Goal: Task Accomplishment & Management: Manage account settings

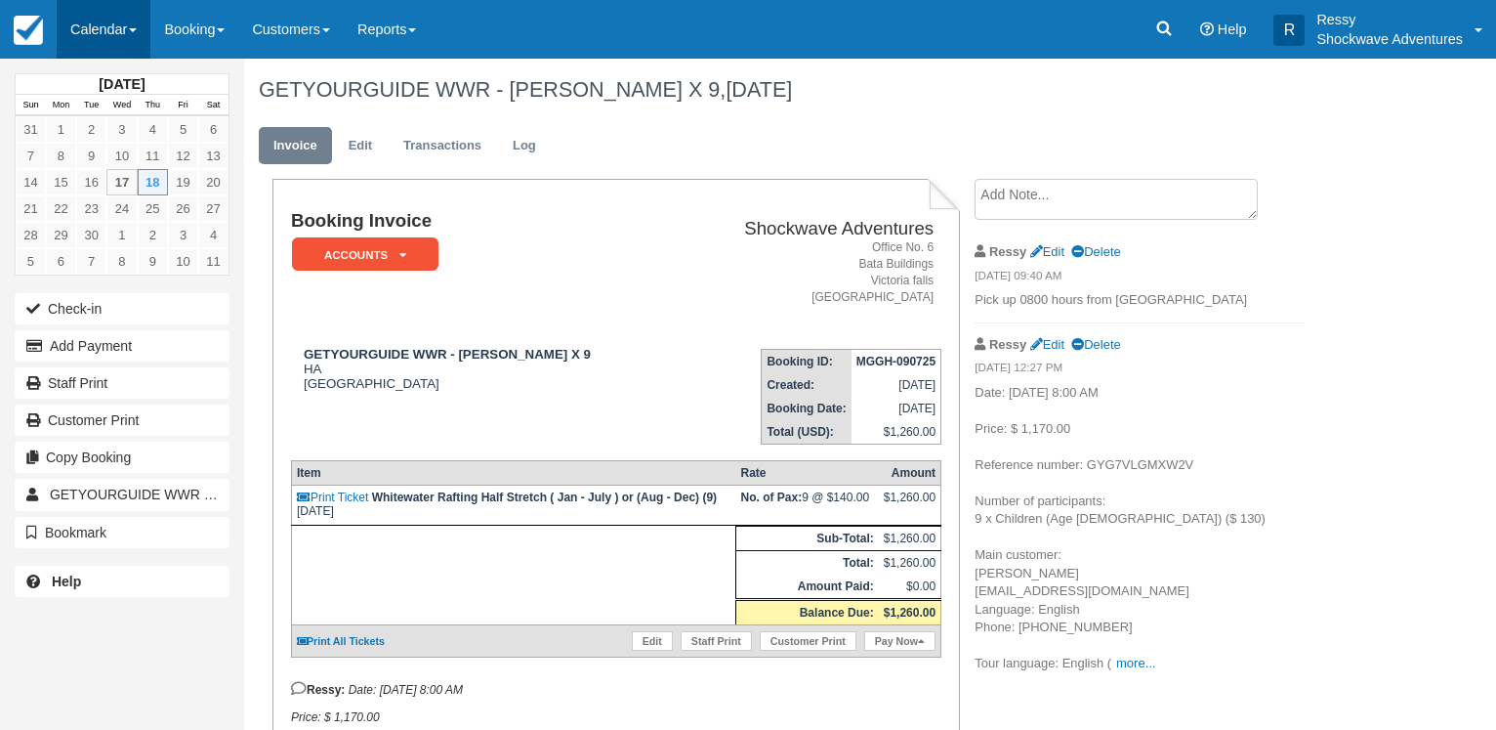
click at [131, 22] on link "Calendar" at bounding box center [104, 29] width 94 height 59
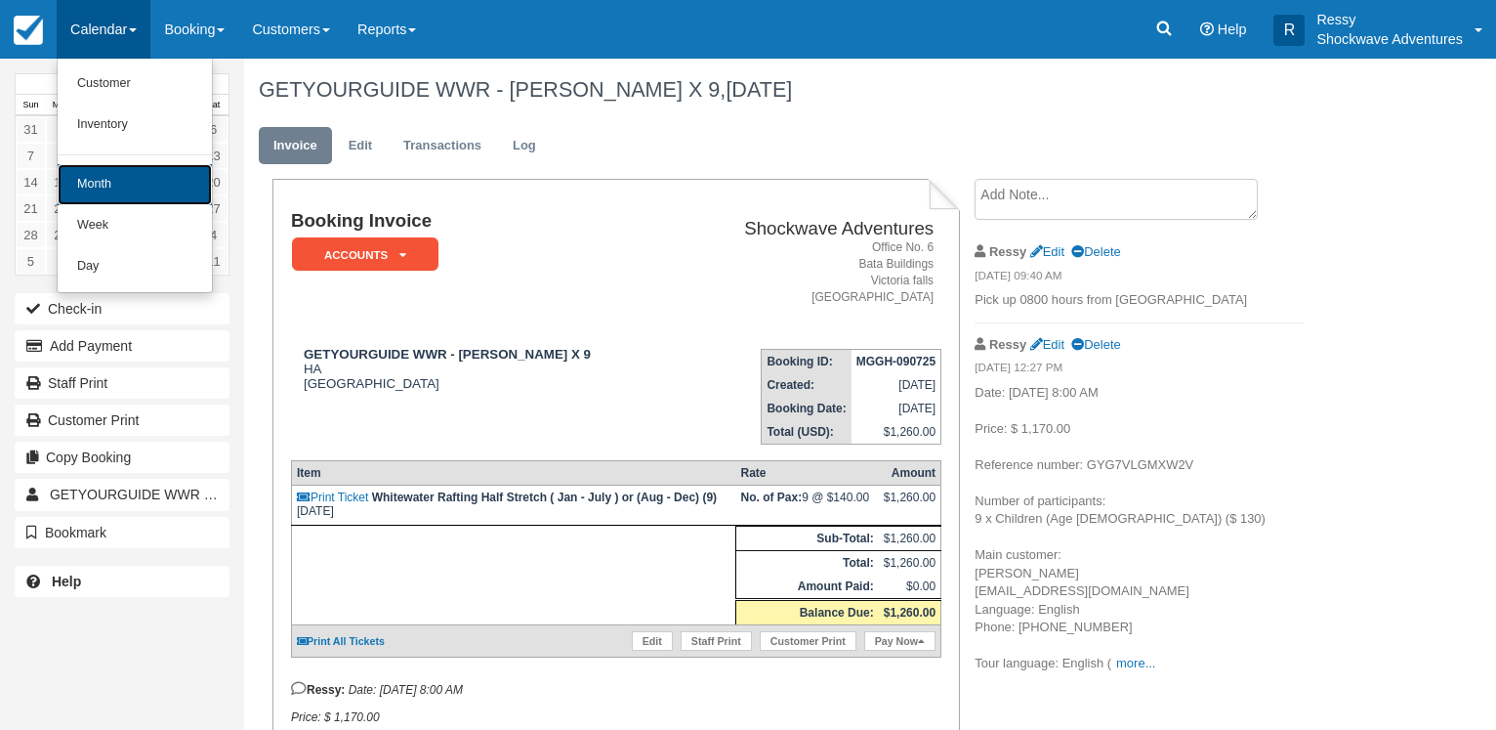
click at [97, 170] on link "Month" at bounding box center [135, 184] width 154 height 41
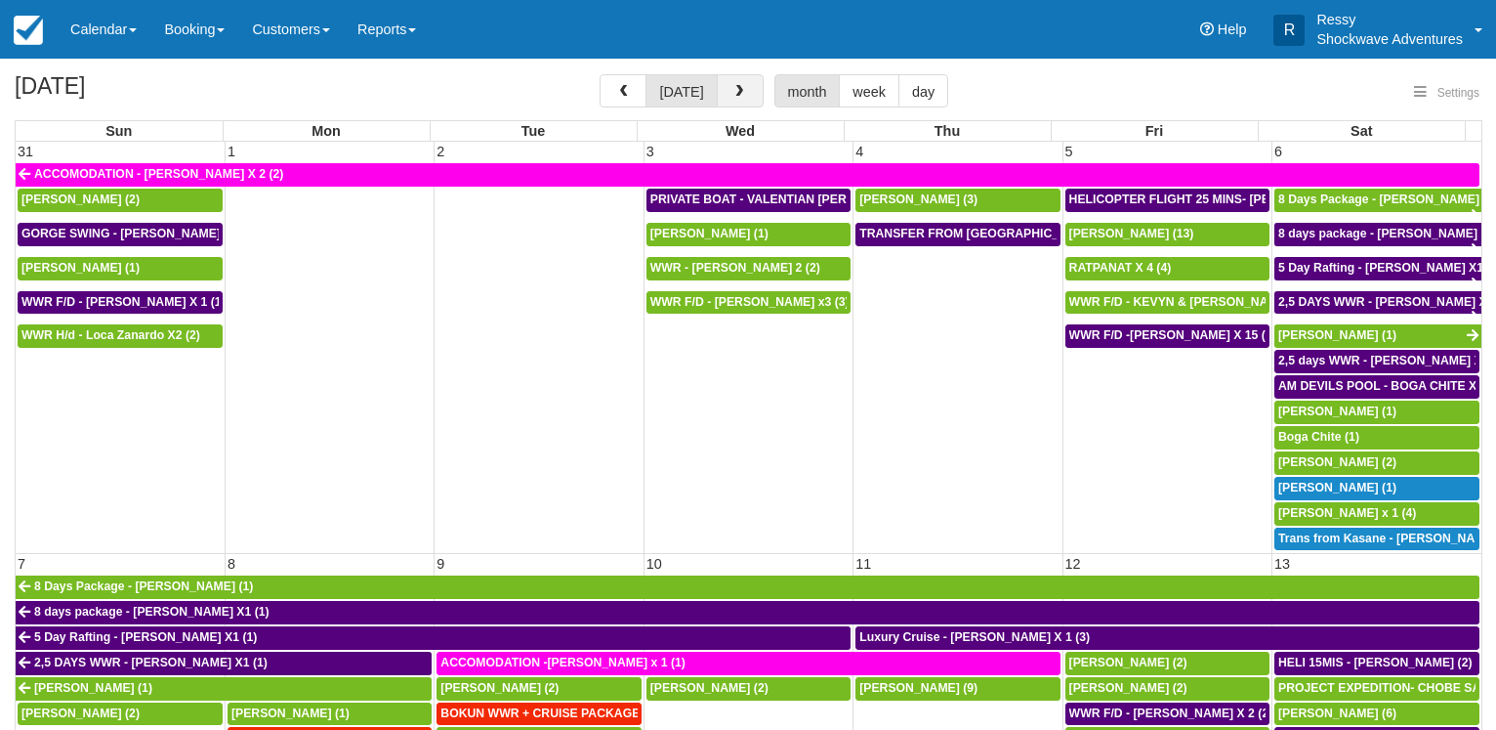
click at [741, 98] on span "button" at bounding box center [740, 92] width 14 height 14
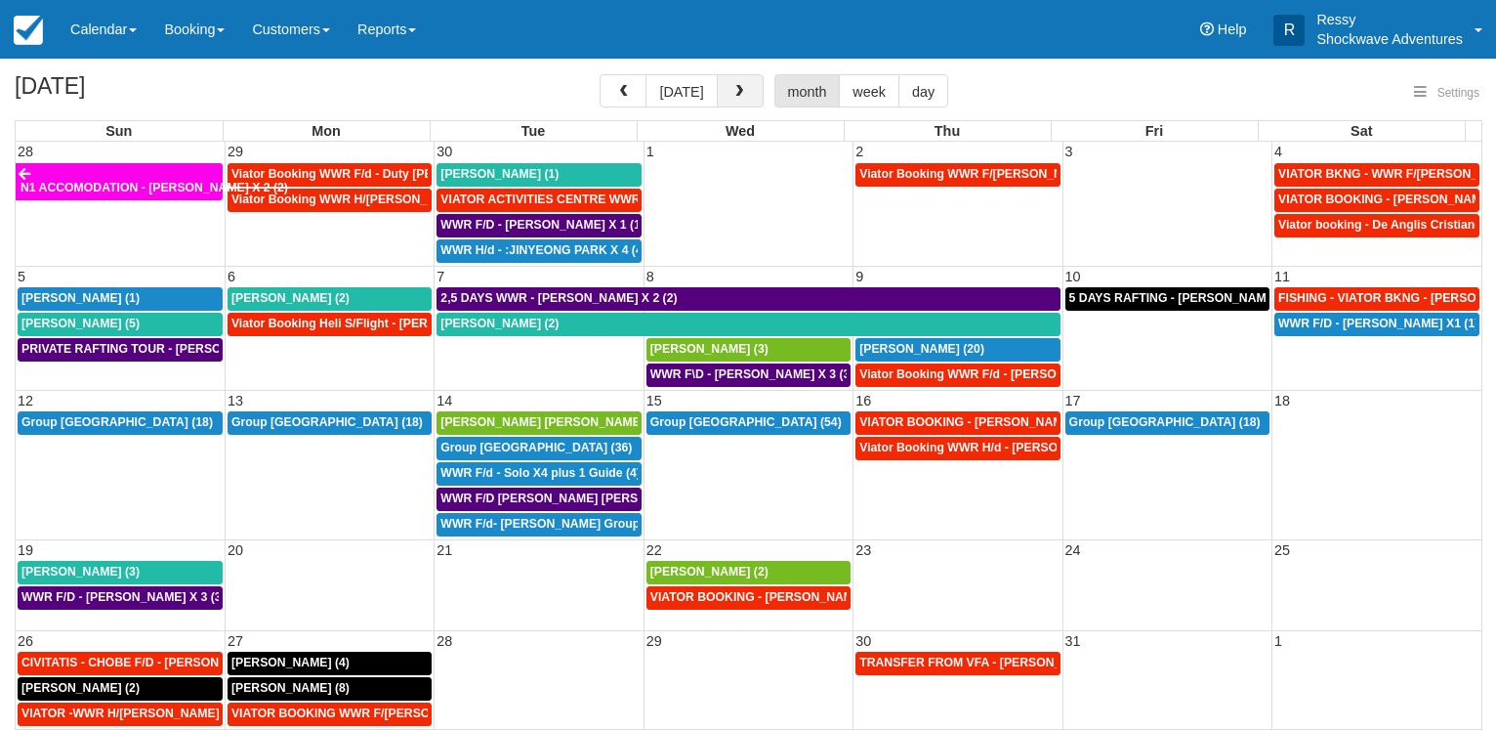
click at [741, 98] on span "button" at bounding box center [740, 92] width 14 height 14
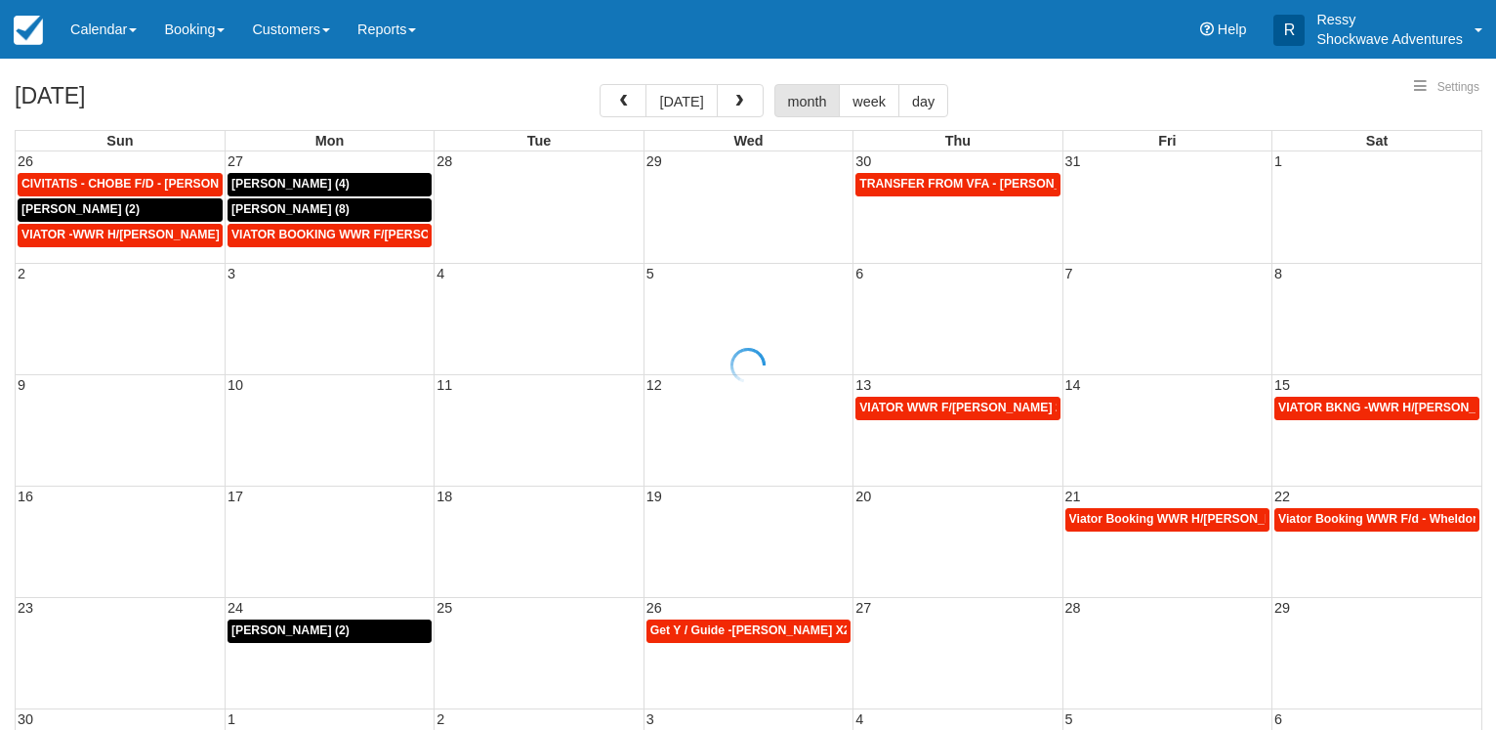
click at [737, 103] on div at bounding box center [748, 365] width 1496 height 730
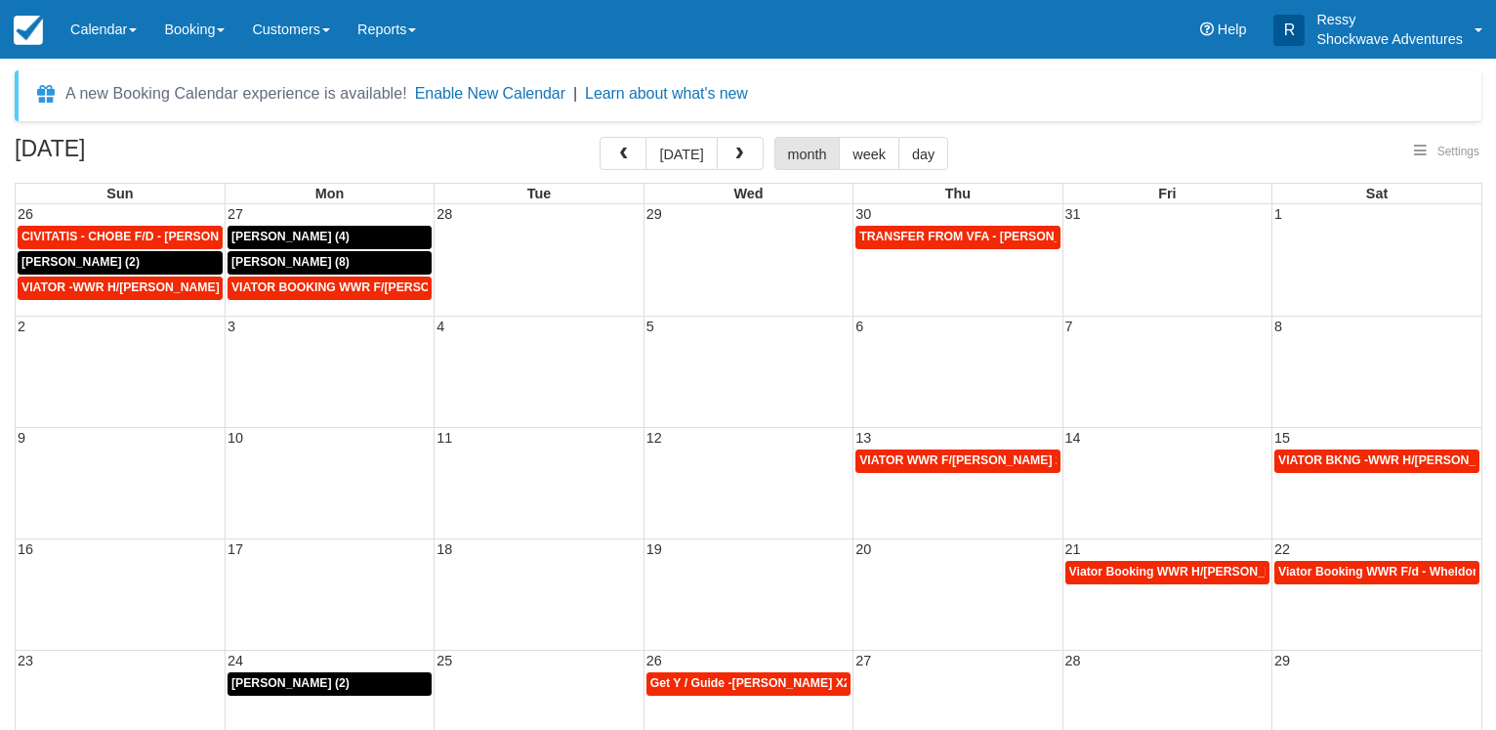
select select
click at [735, 152] on span "button" at bounding box center [740, 154] width 14 height 14
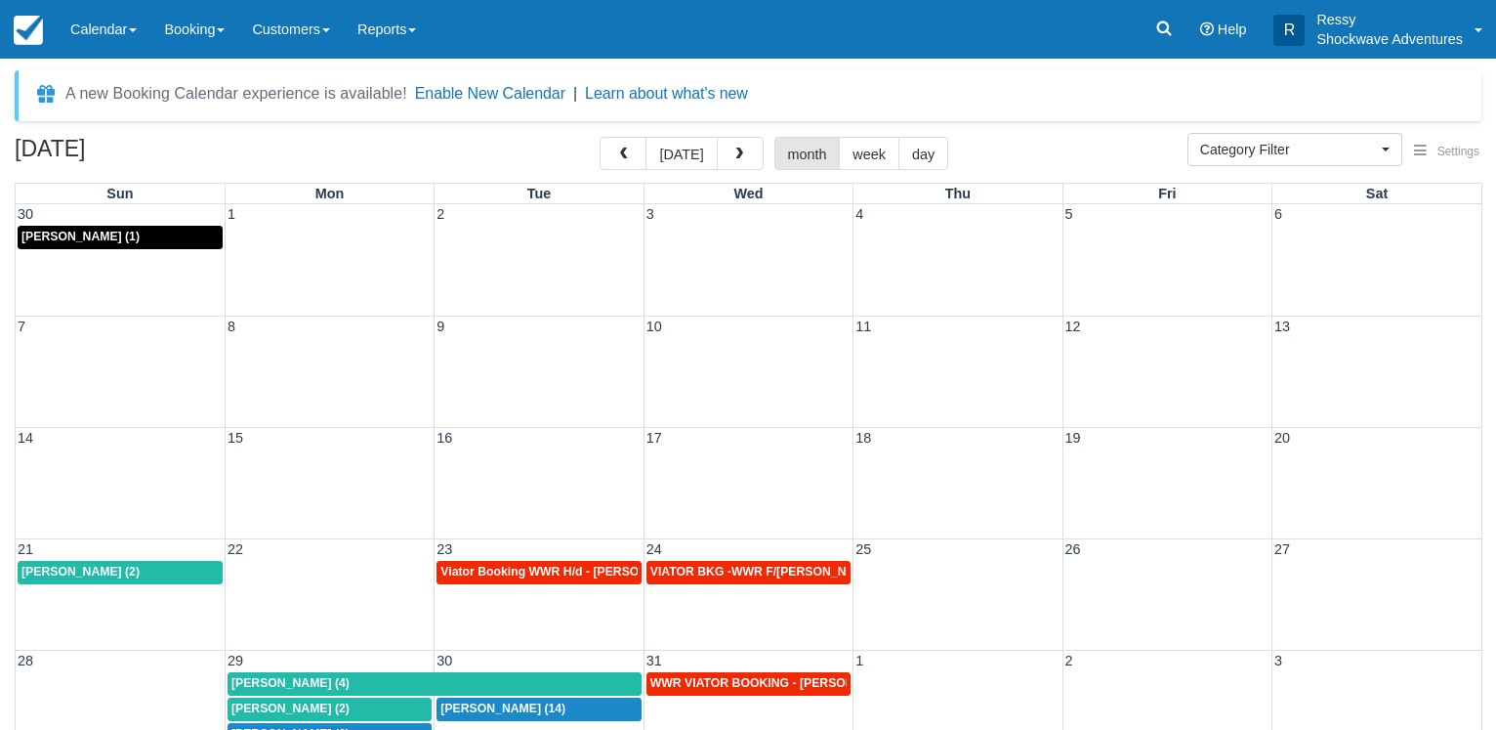
click at [1165, 457] on div "14 15 16 17 18 19 20" at bounding box center [749, 482] width 1466 height 111
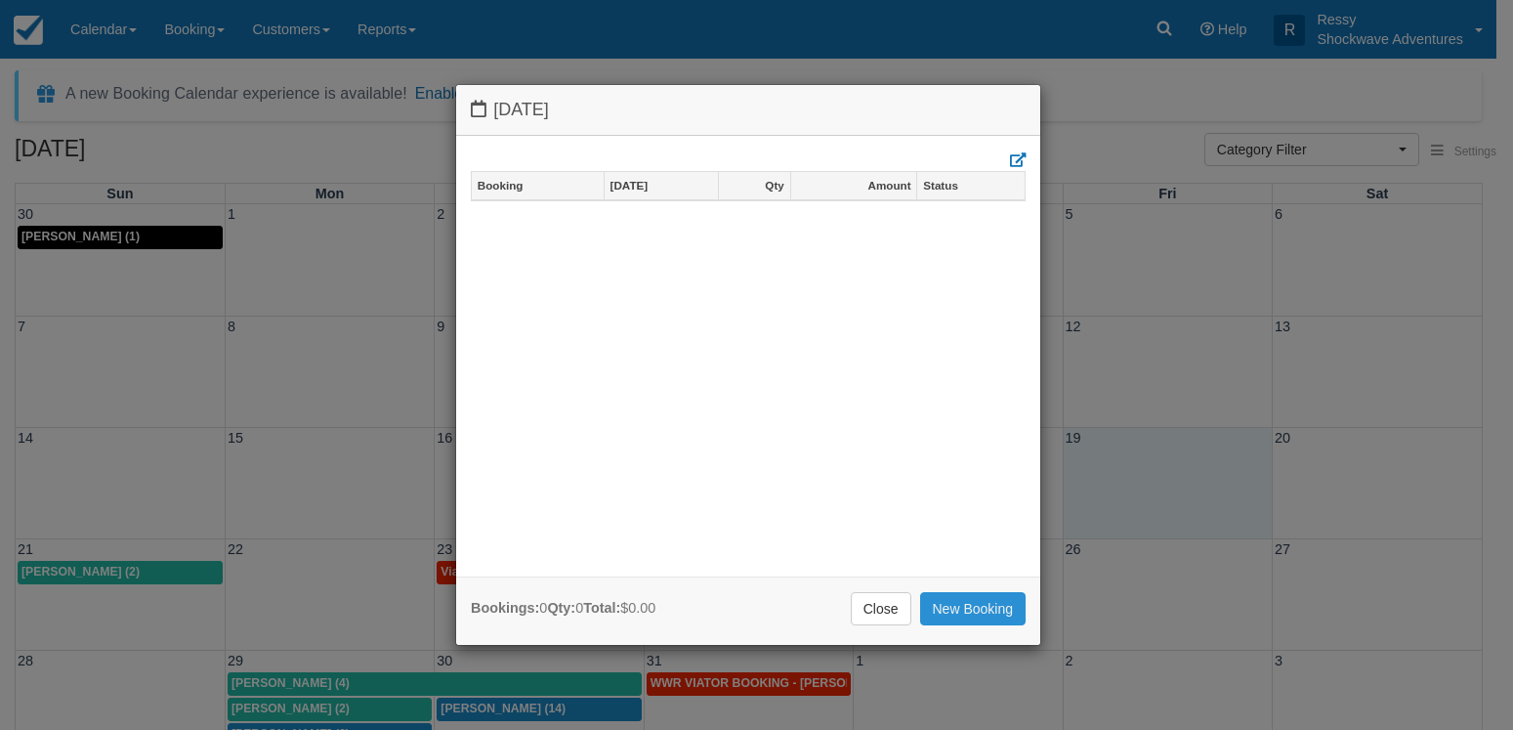
click at [960, 600] on link "New Booking" at bounding box center [973, 608] width 106 height 33
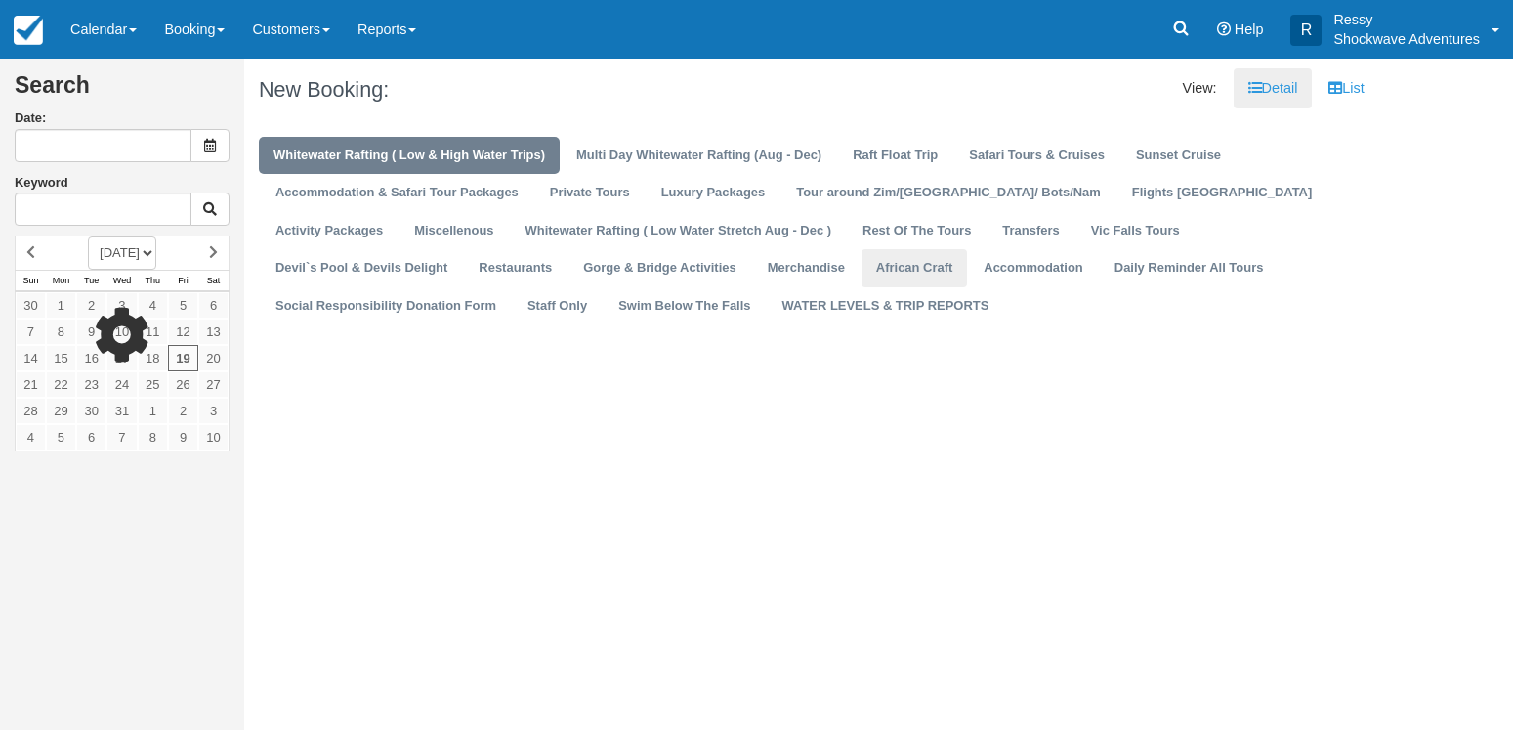
type input "[DATE]"
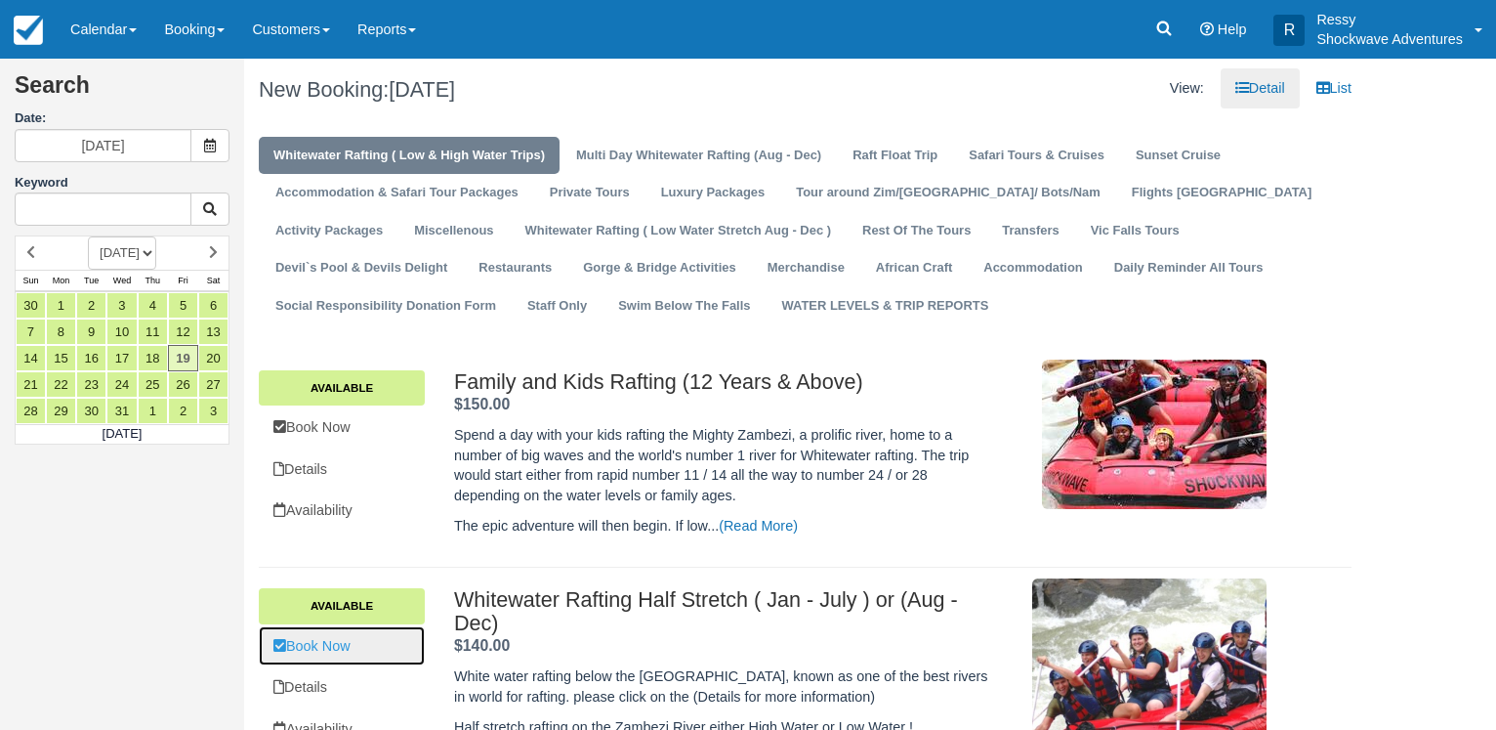
click at [363, 637] on link "Book Now" at bounding box center [342, 646] width 166 height 40
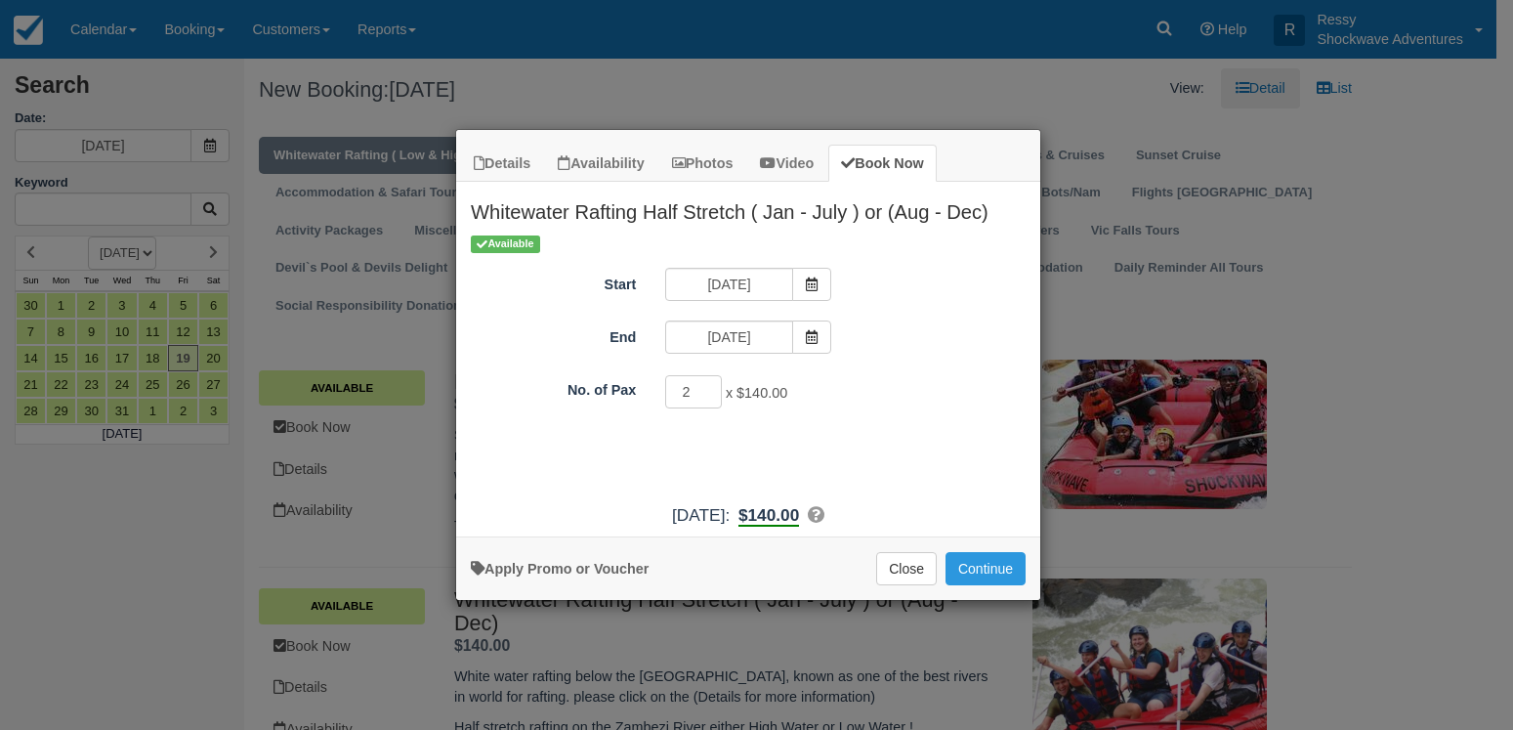
click at [710, 384] on input "2" at bounding box center [693, 391] width 57 height 33
click at [710, 384] on input "3" at bounding box center [693, 391] width 57 height 33
type input "4"
click at [703, 388] on input "4" at bounding box center [693, 391] width 57 height 33
click at [911, 580] on button "Close" at bounding box center [906, 568] width 61 height 33
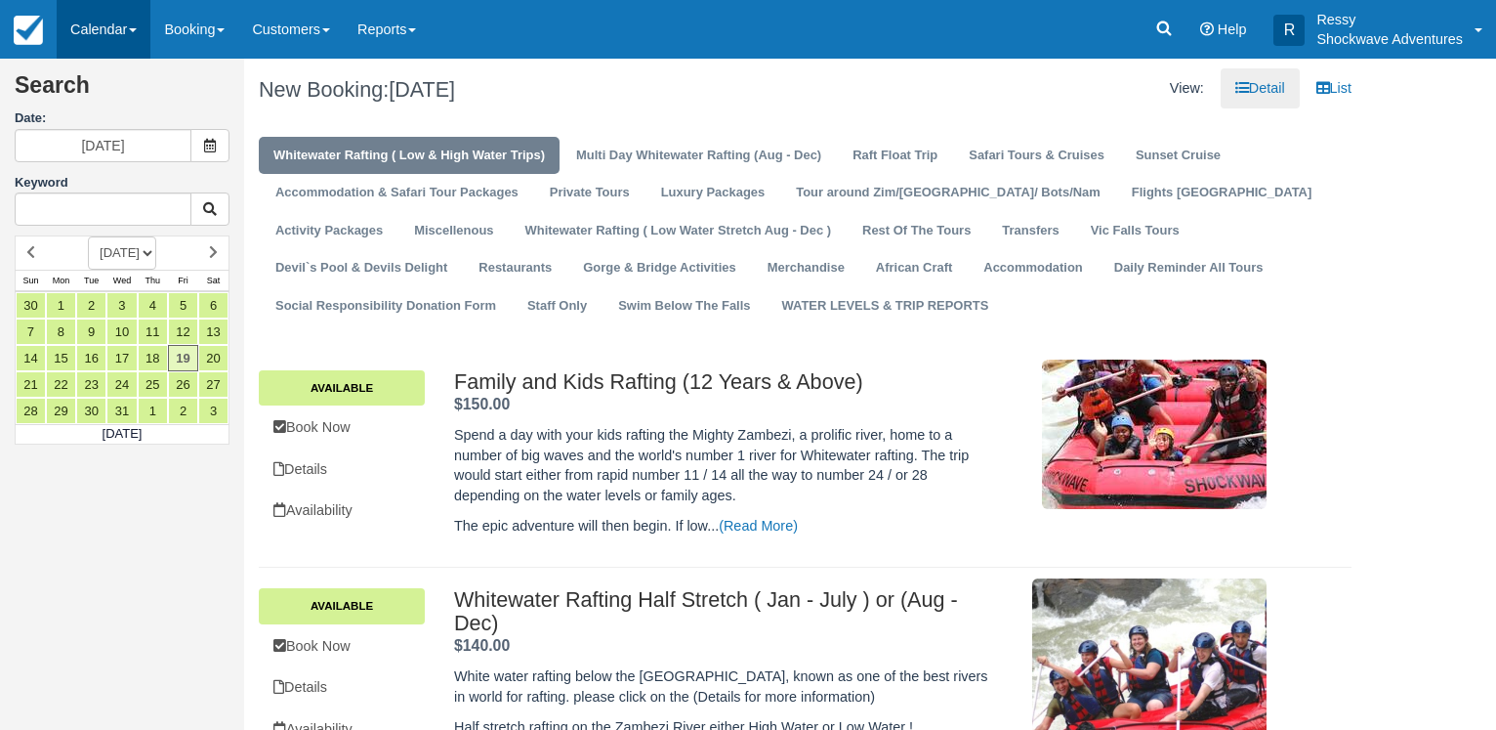
click at [91, 21] on link "Calendar" at bounding box center [104, 29] width 94 height 59
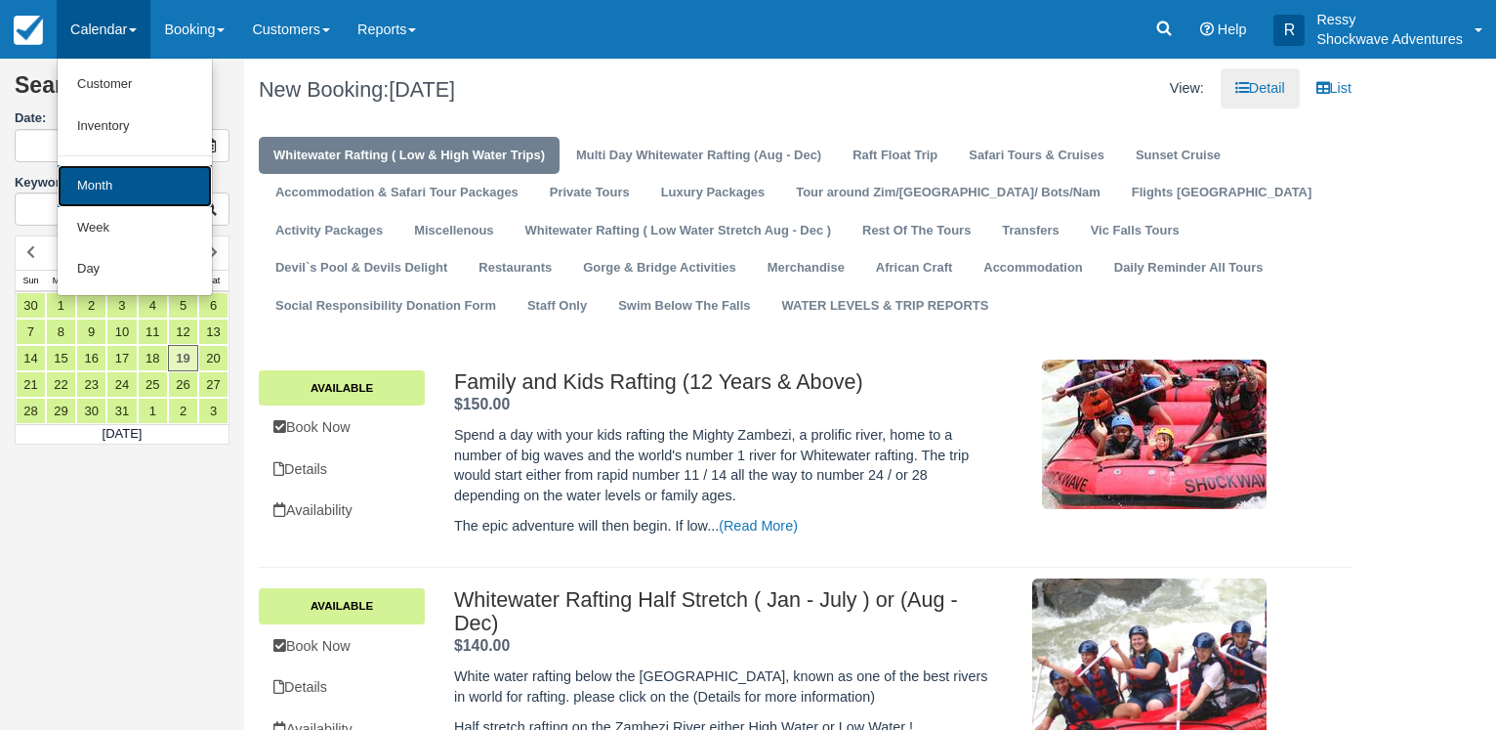
click at [109, 192] on link "Month" at bounding box center [135, 186] width 154 height 42
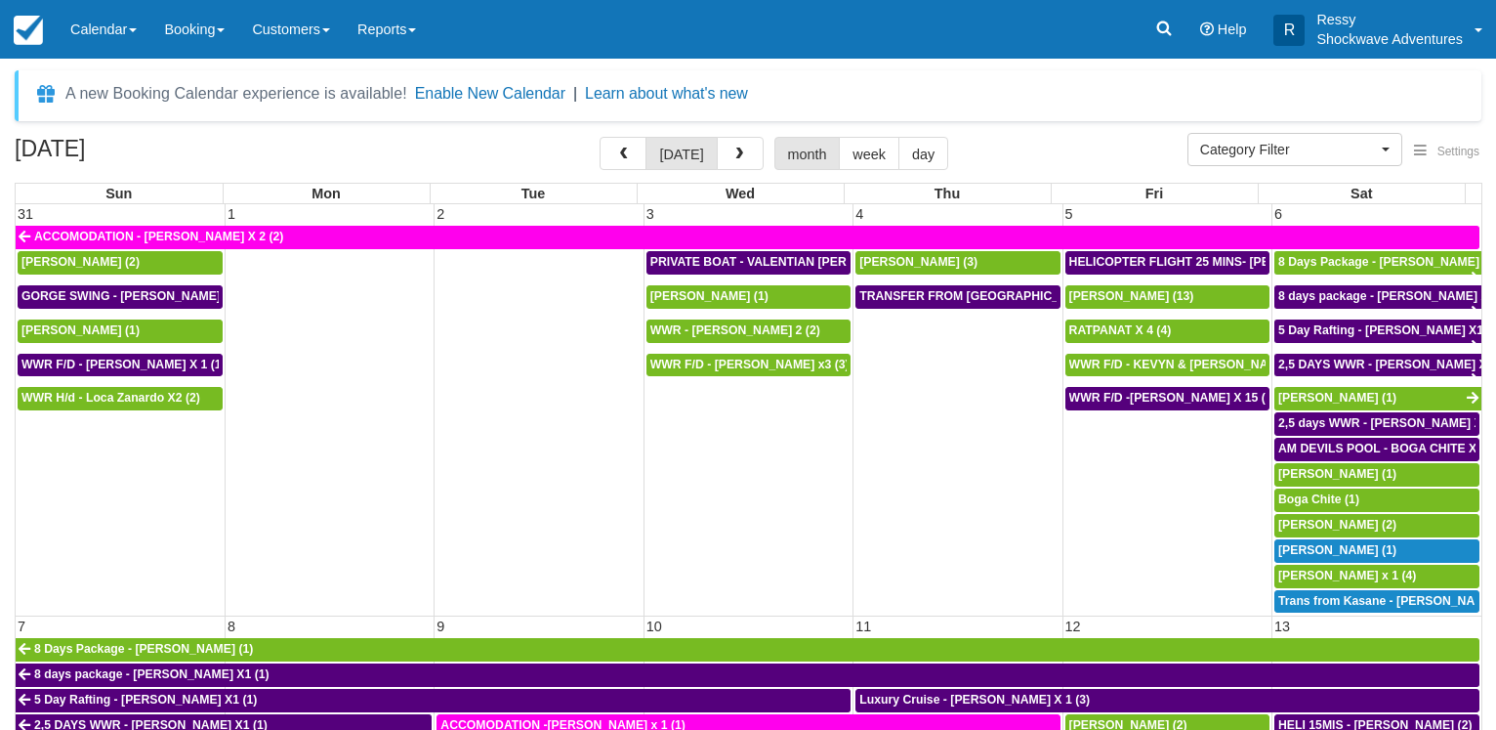
select select
click at [759, 156] on button "button" at bounding box center [740, 153] width 47 height 33
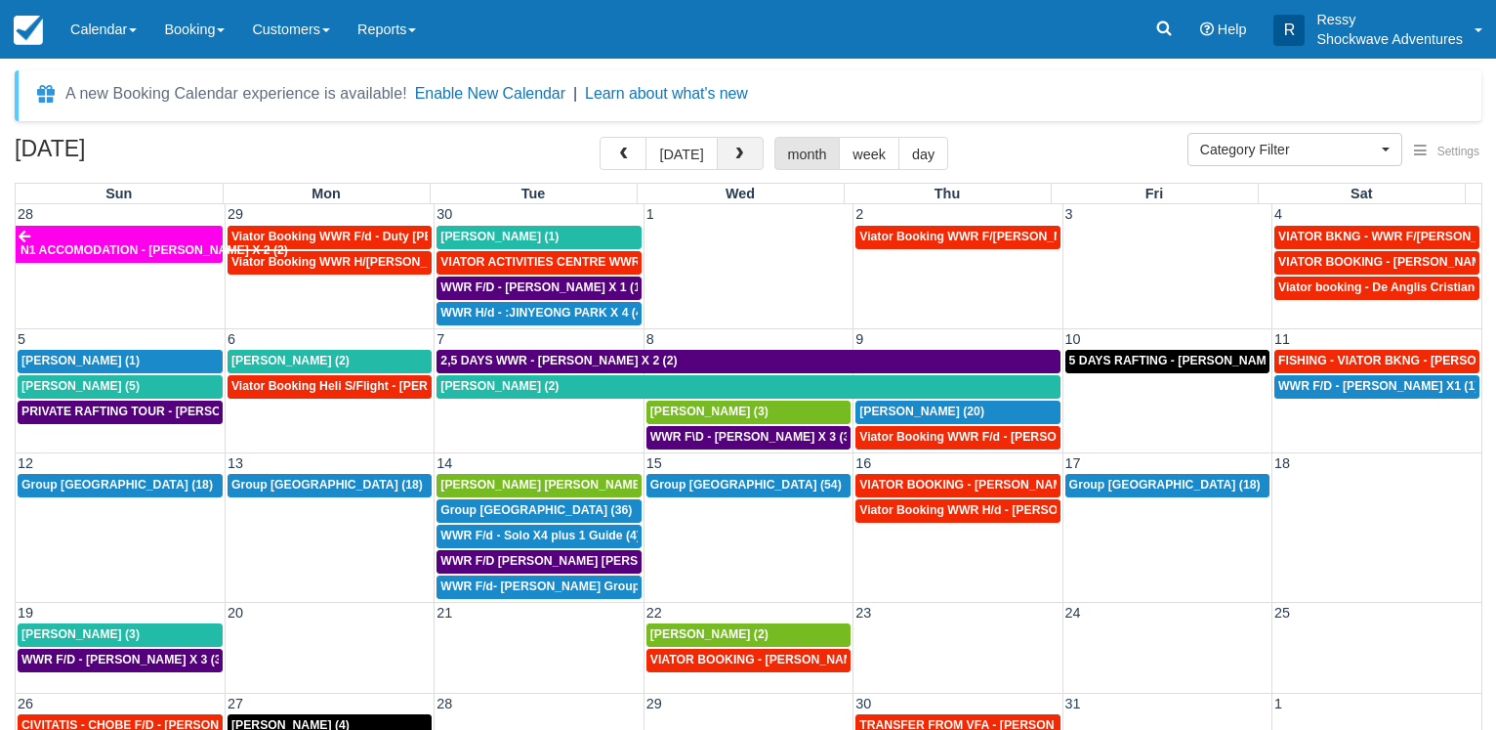
click at [759, 156] on button "button" at bounding box center [740, 153] width 47 height 33
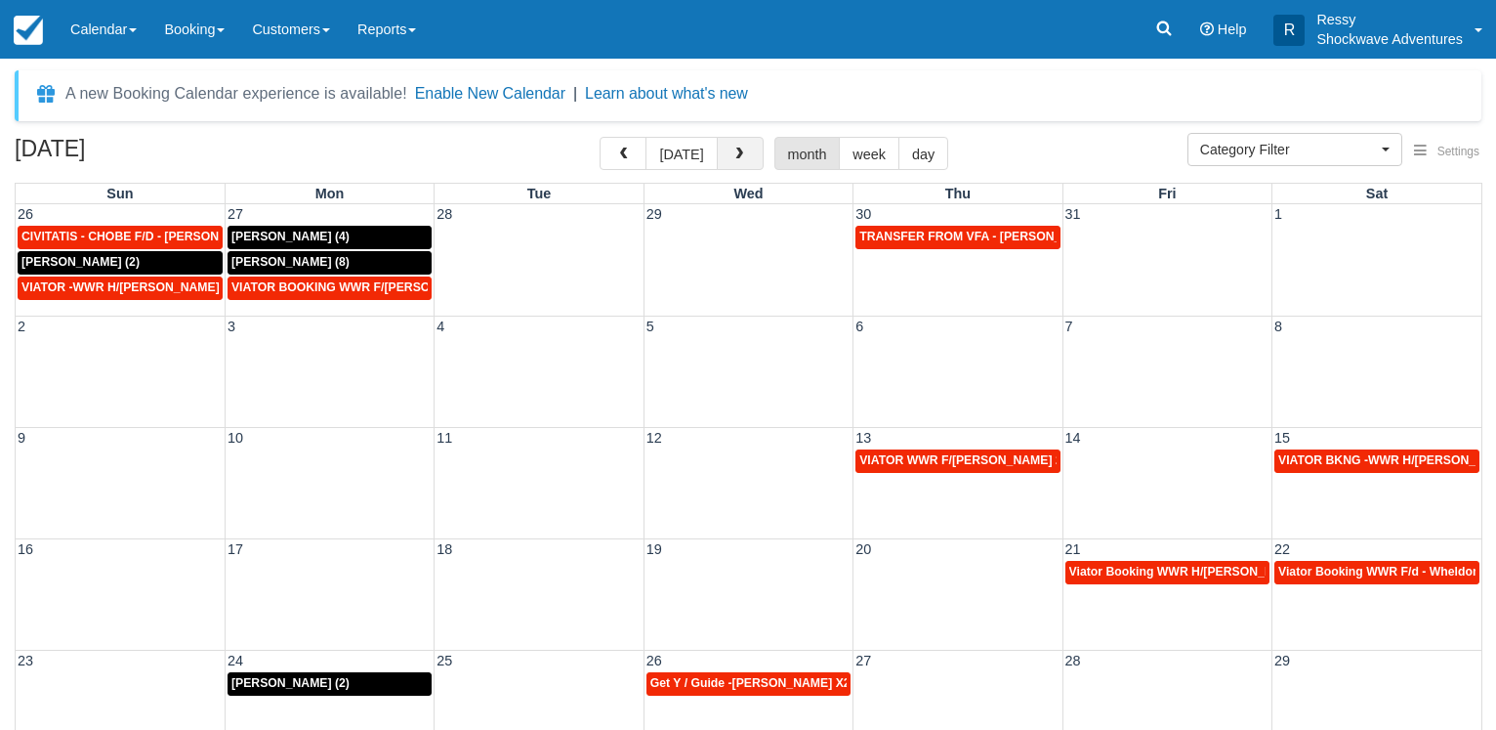
click at [740, 154] on span "button" at bounding box center [740, 154] width 14 height 14
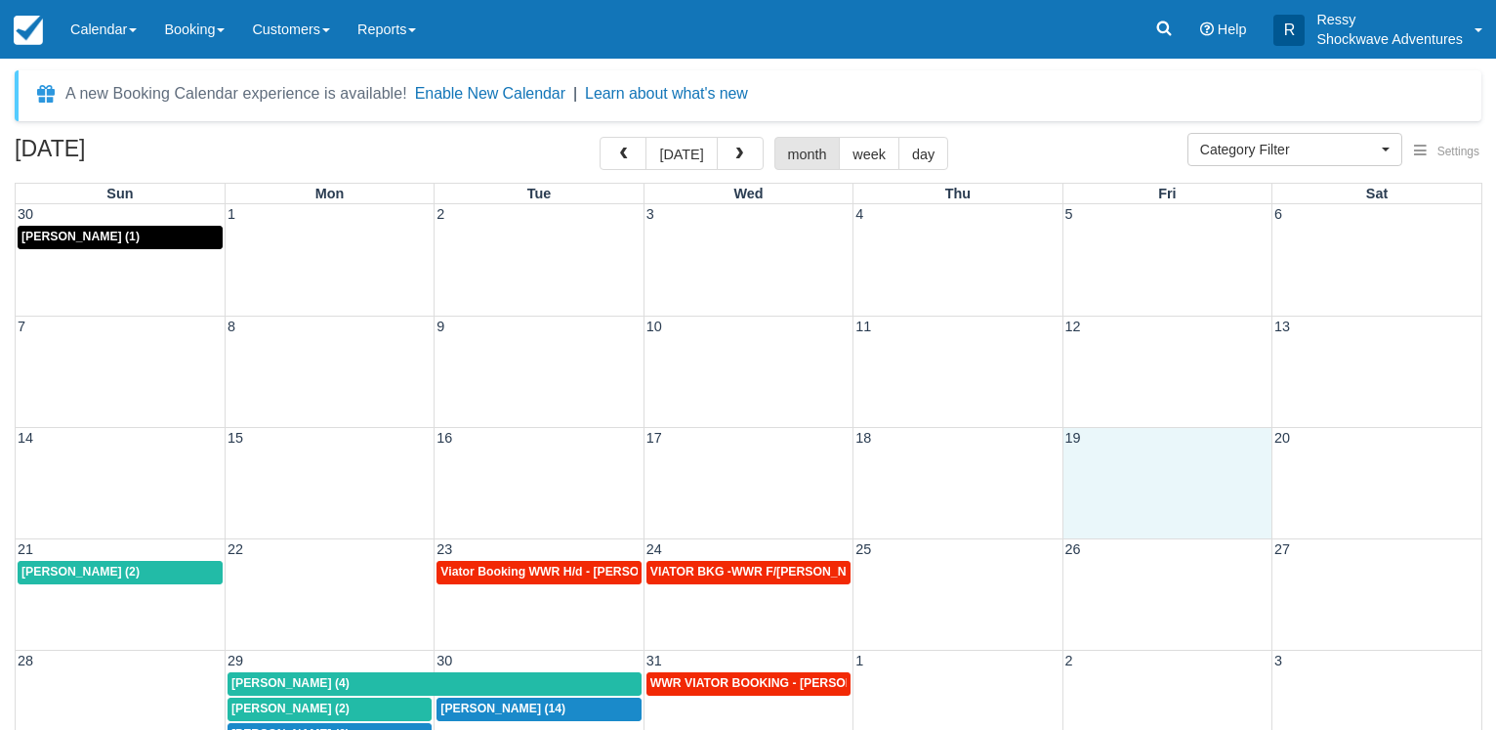
click at [1144, 489] on div "14 15 16 17 18 19 20" at bounding box center [749, 482] width 1466 height 111
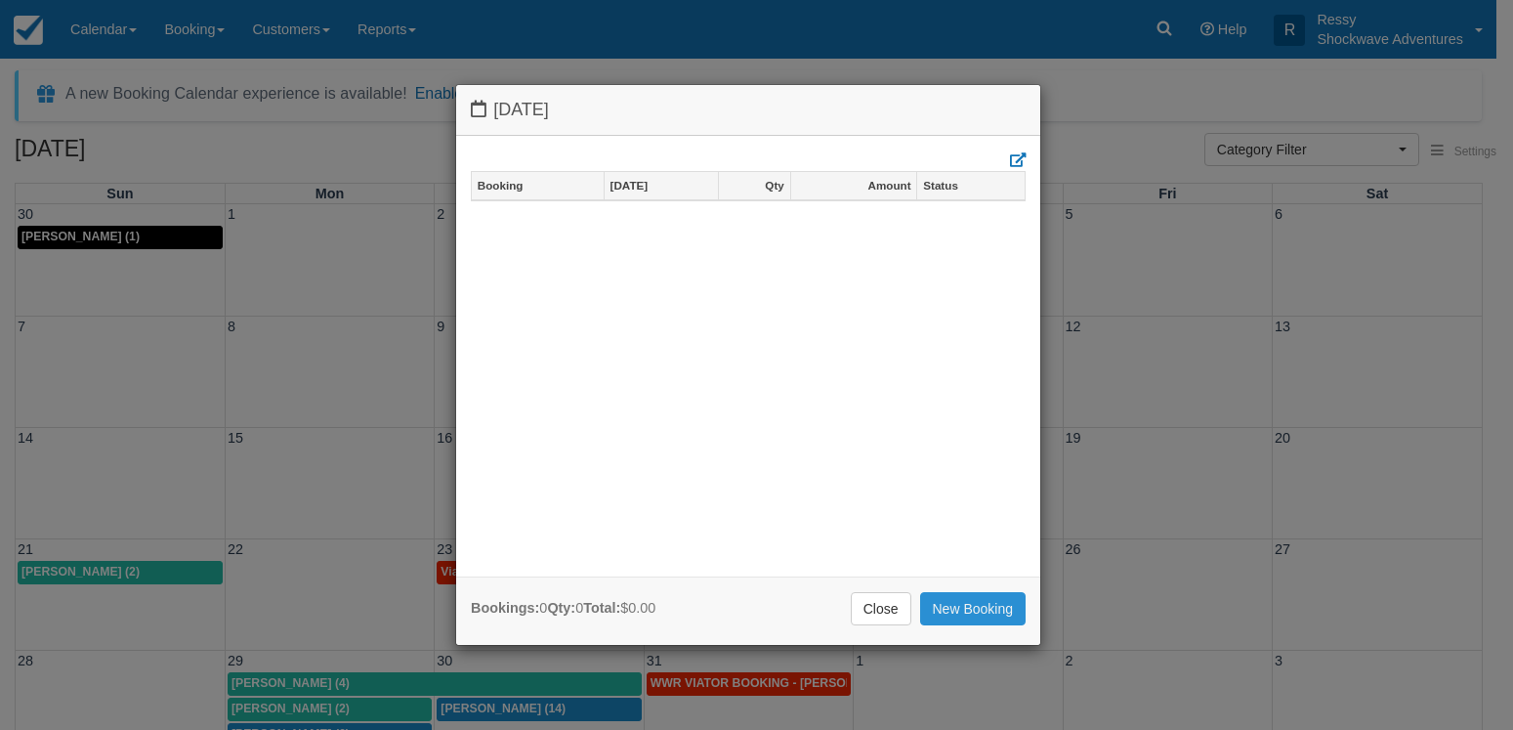
click at [940, 610] on link "New Booking" at bounding box center [973, 608] width 106 height 33
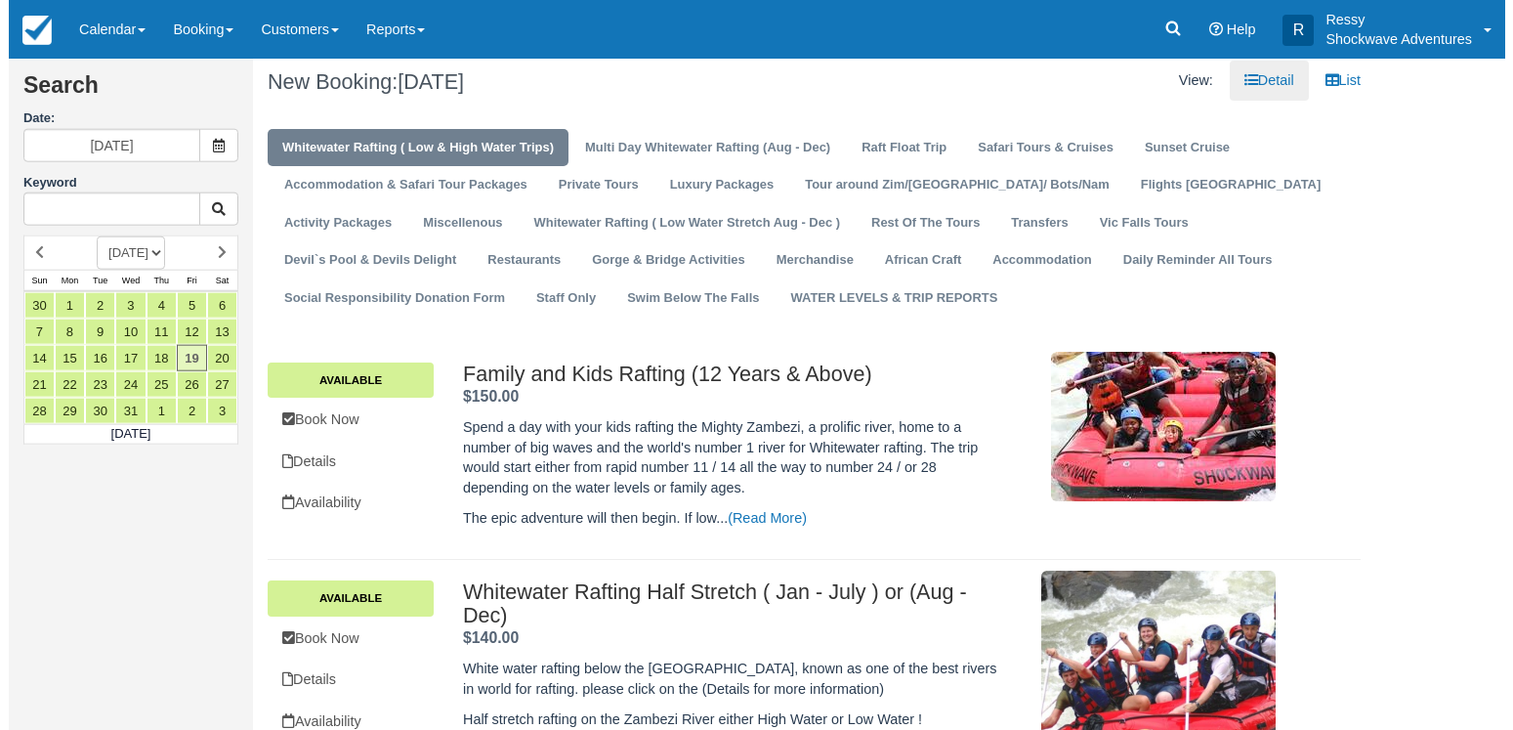
scroll to position [199, 0]
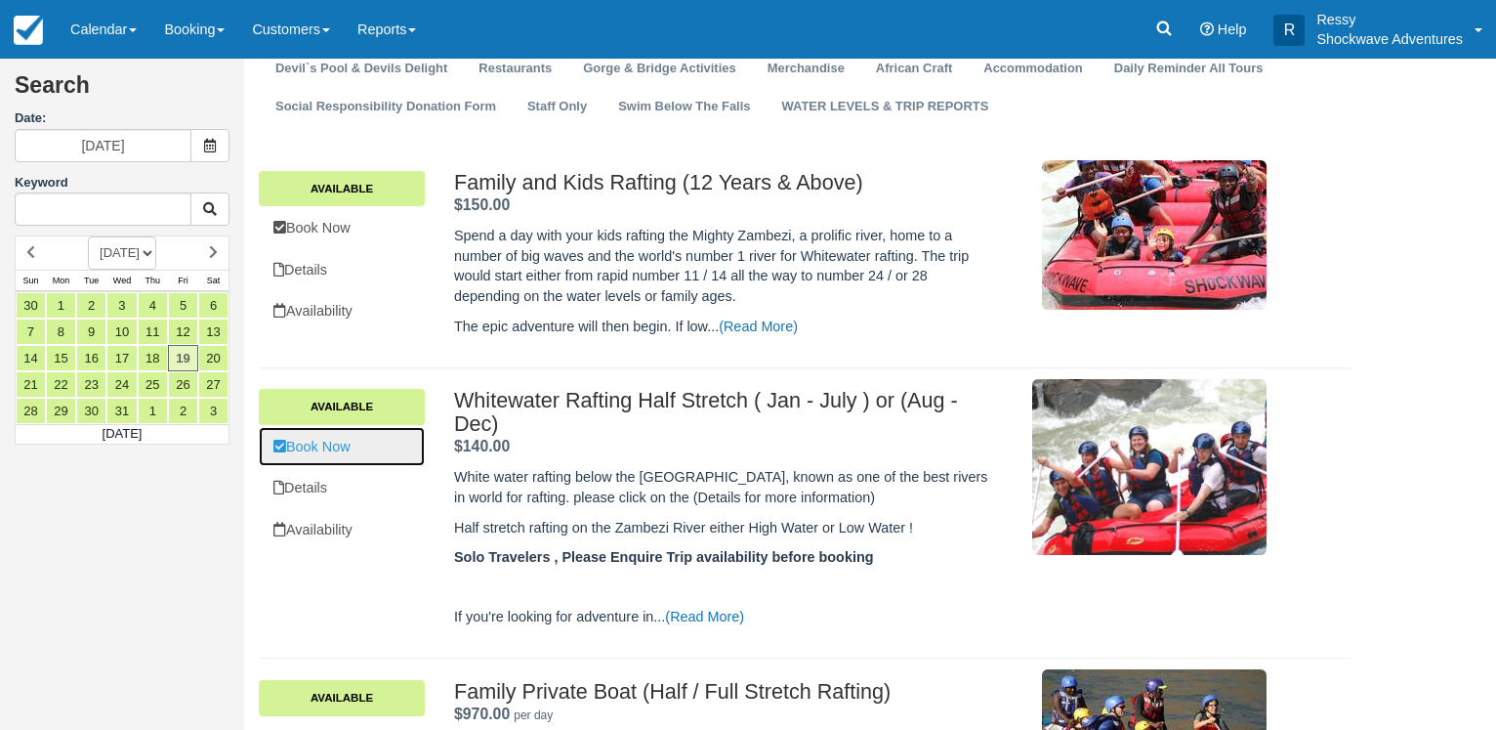
click at [378, 452] on link "Book Now" at bounding box center [342, 447] width 166 height 40
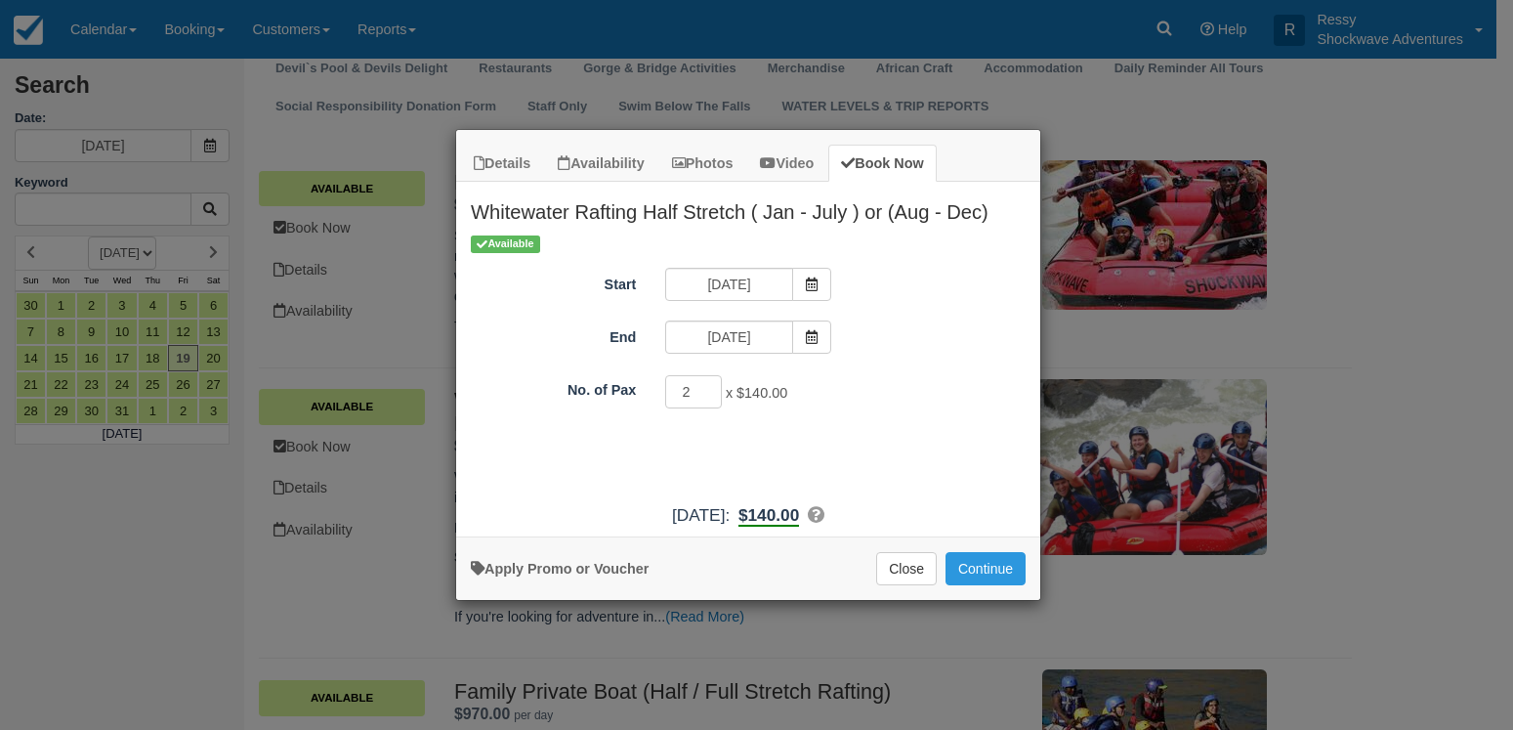
click at [709, 389] on input "2" at bounding box center [693, 391] width 57 height 33
click at [709, 389] on input "3" at bounding box center [693, 391] width 57 height 33
click at [705, 398] on input "2" at bounding box center [693, 391] width 57 height 33
click at [702, 389] on input "3" at bounding box center [693, 391] width 57 height 33
type input "4"
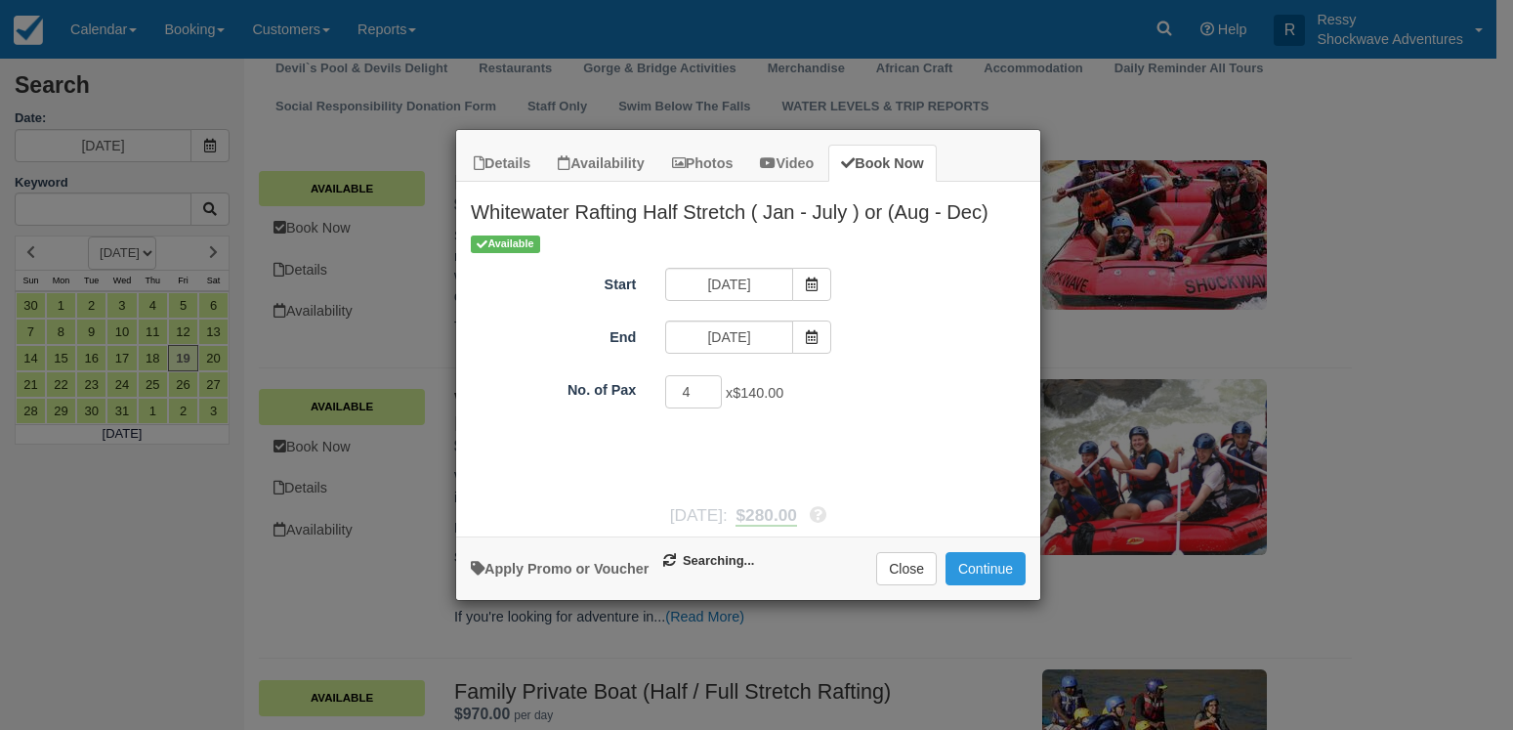
click at [702, 389] on input "4" at bounding box center [693, 391] width 57 height 33
click at [977, 570] on button "Continue" at bounding box center [986, 568] width 80 height 33
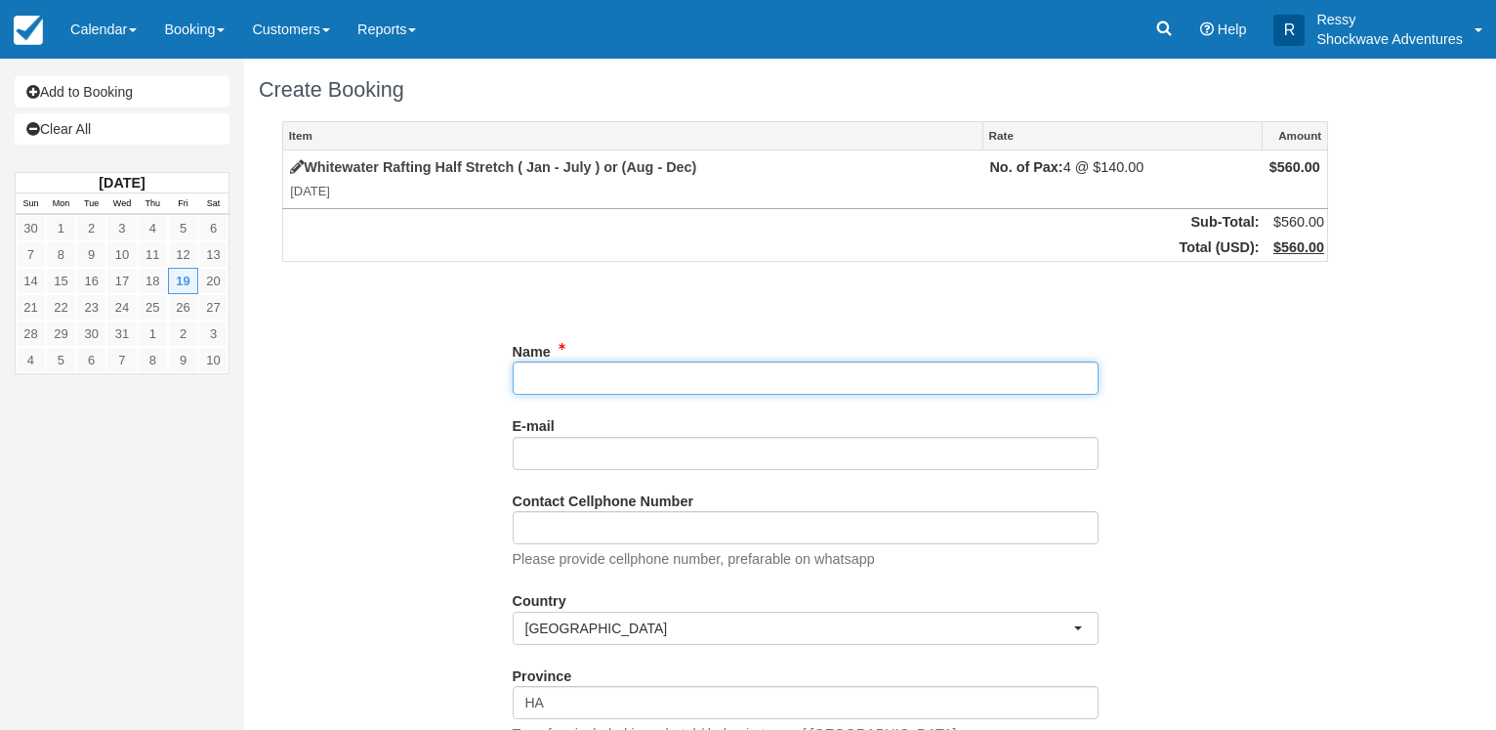
click at [626, 373] on input "Name" at bounding box center [806, 377] width 586 height 33
paste input "Hattingh, Carel"
click at [783, 382] on input "Name" at bounding box center [806, 377] width 586 height 33
click at [831, 381] on input "Name" at bounding box center [806, 377] width 586 height 33
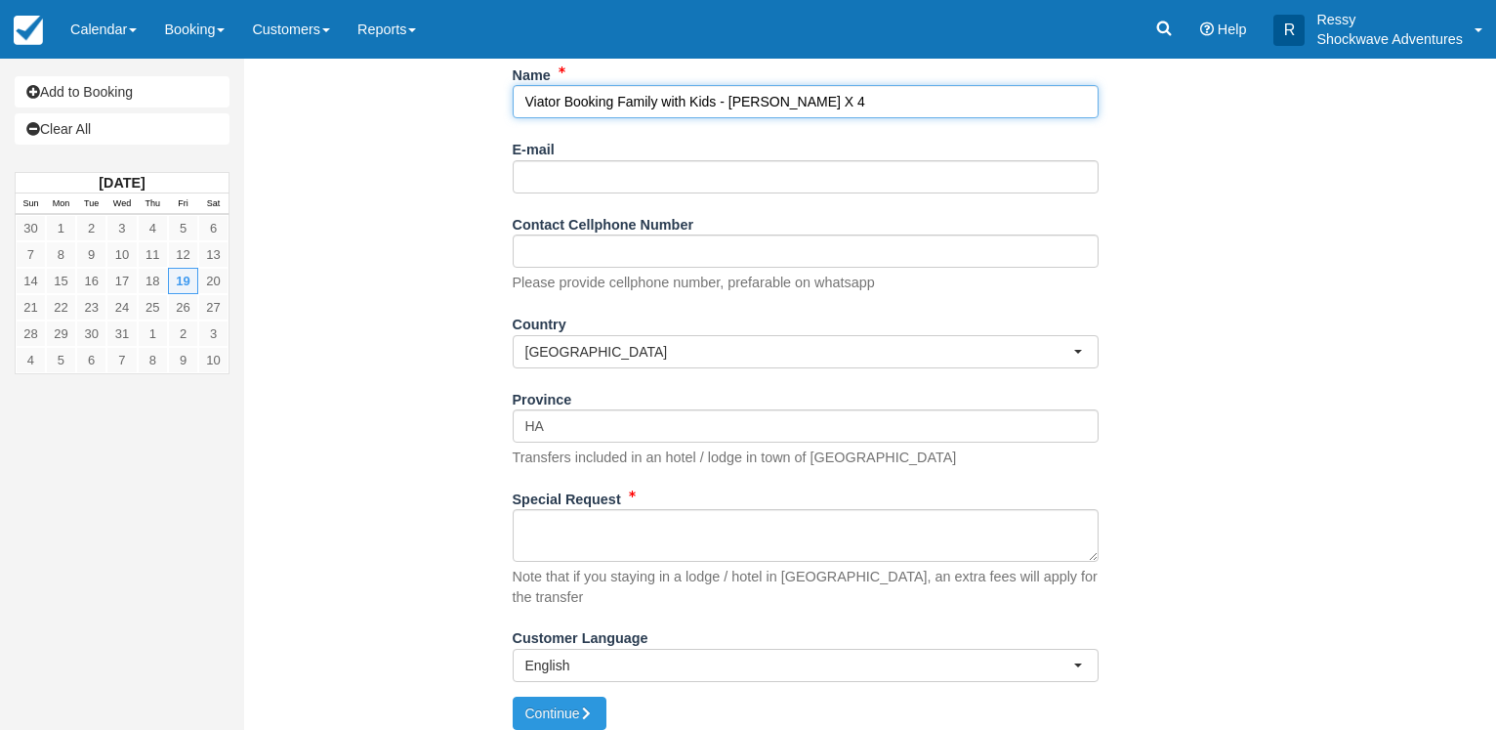
type input "Viator Booking Family with Kids - [PERSON_NAME] X 4"
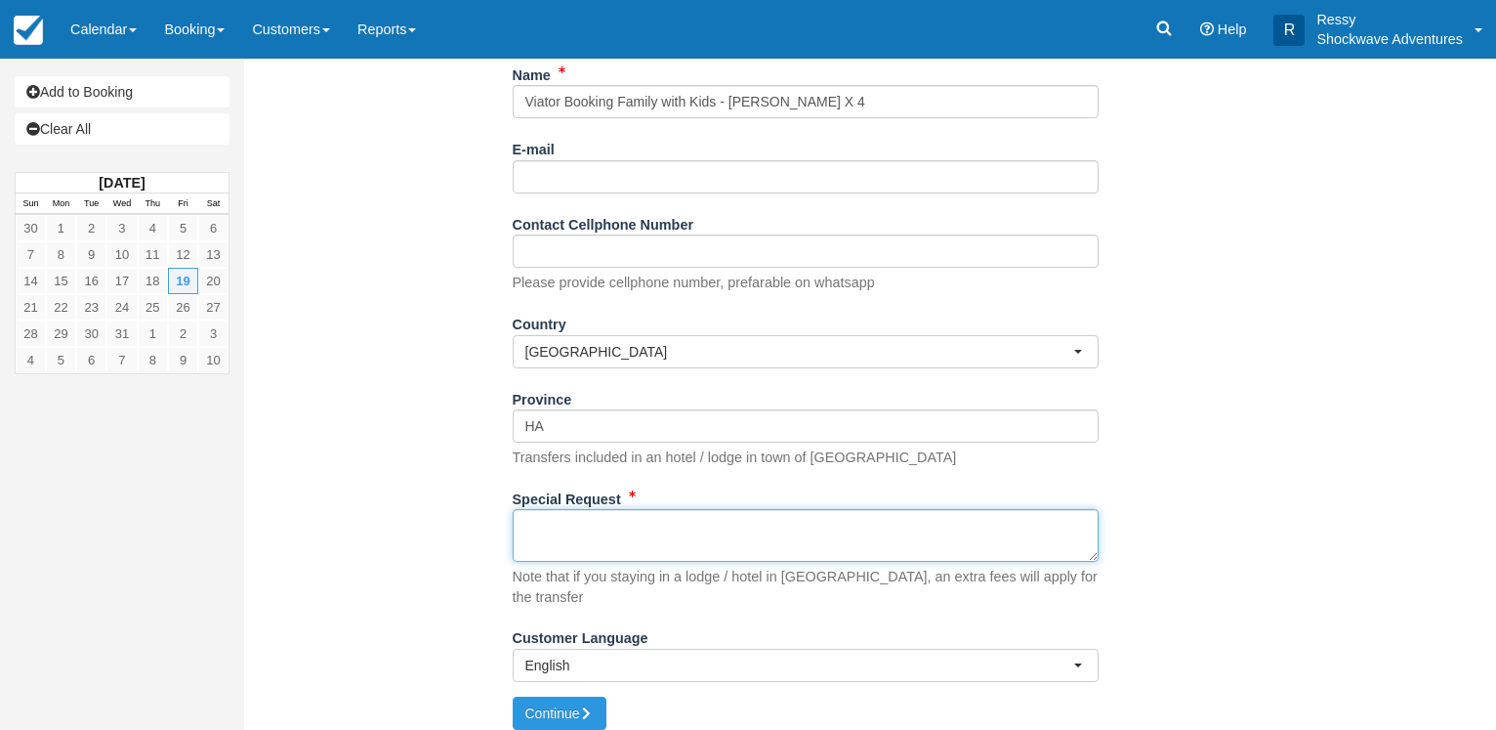
click at [594, 528] on textarea "Special Request" at bounding box center [806, 535] width 586 height 53
paste textarea "Customer Hattingh, Carel Customer email S-9f1dfab0f783448ba47bc9e73a08519a+1316…"
type textarea "Customer Hattingh, Carel Customer email S-9f1dfab0f783448ba47bc9e73a08519a+1316…"
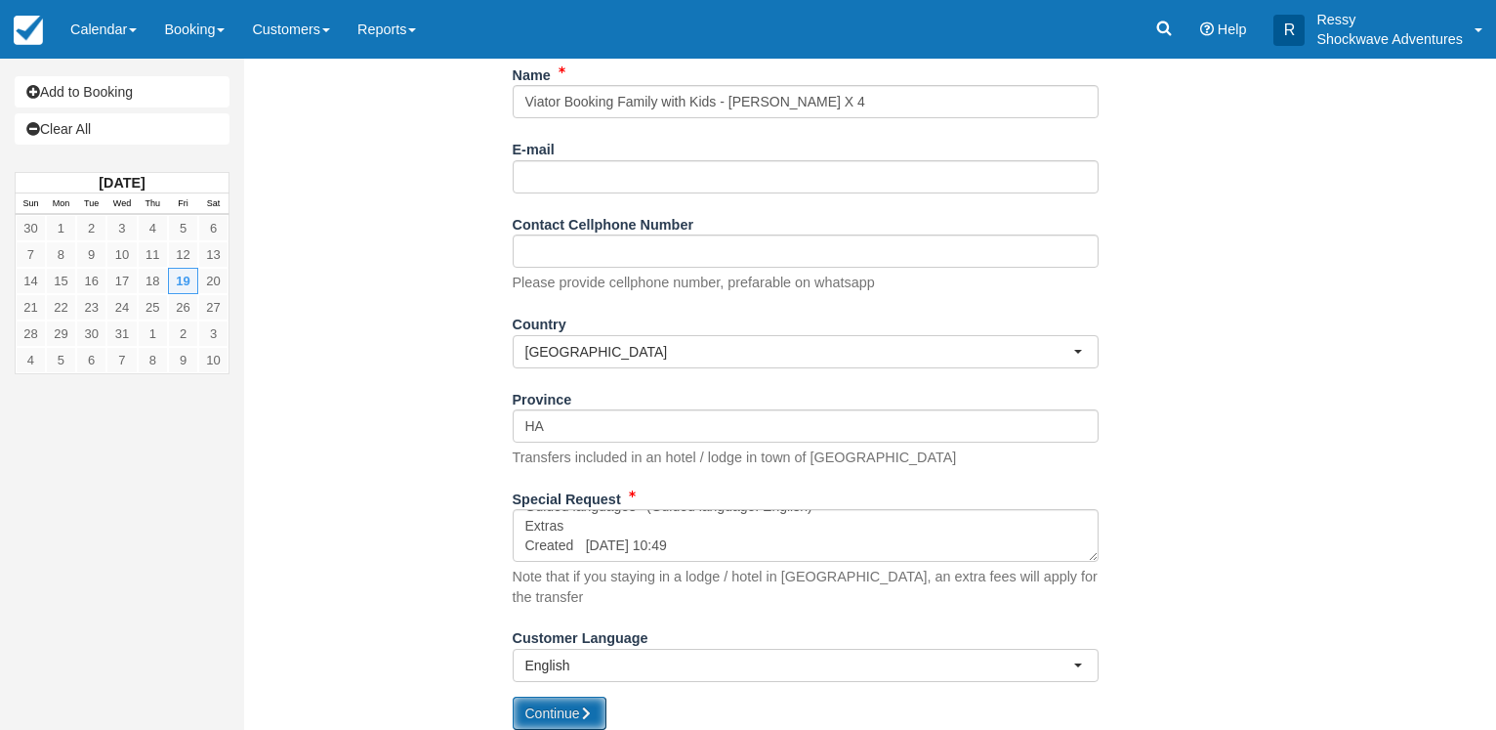
click at [554, 696] on button "Continue" at bounding box center [560, 712] width 94 height 33
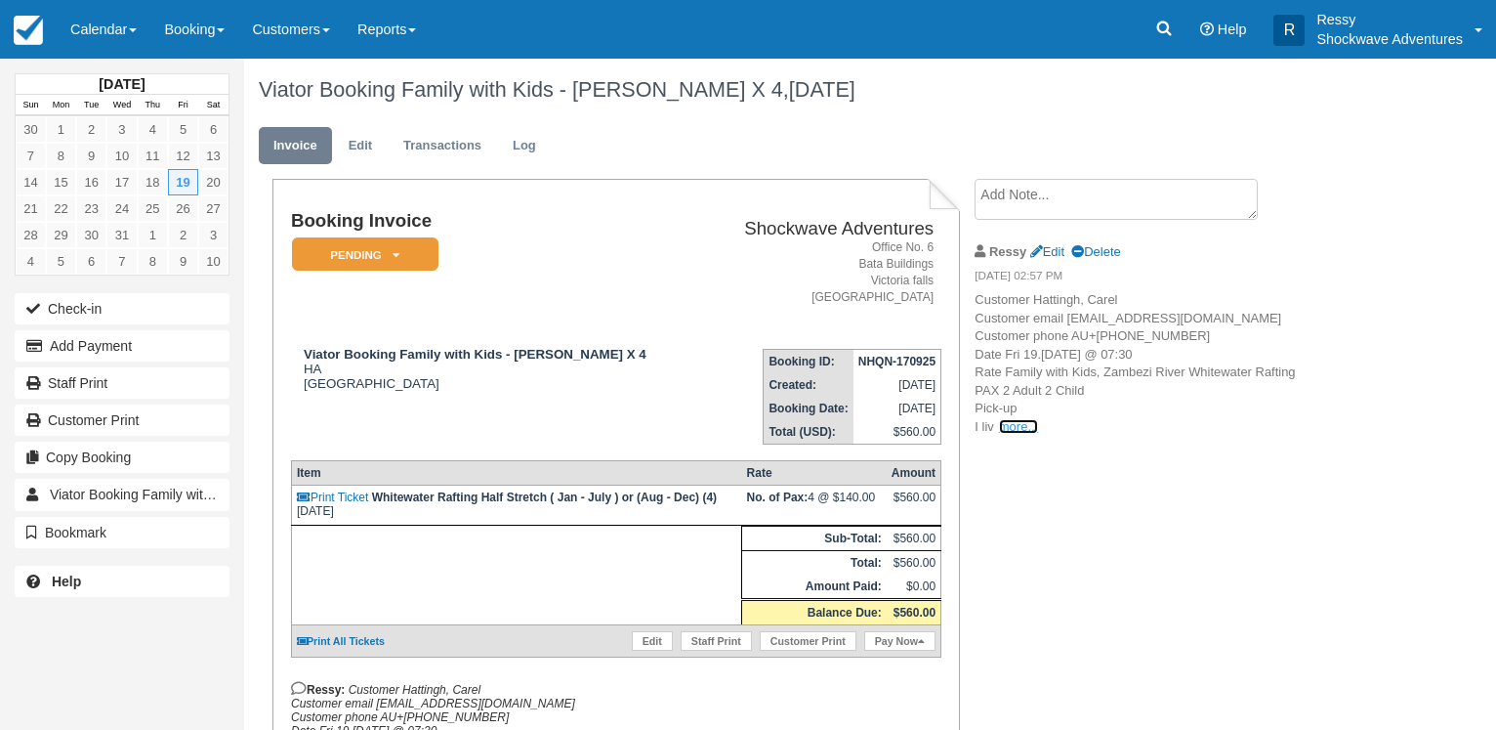
click at [1017, 434] on link "more..." at bounding box center [1018, 426] width 39 height 15
click at [412, 261] on em "Pending" at bounding box center [365, 254] width 147 height 34
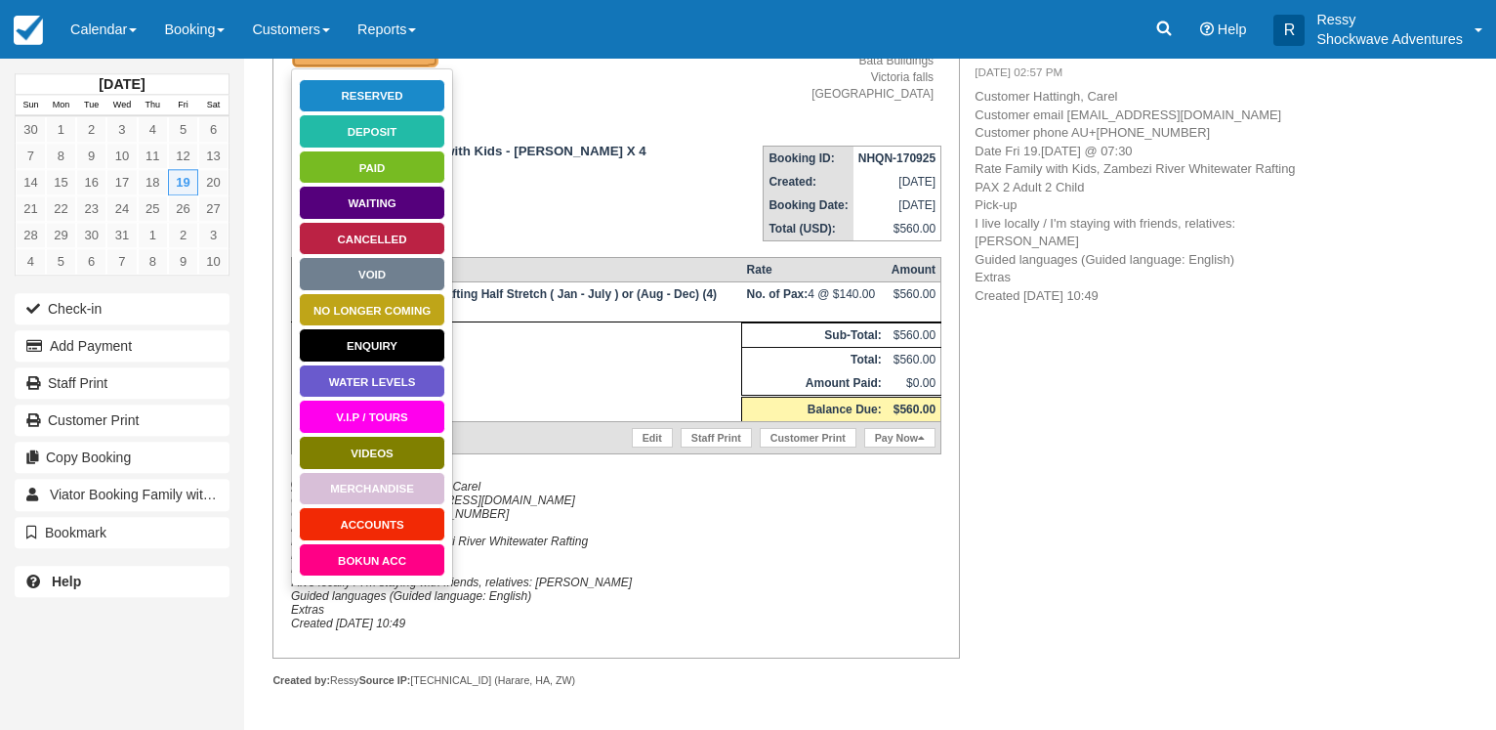
scroll to position [225, 0]
click at [420, 507] on link "ACCOUNTS" at bounding box center [372, 524] width 147 height 34
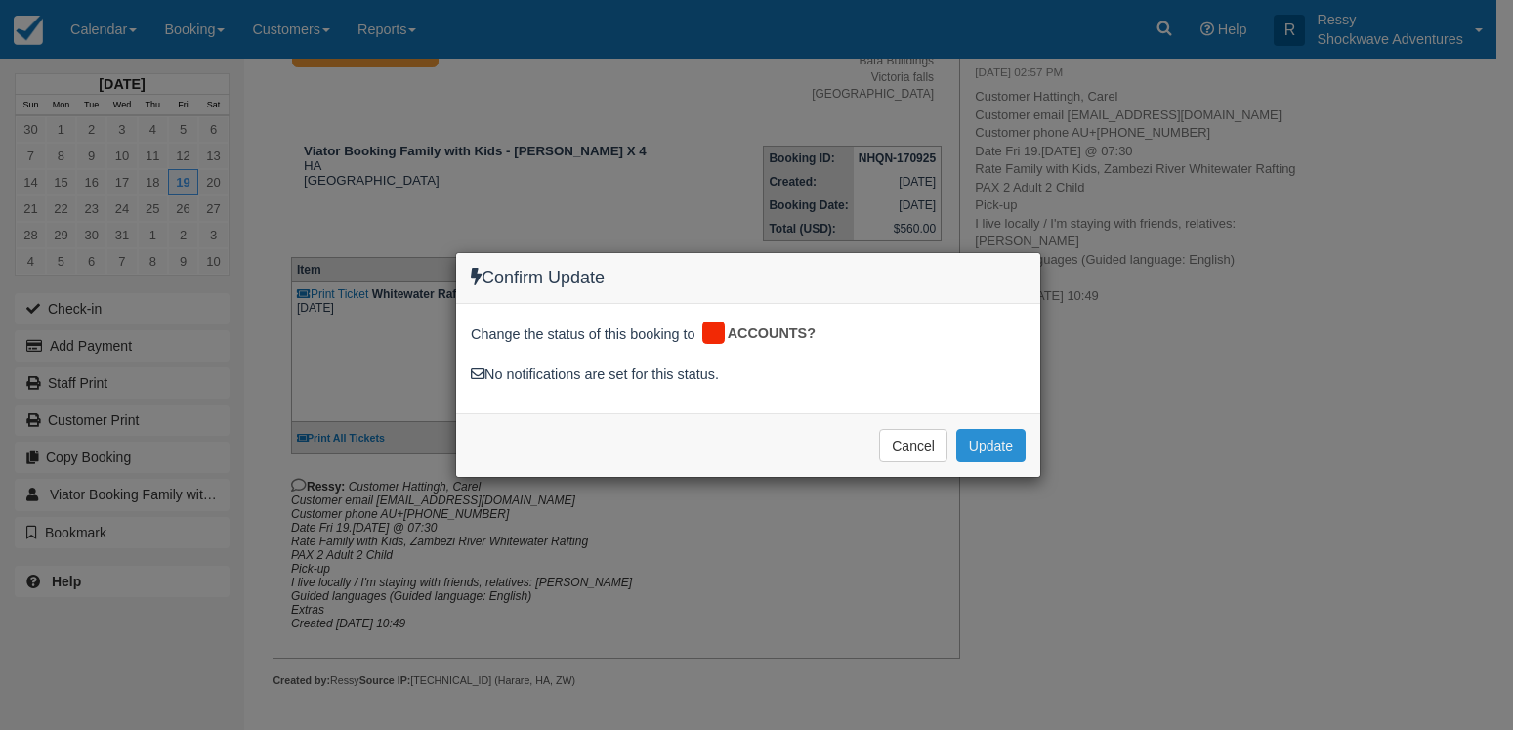
click at [992, 451] on button "Update" at bounding box center [990, 445] width 69 height 33
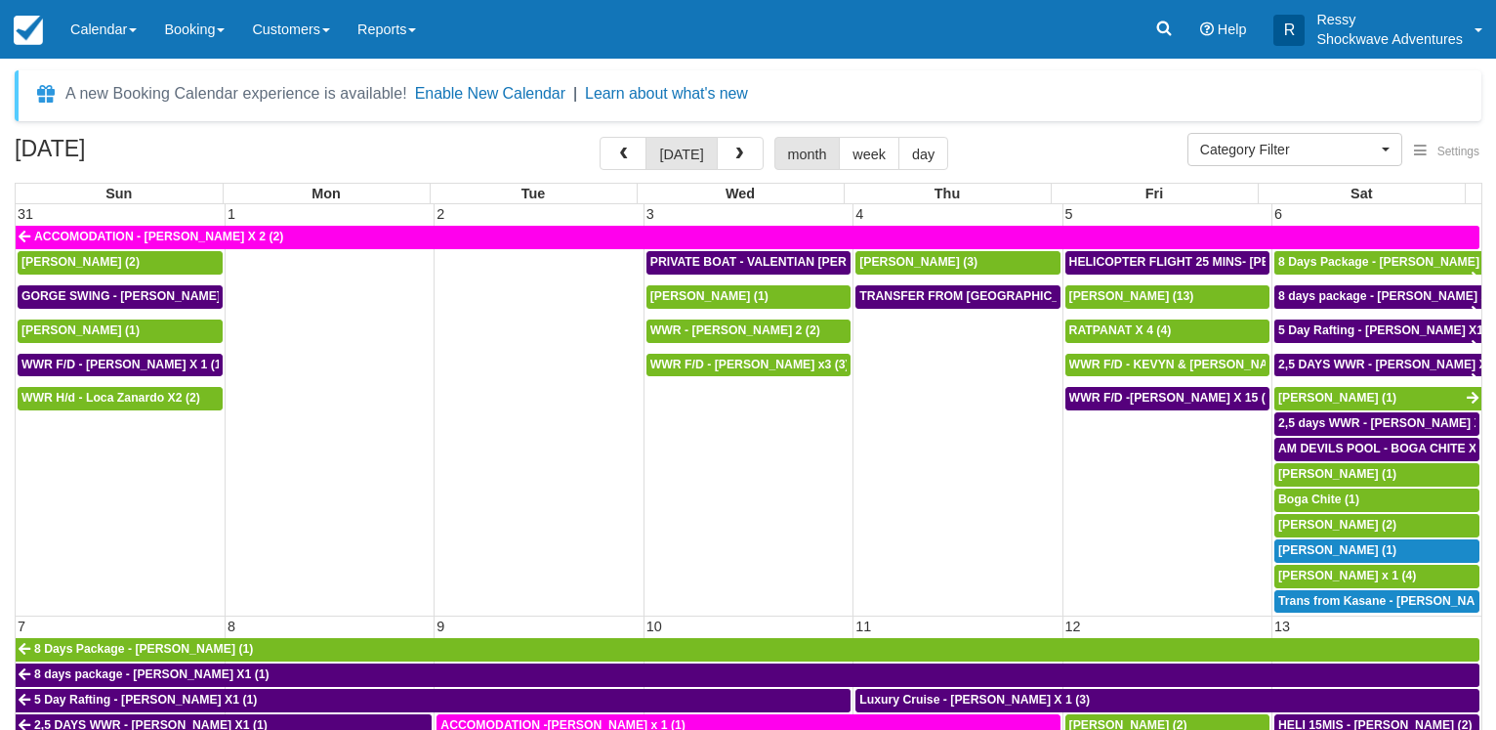
select select
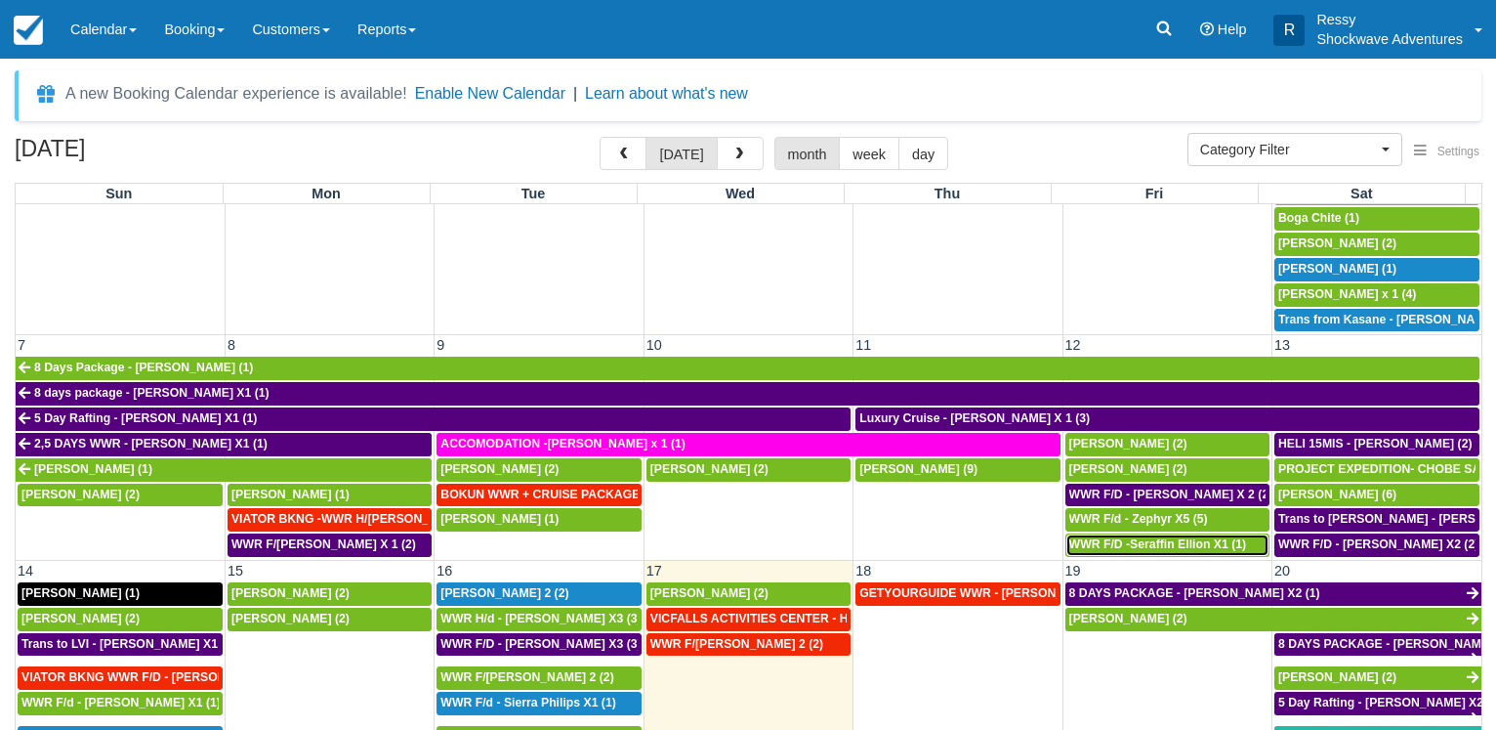
click at [1176, 538] on span "WWR F/D -Seraffin Ellion X1 (1)" at bounding box center [1158, 544] width 177 height 14
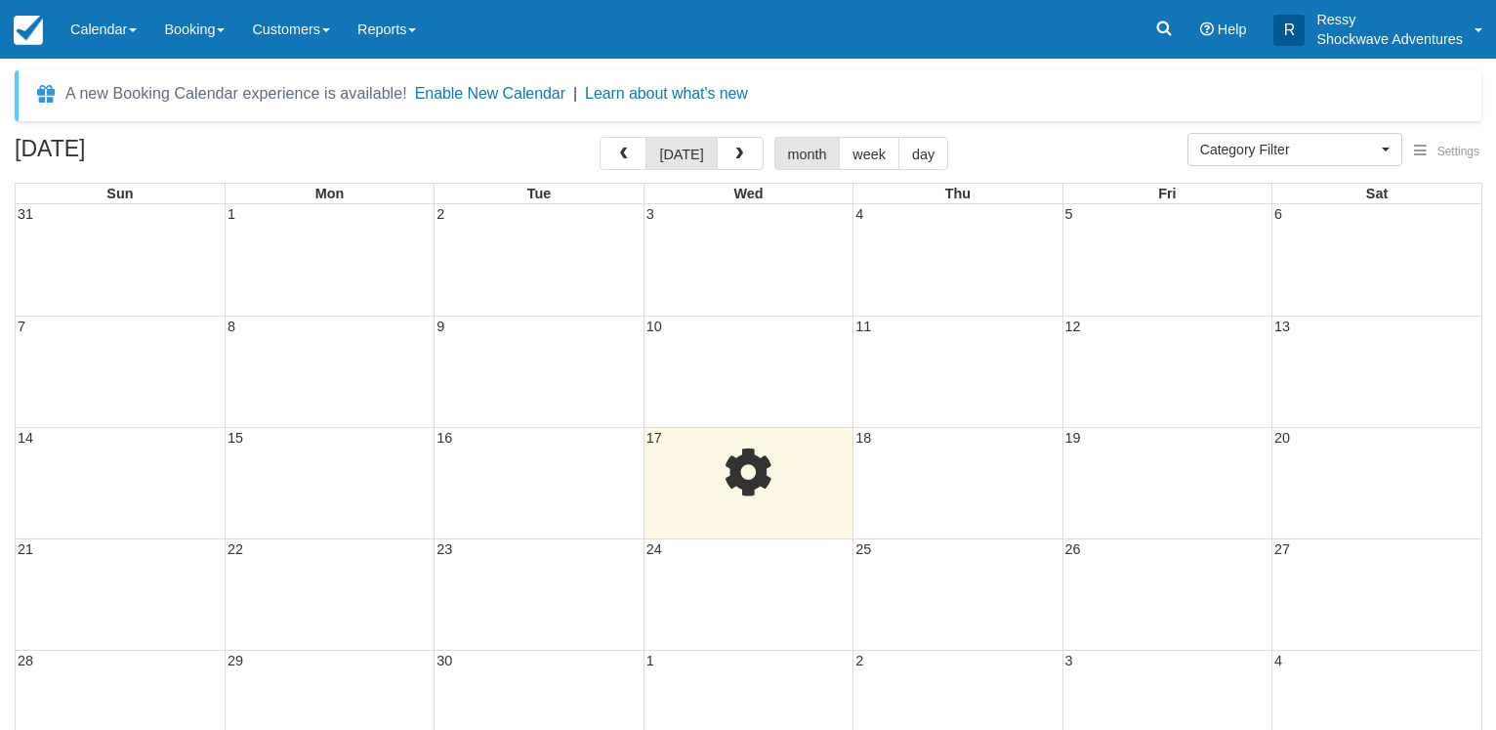
select select
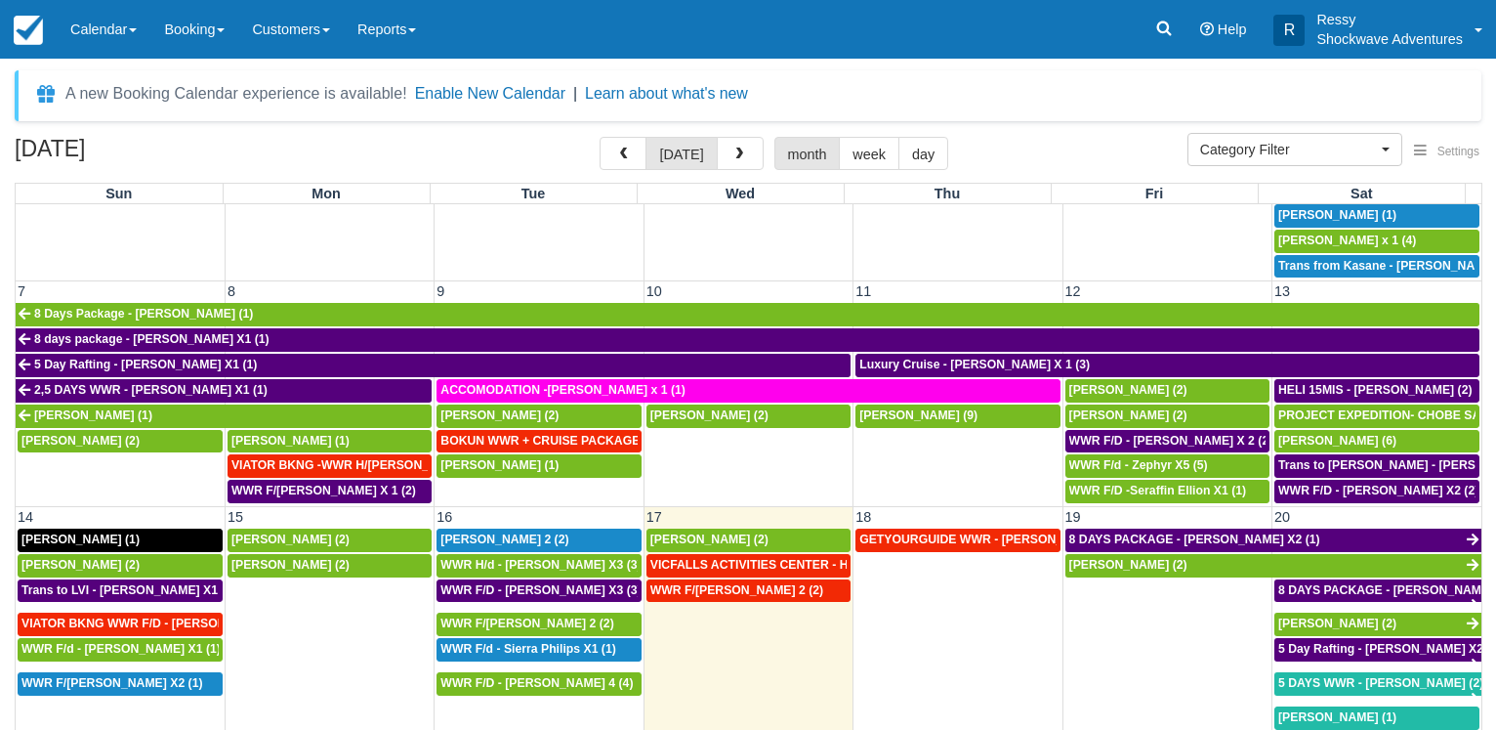
scroll to position [375, 0]
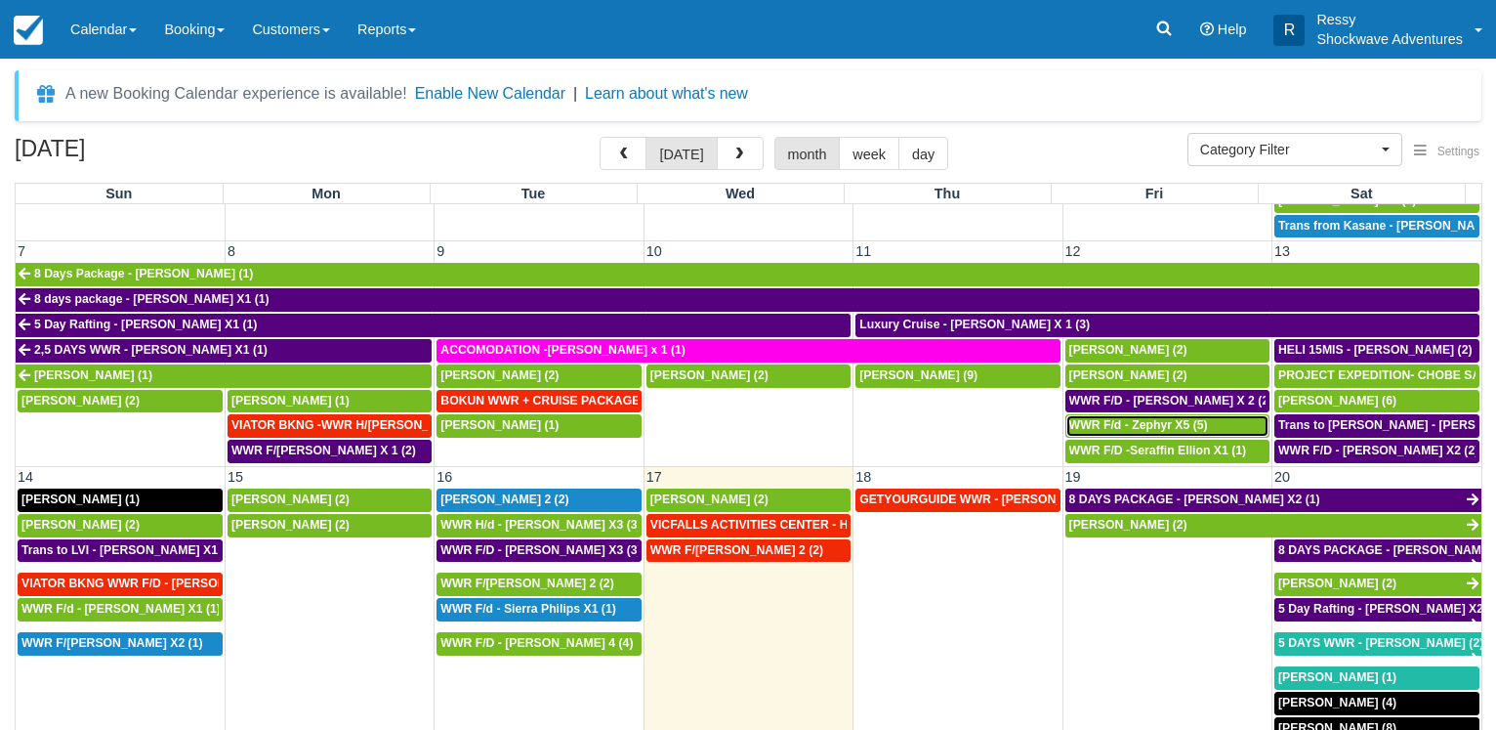
click at [1104, 418] on span "WWR F/d - Zephyr X5 (5)" at bounding box center [1139, 425] width 139 height 14
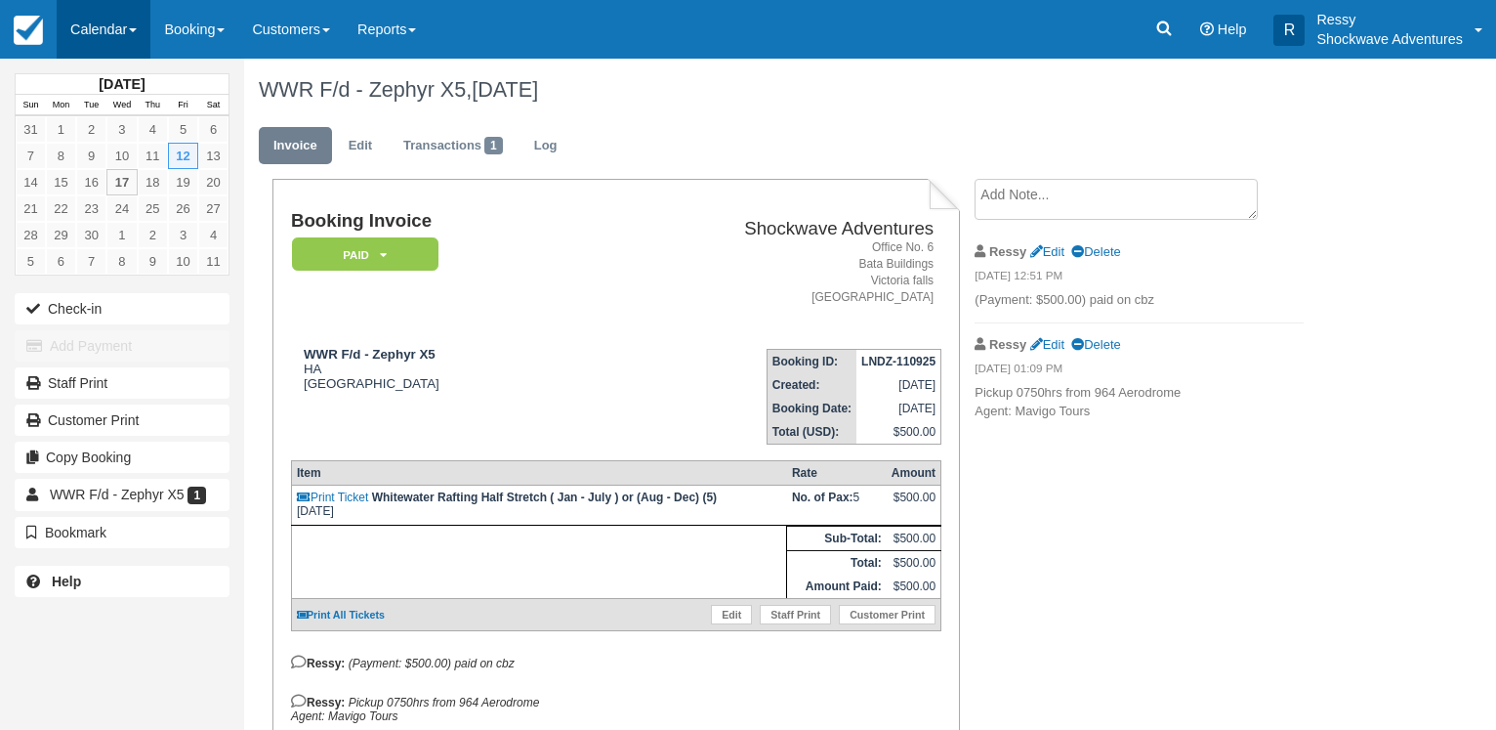
click at [65, 25] on link "Calendar" at bounding box center [104, 29] width 94 height 59
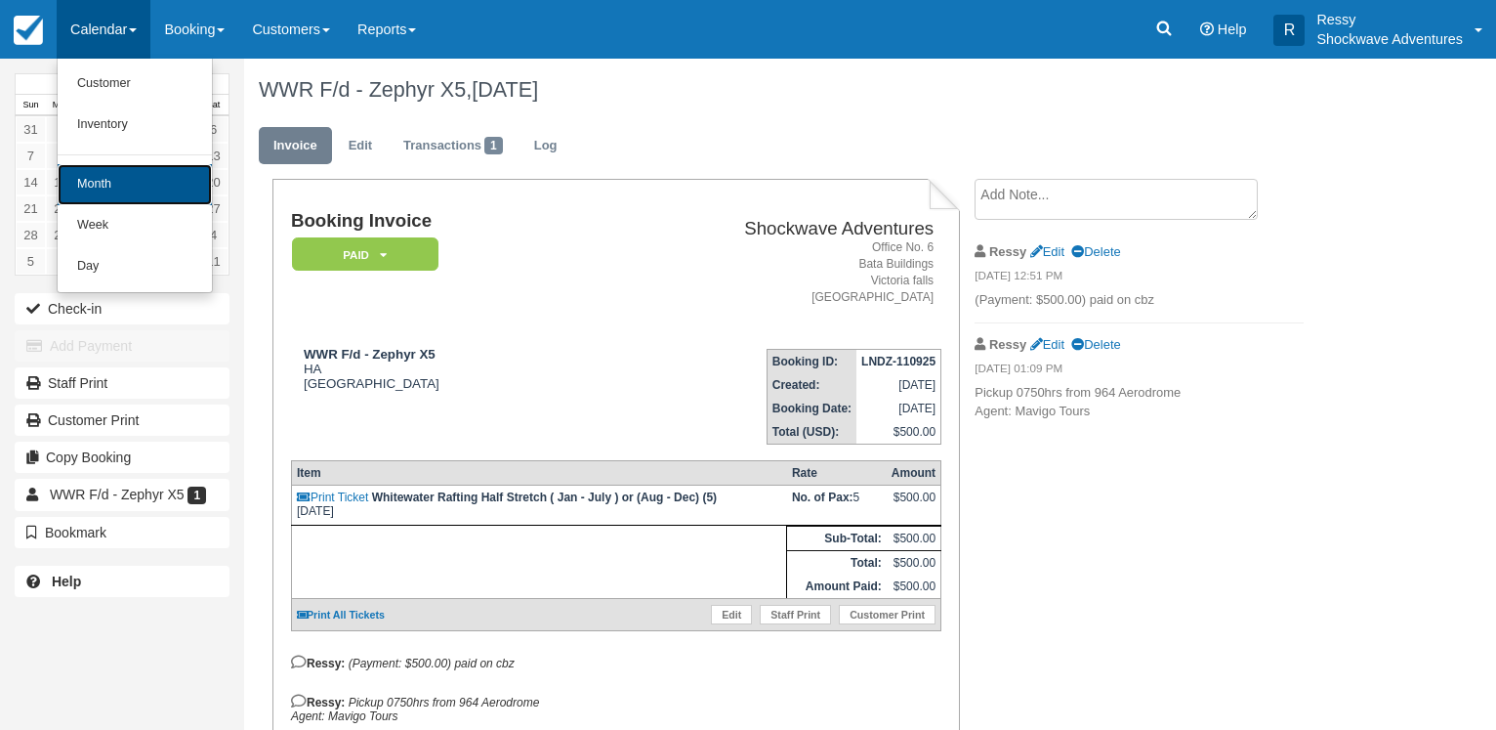
click at [89, 175] on link "Month" at bounding box center [135, 184] width 154 height 41
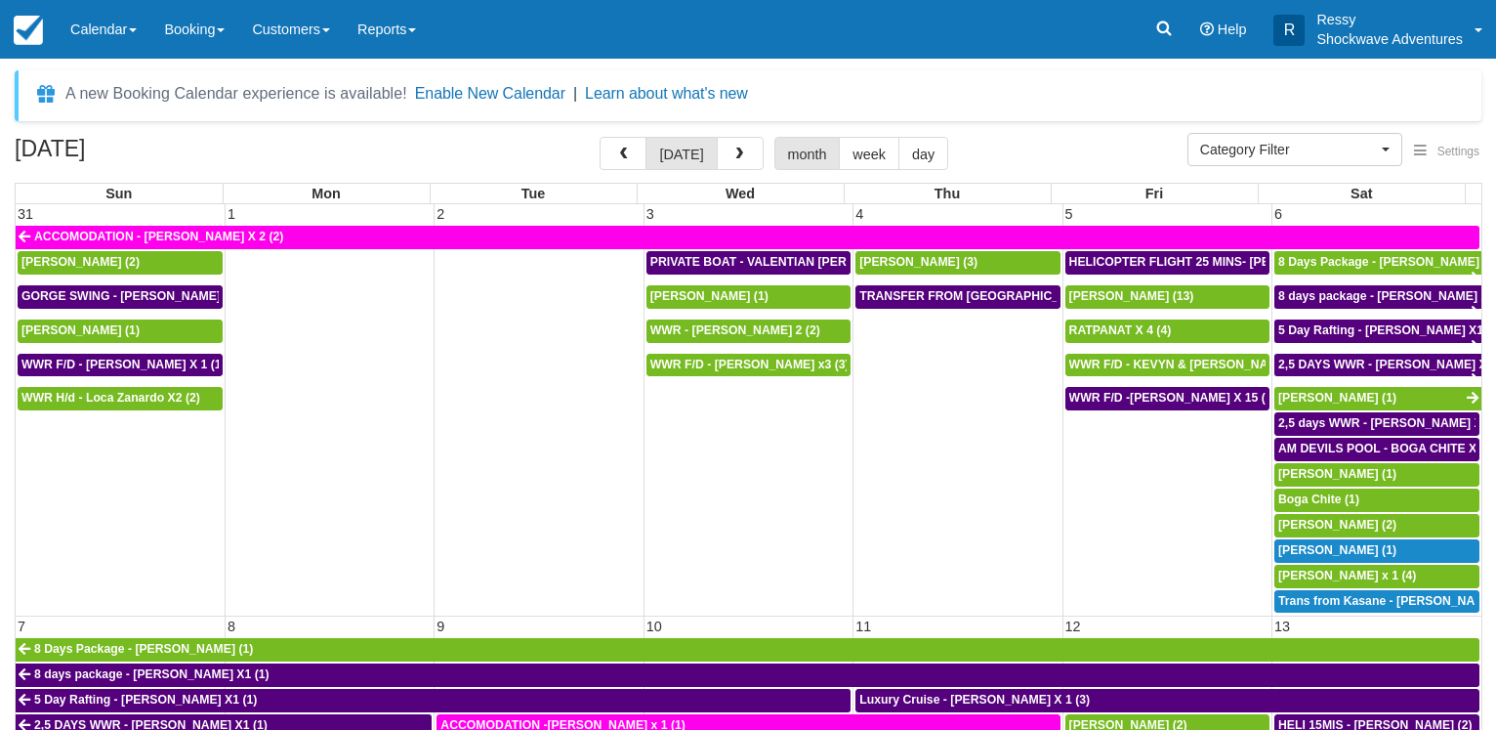
select select
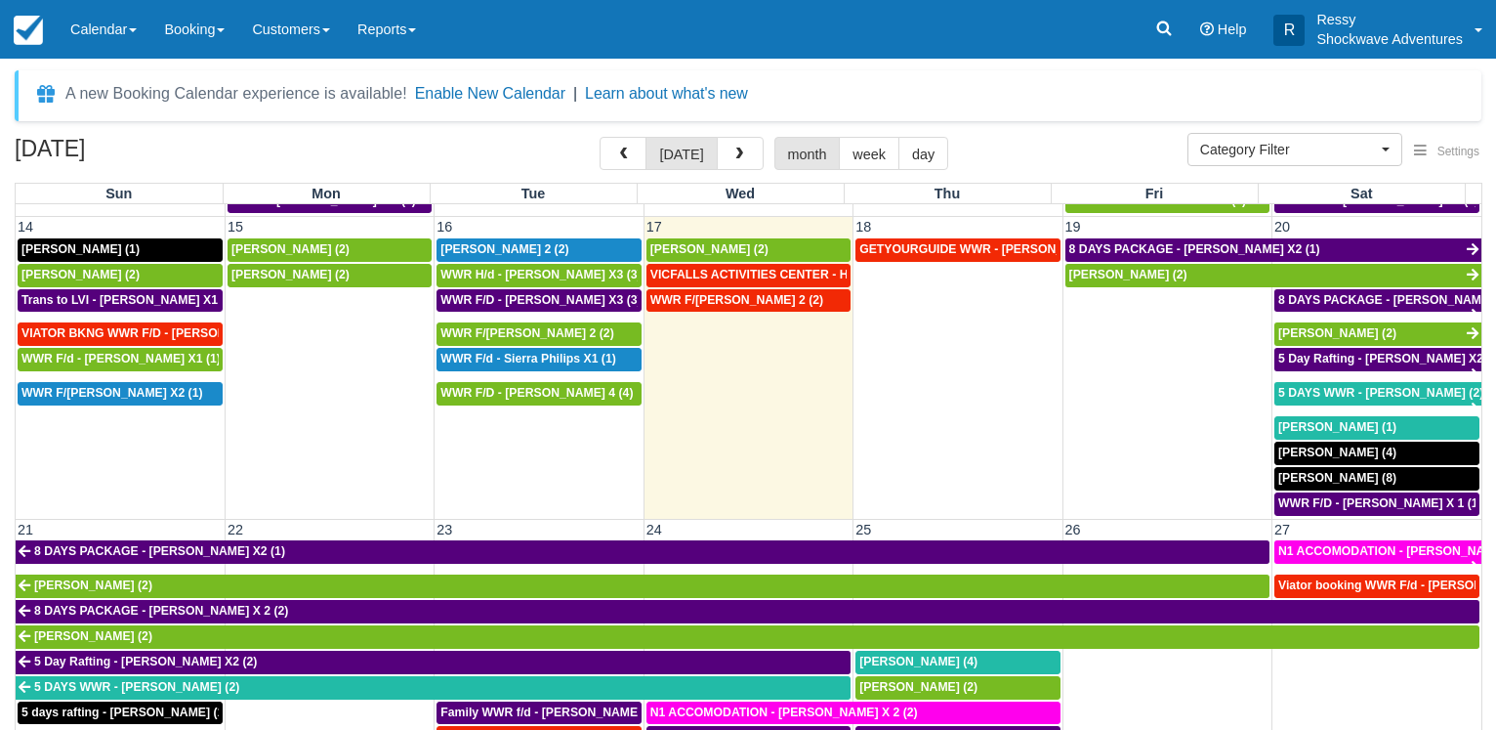
scroll to position [469, 0]
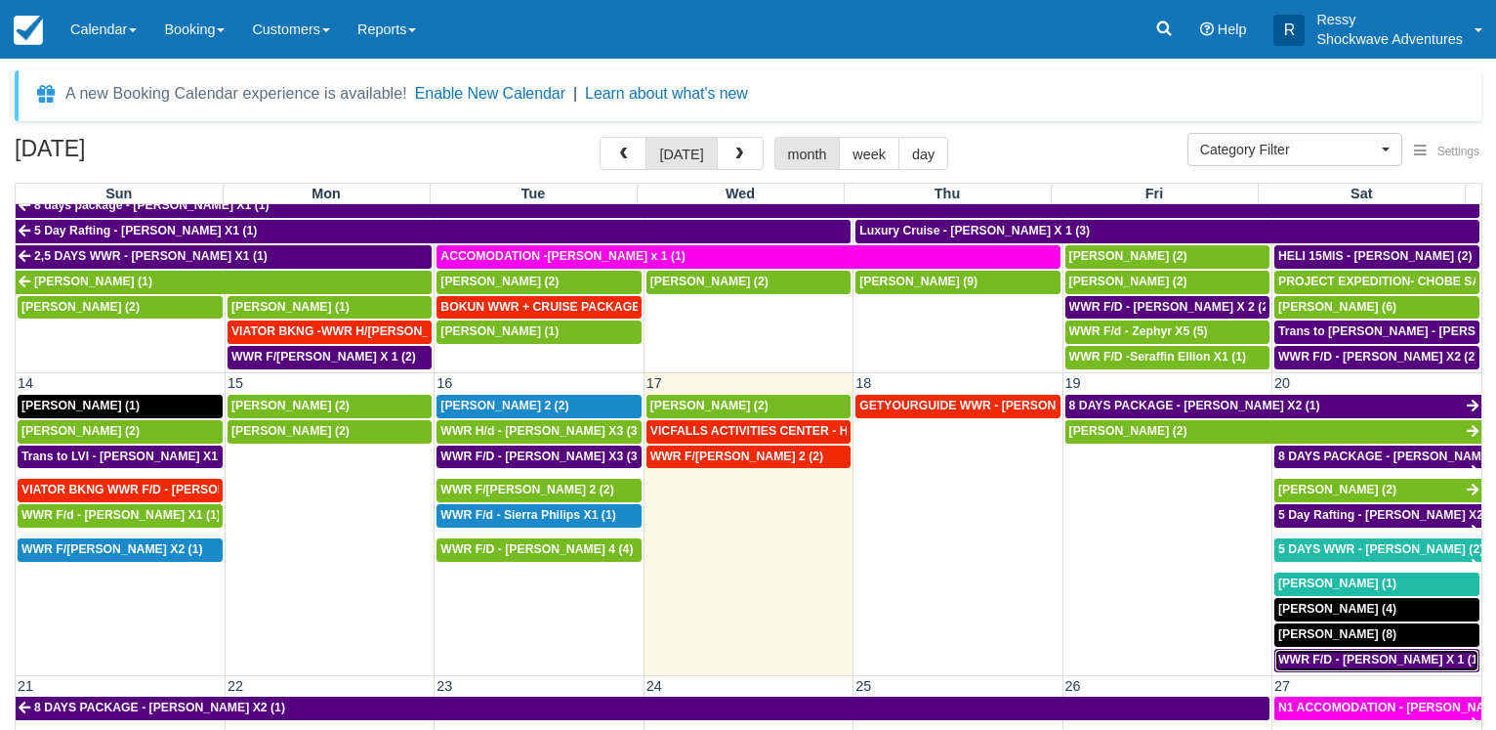
click at [1330, 653] on span "WWR F/D - CHRISTOF RICHTER X 1 (1)" at bounding box center [1381, 659] width 204 height 14
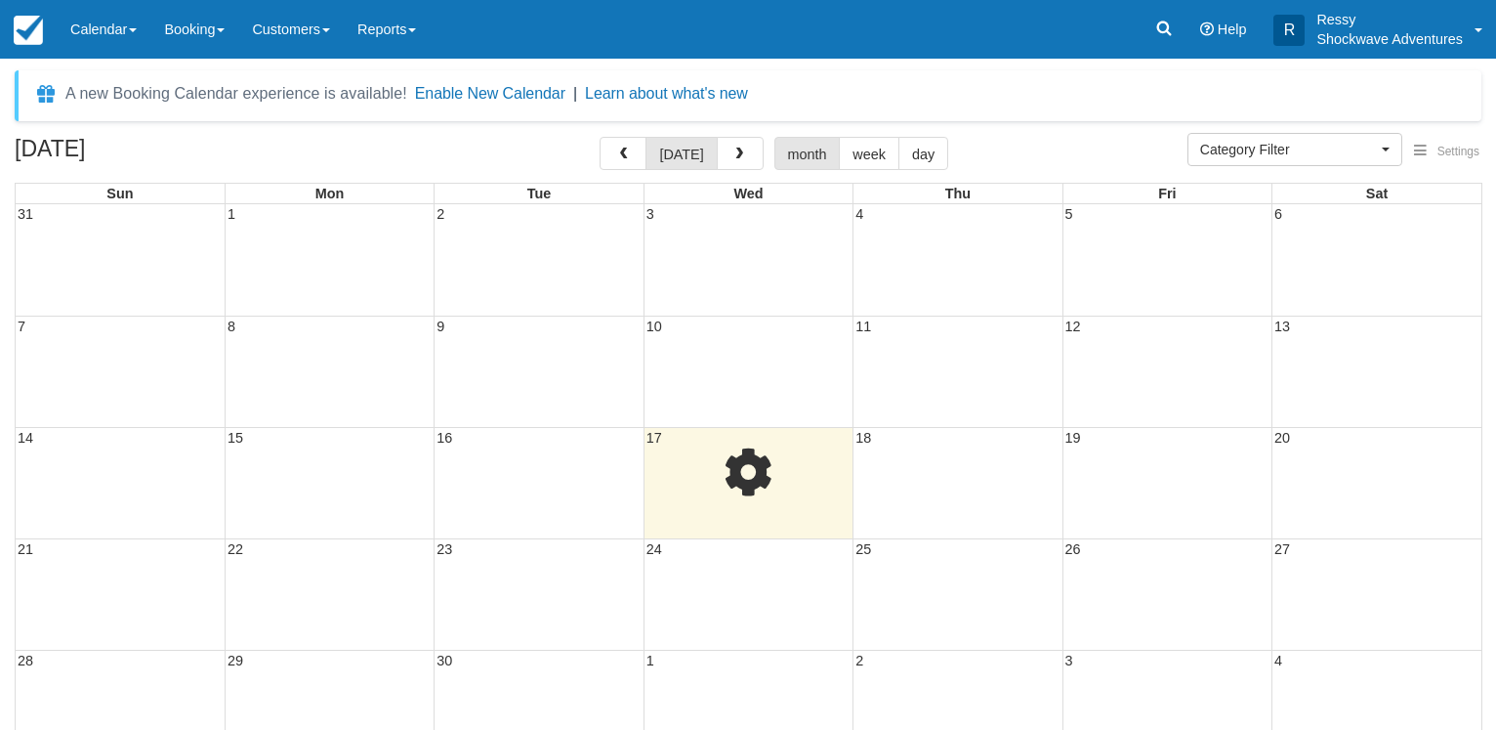
select select
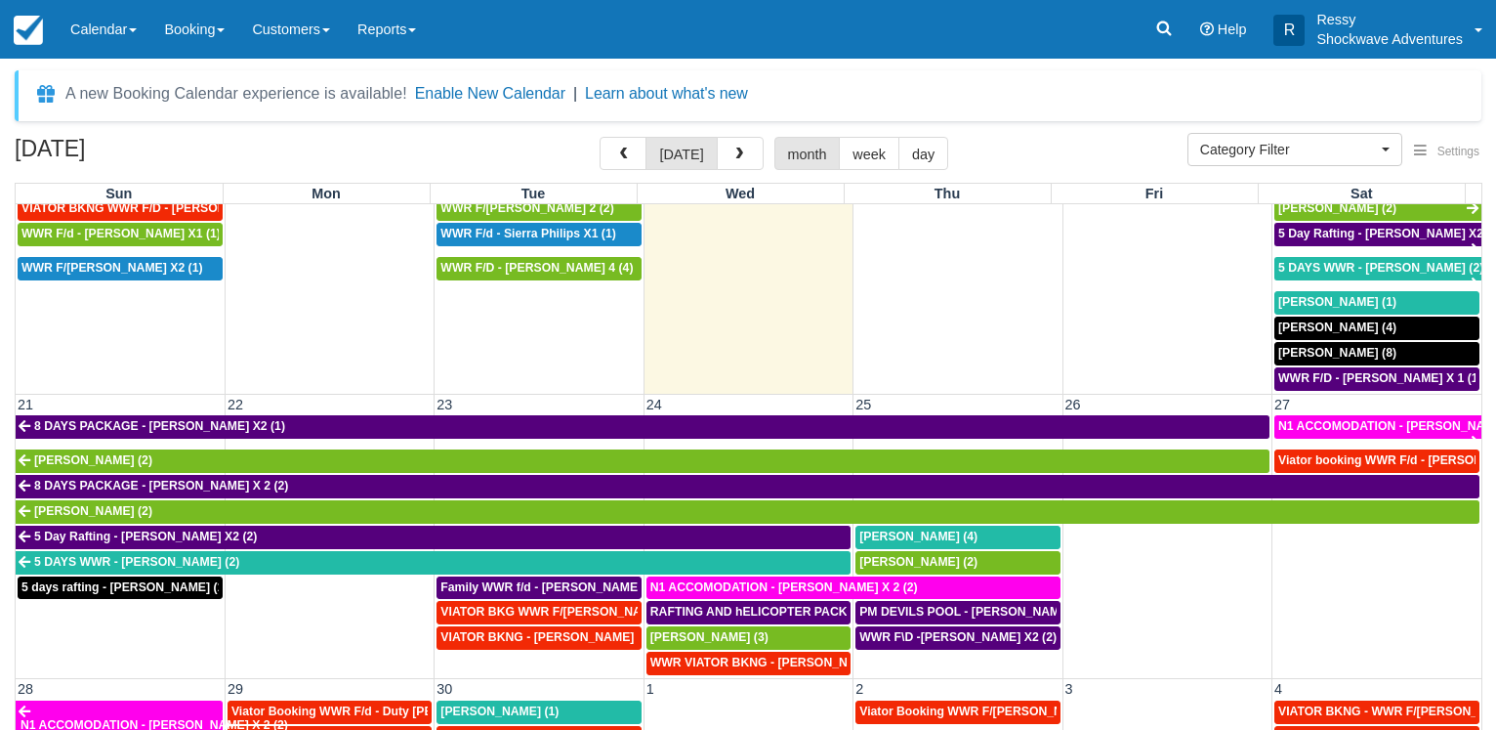
scroll to position [469, 0]
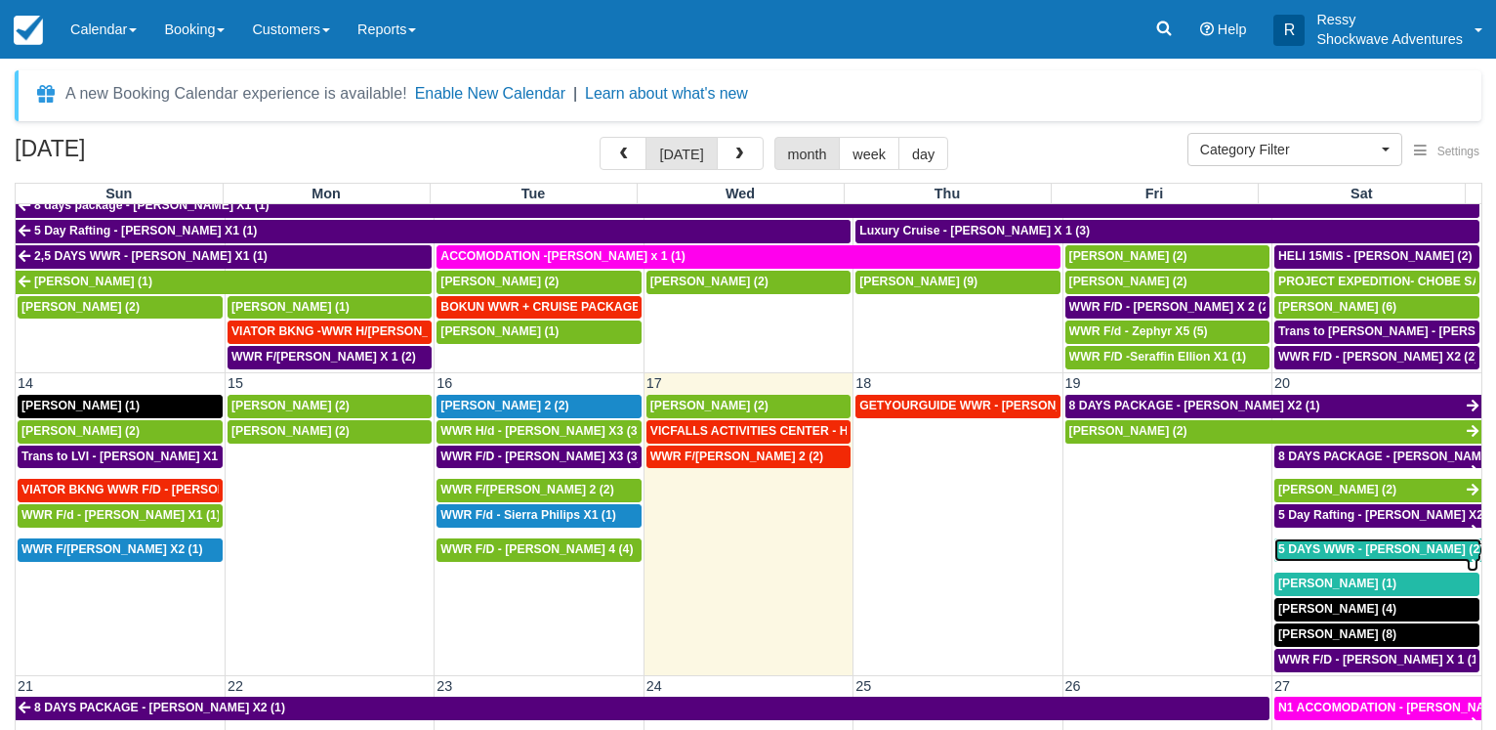
click at [1344, 543] on span "5 DAYS WWR - [PERSON_NAME] (2)" at bounding box center [1381, 549] width 205 height 14
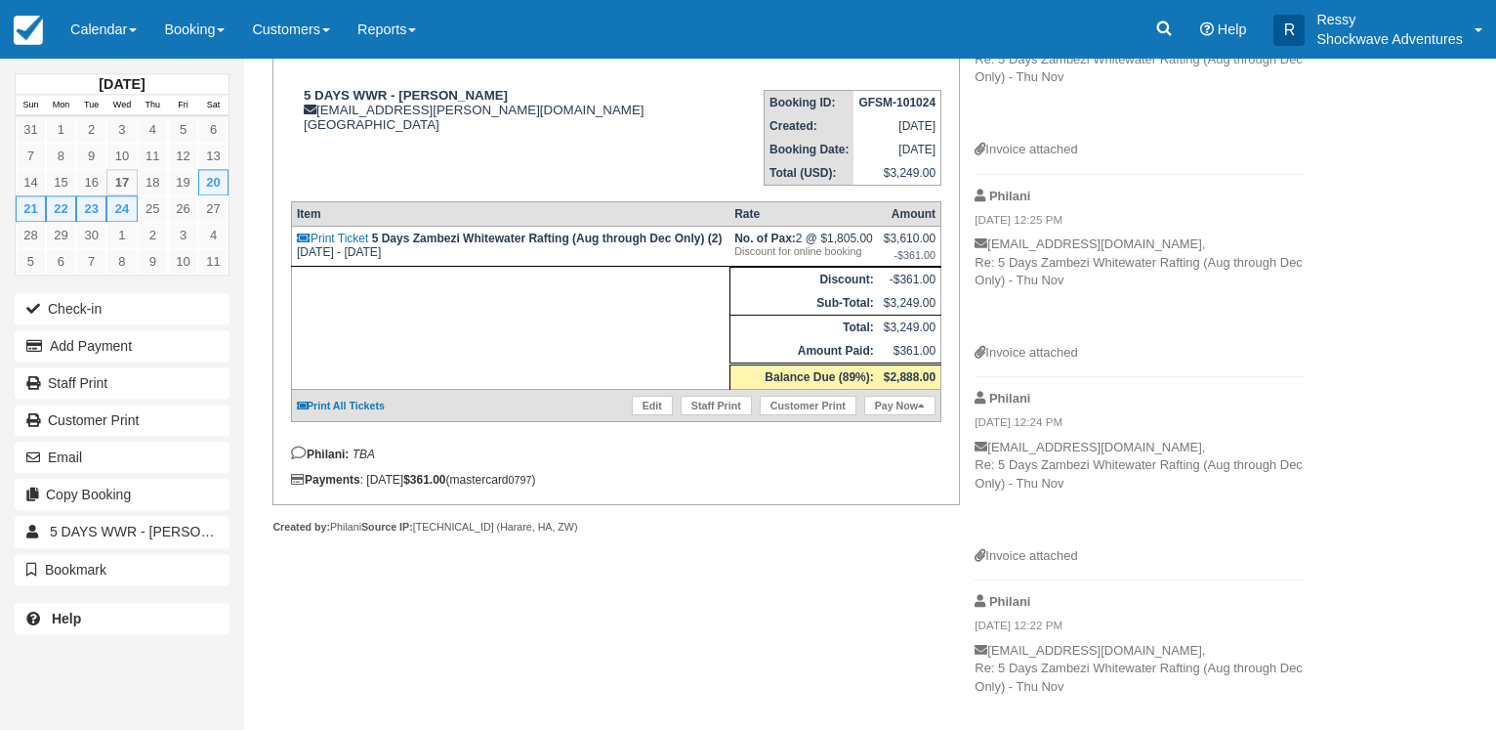
scroll to position [100, 0]
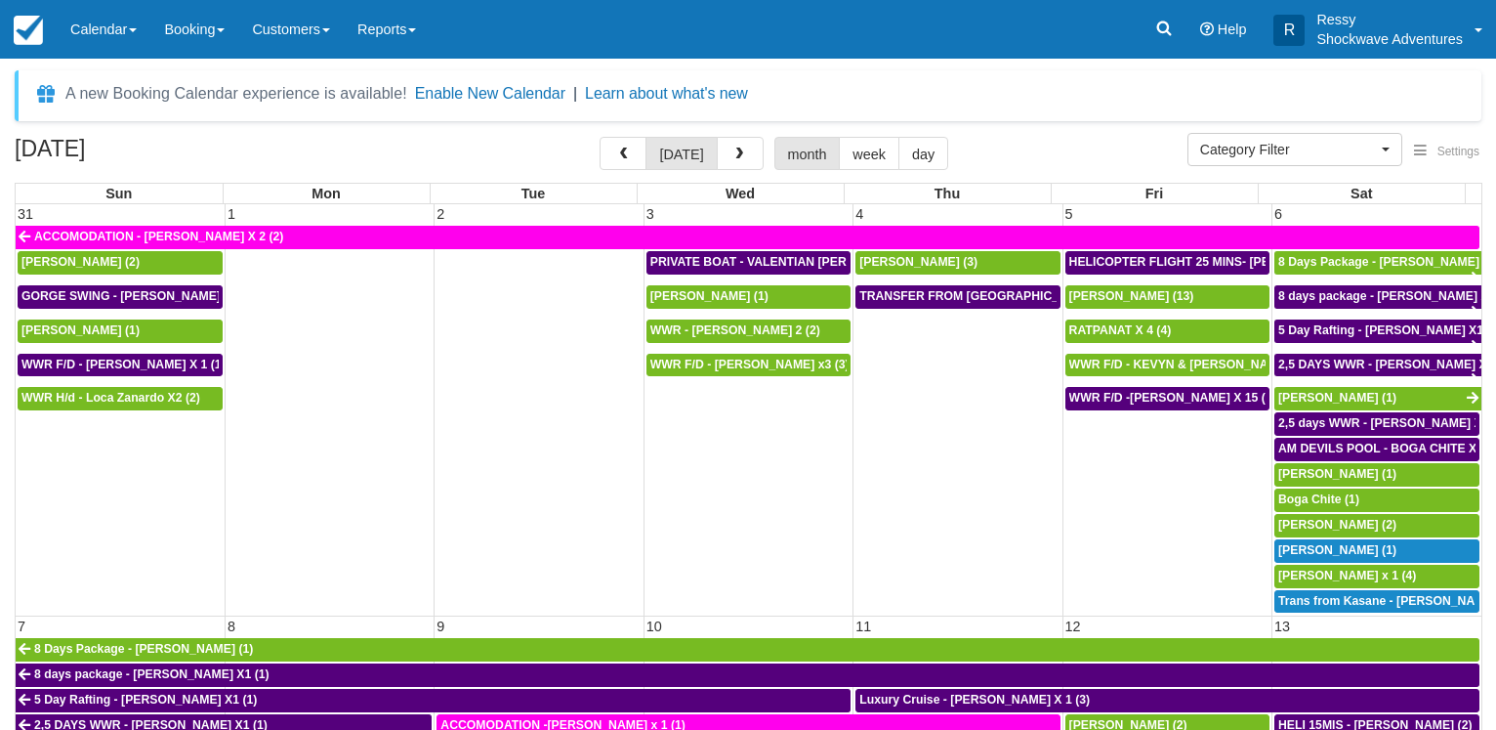
select select
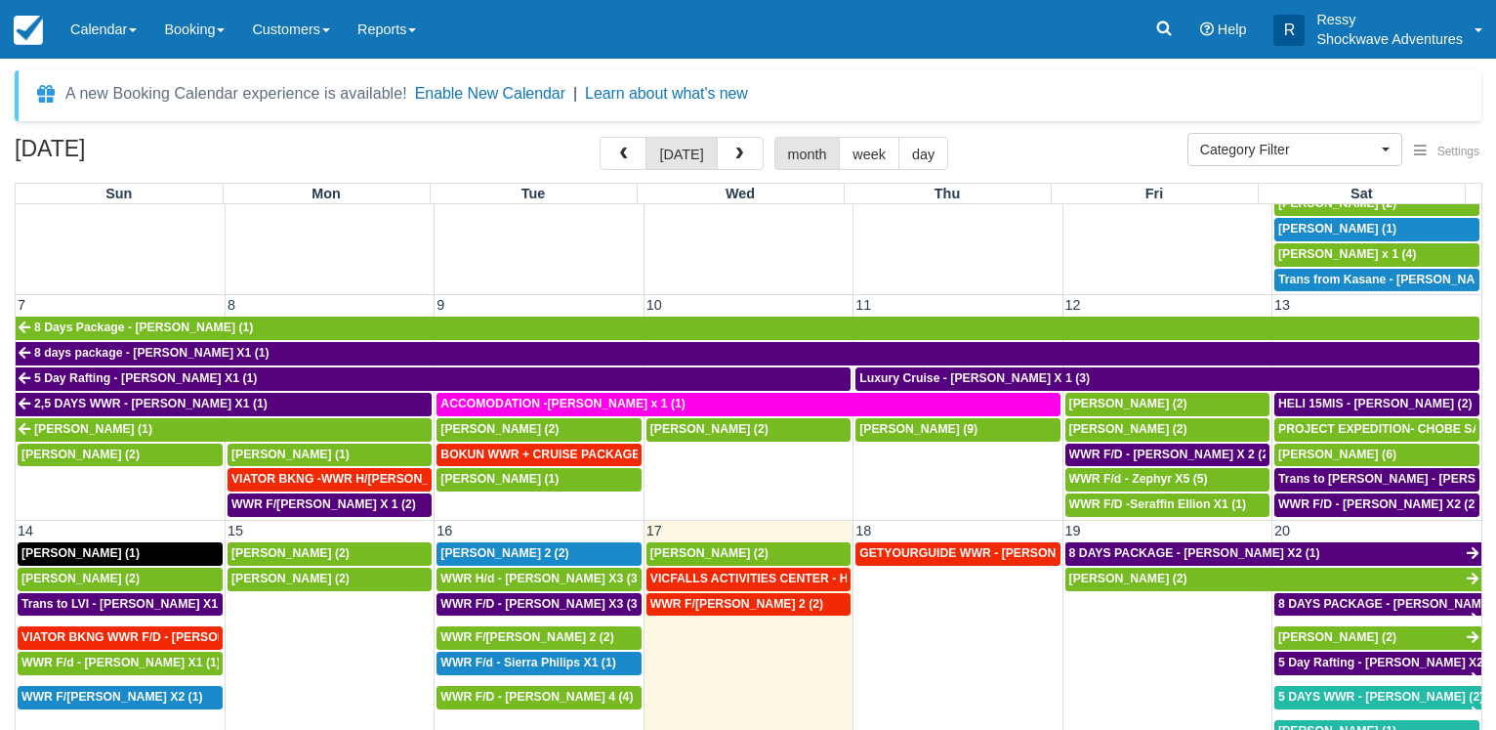
scroll to position [375, 0]
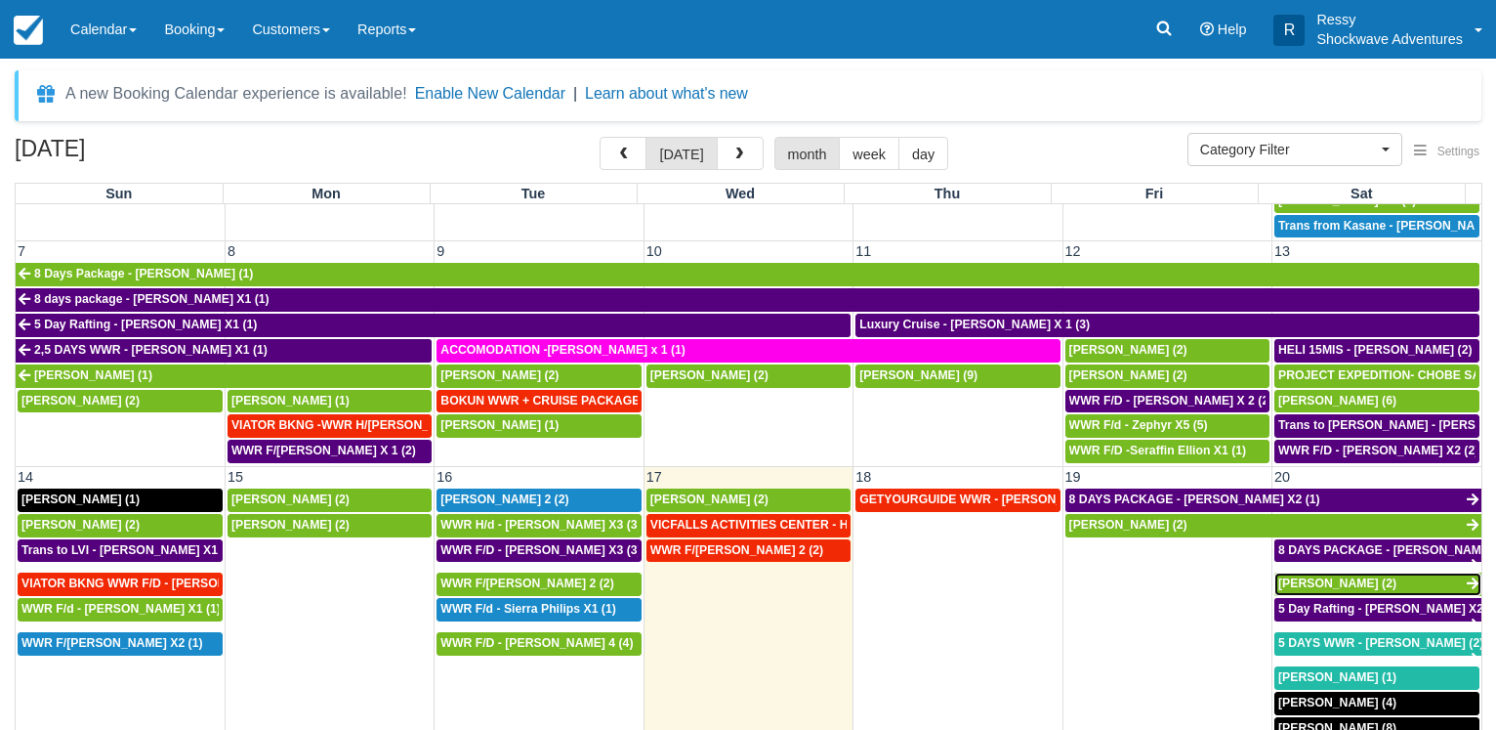
click at [1340, 576] on span "Taylor Roberts (2)" at bounding box center [1338, 583] width 118 height 14
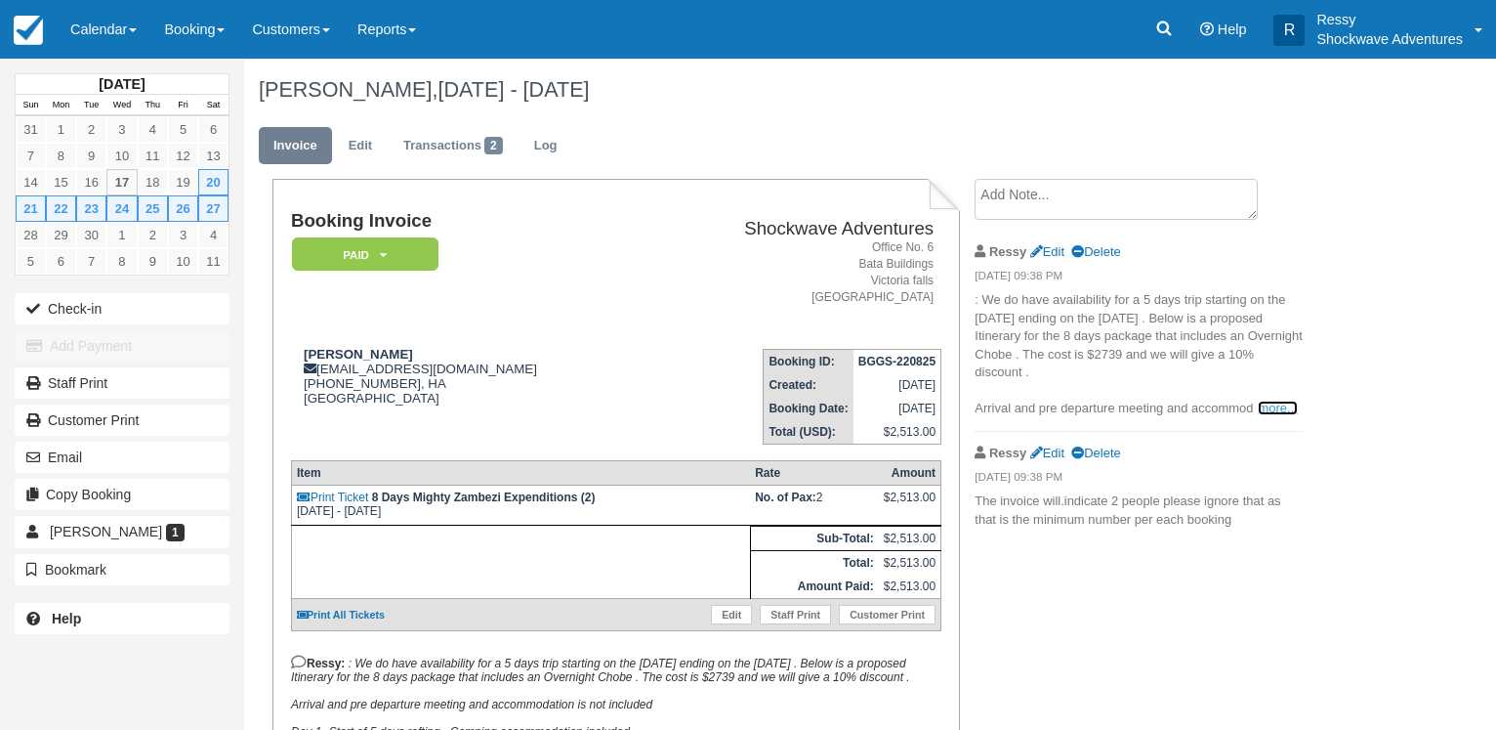
click at [1282, 408] on link "more..." at bounding box center [1277, 407] width 39 height 15
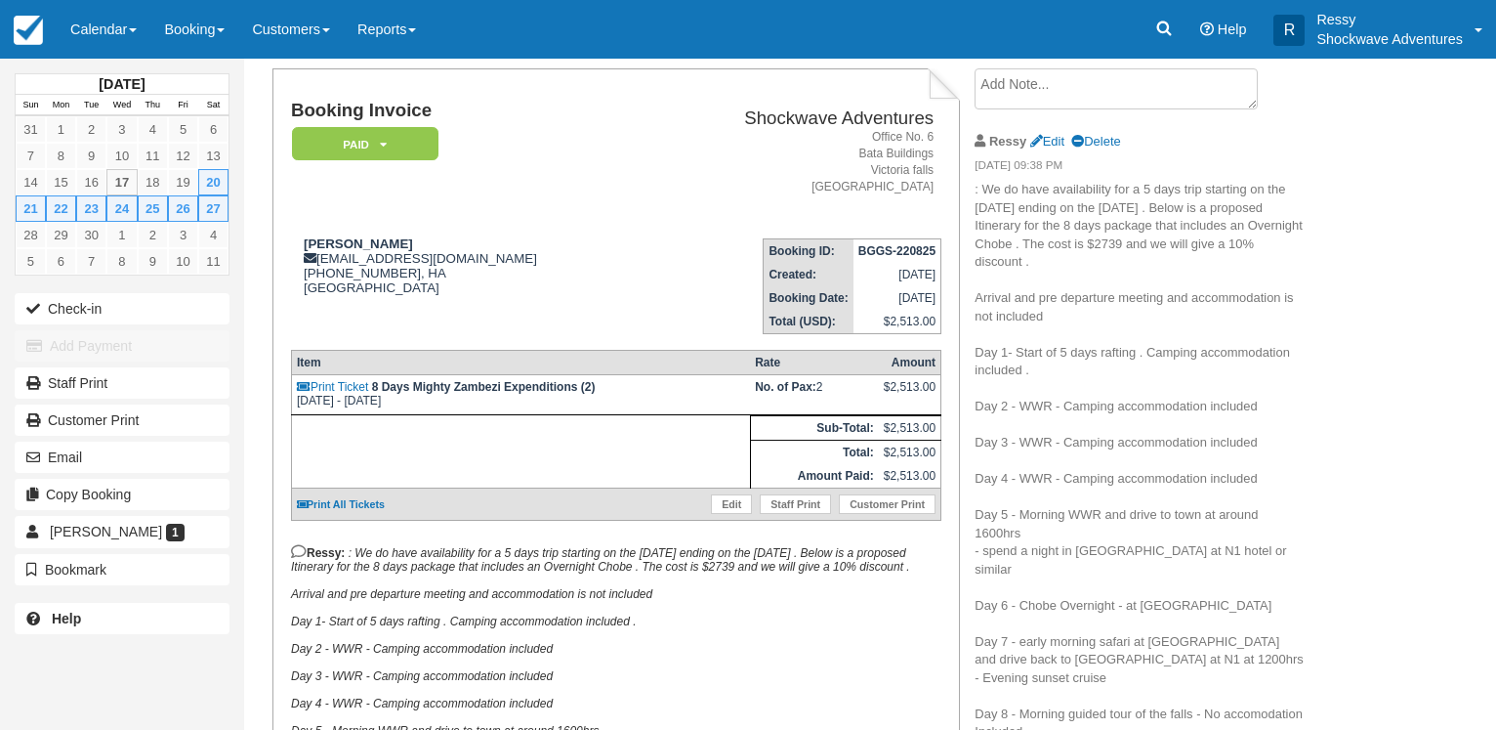
scroll to position [100, 0]
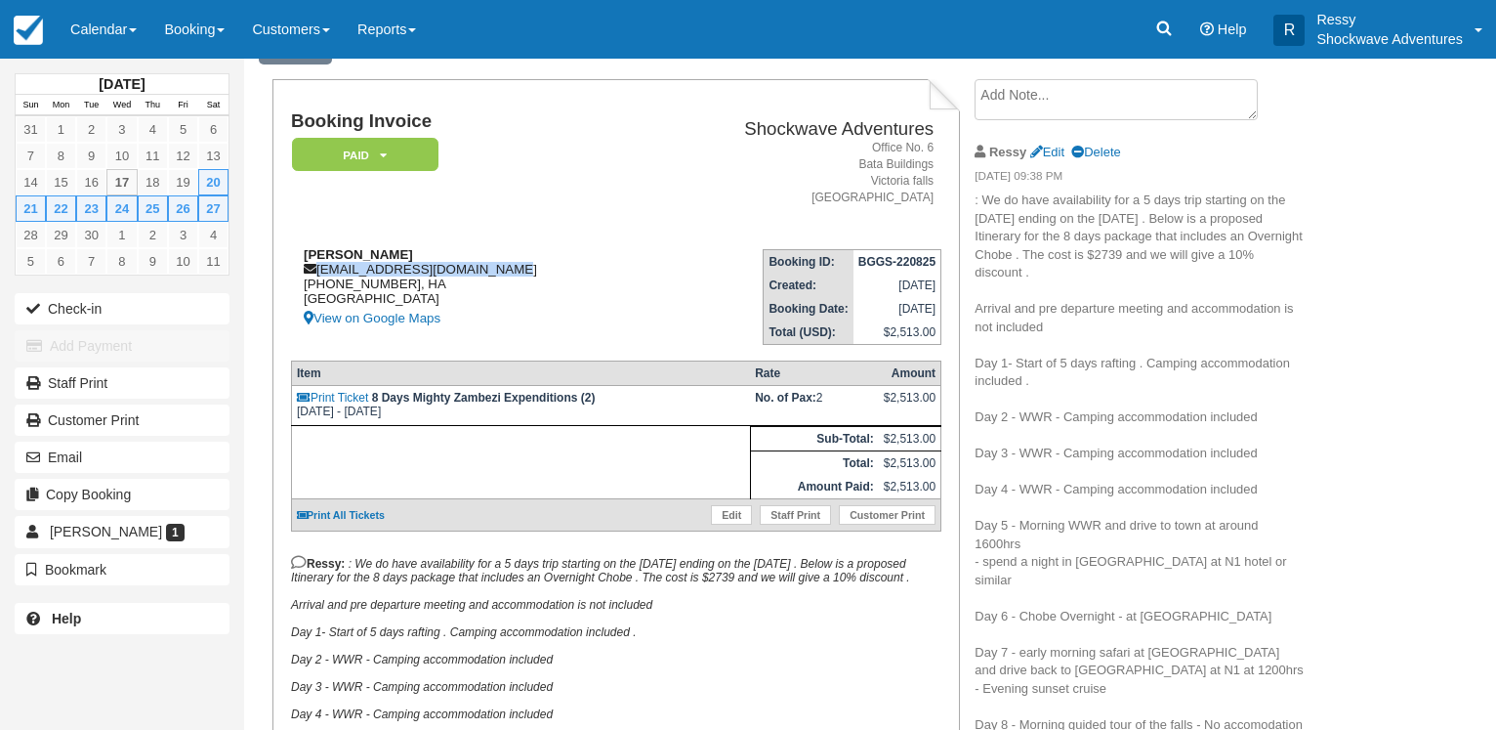
drag, startPoint x: 493, startPoint y: 267, endPoint x: 315, endPoint y: 272, distance: 178.8
click at [315, 272] on div "Taylor Roberts taylor_roberts93@yahoo.com +1 (916) 990-5055, HA United States V…" at bounding box center [468, 288] width 355 height 83
copy div "taylor_roberts93@yahoo.com"
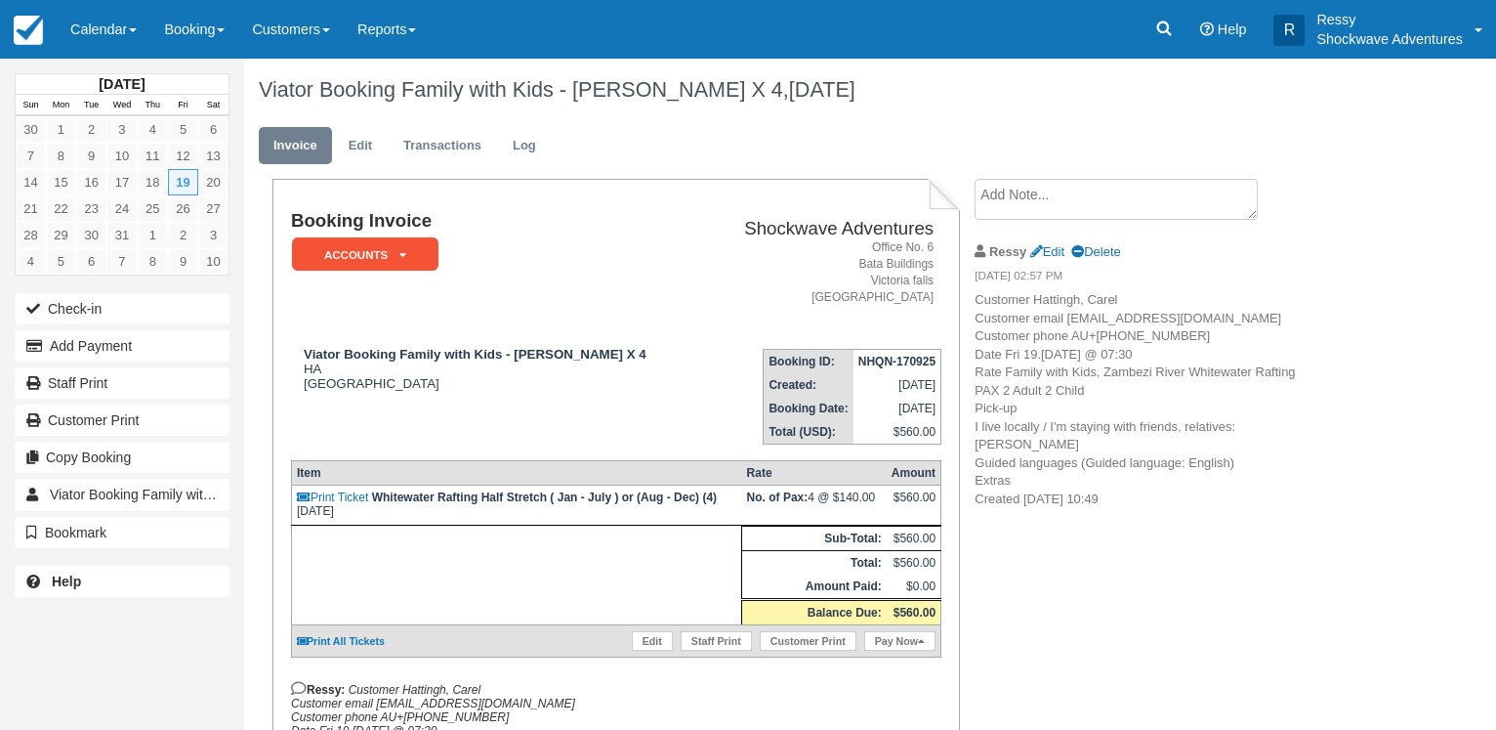
click at [1027, 176] on ul "Invoice Edit Transactions Log" at bounding box center [805, 150] width 1093 height 59
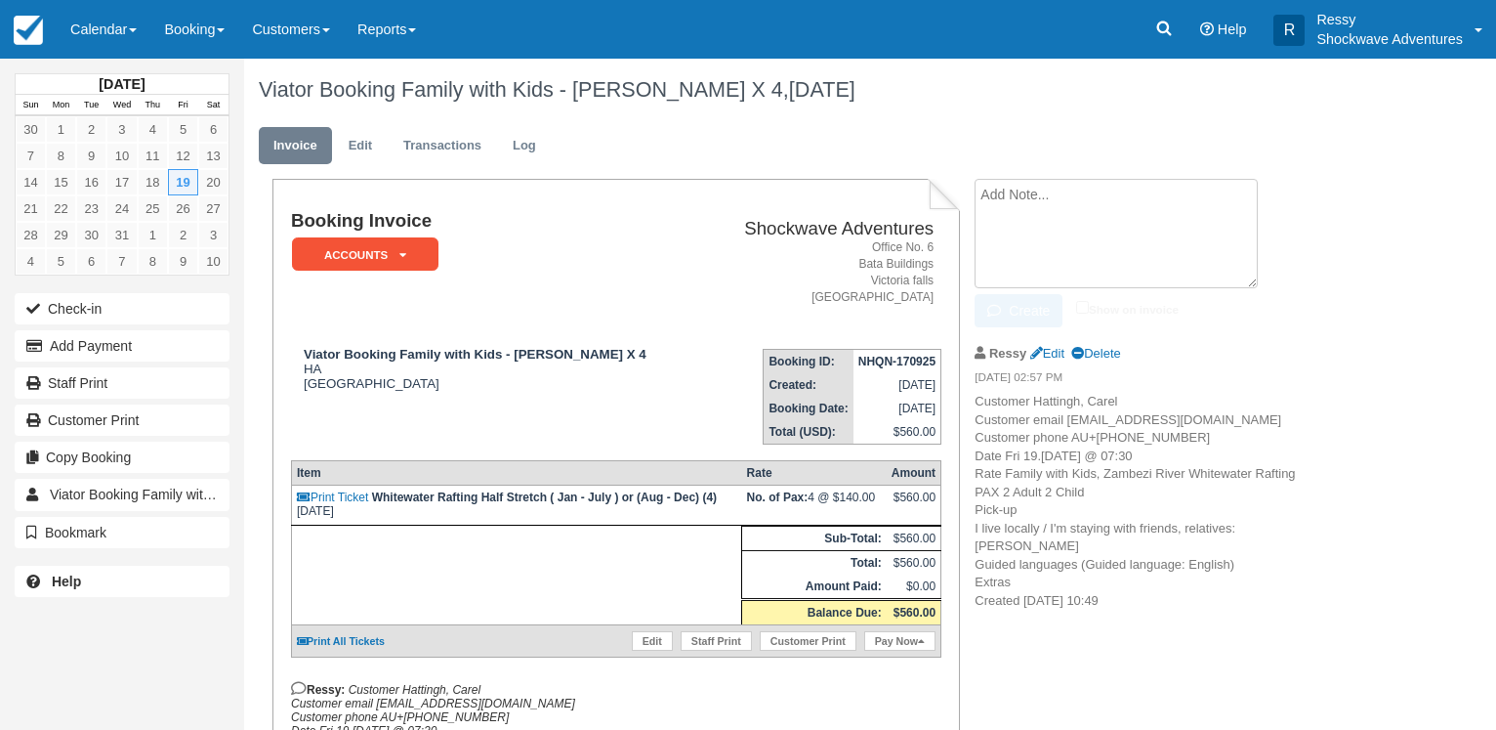
click at [1017, 206] on textarea at bounding box center [1116, 233] width 283 height 109
type textarea "2 adults 2 kids 11 &13 years"
click at [1085, 305] on input "Show on invoice" at bounding box center [1082, 307] width 13 height 13
checkbox input "true"
click at [1027, 306] on button "Create" at bounding box center [1019, 310] width 88 height 33
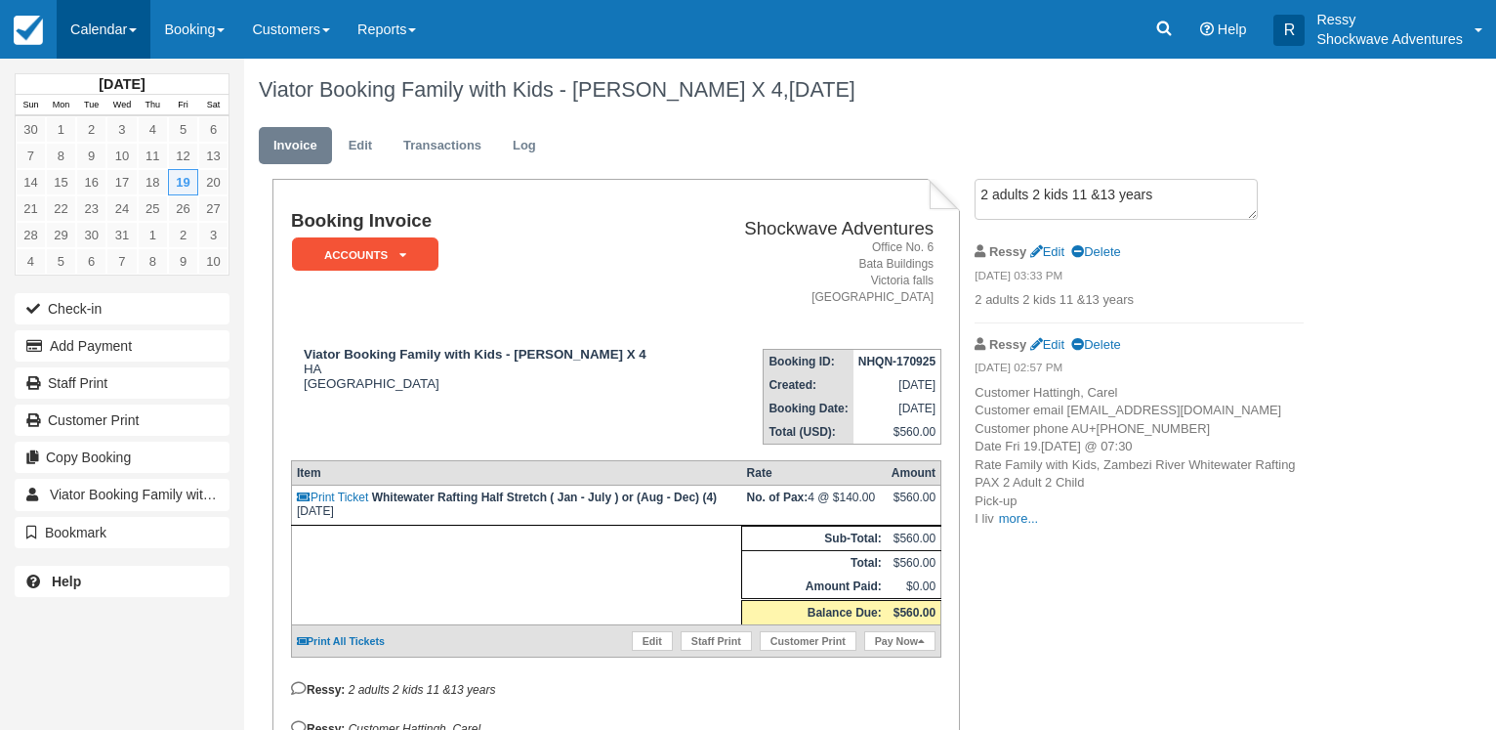
click at [98, 11] on link "Calendar" at bounding box center [104, 29] width 94 height 59
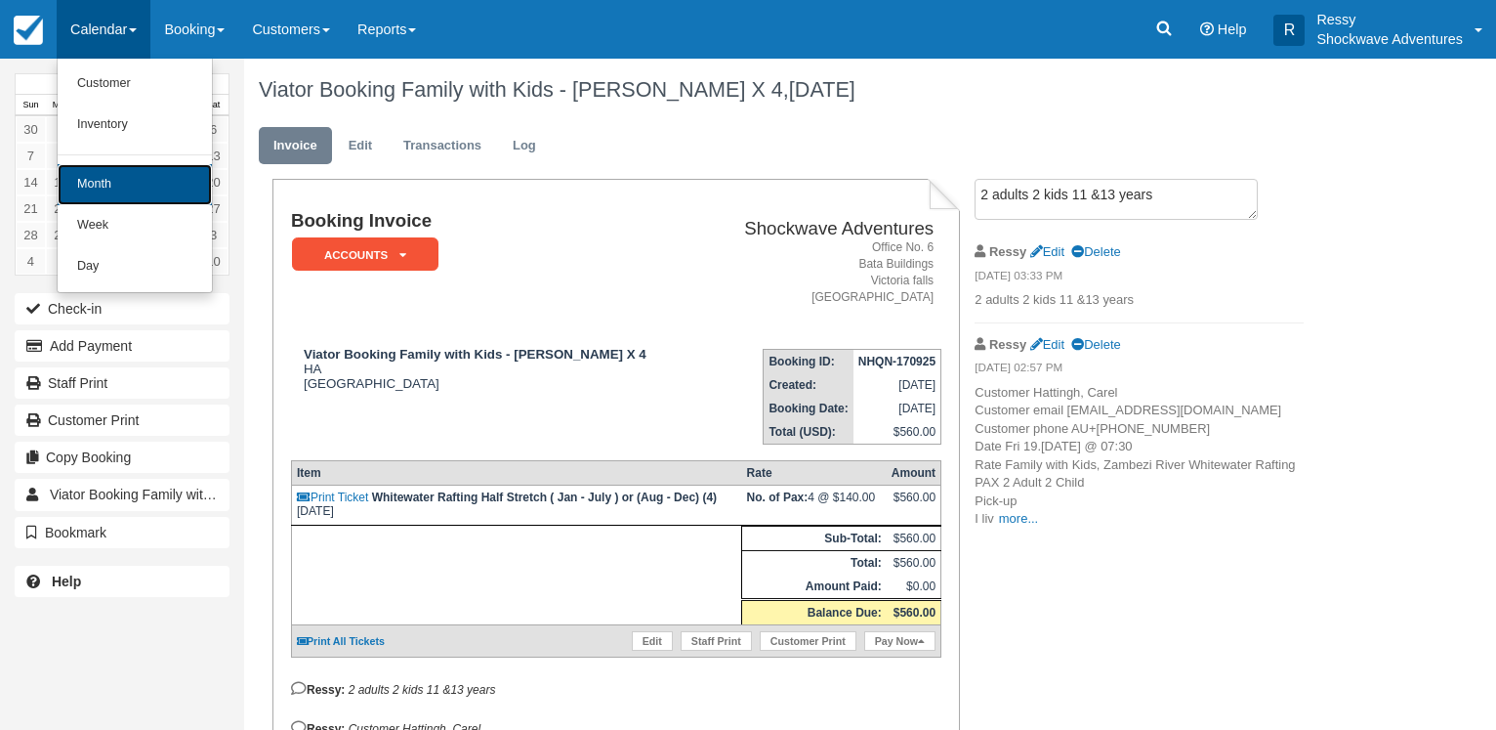
click at [121, 196] on link "Month" at bounding box center [135, 184] width 154 height 41
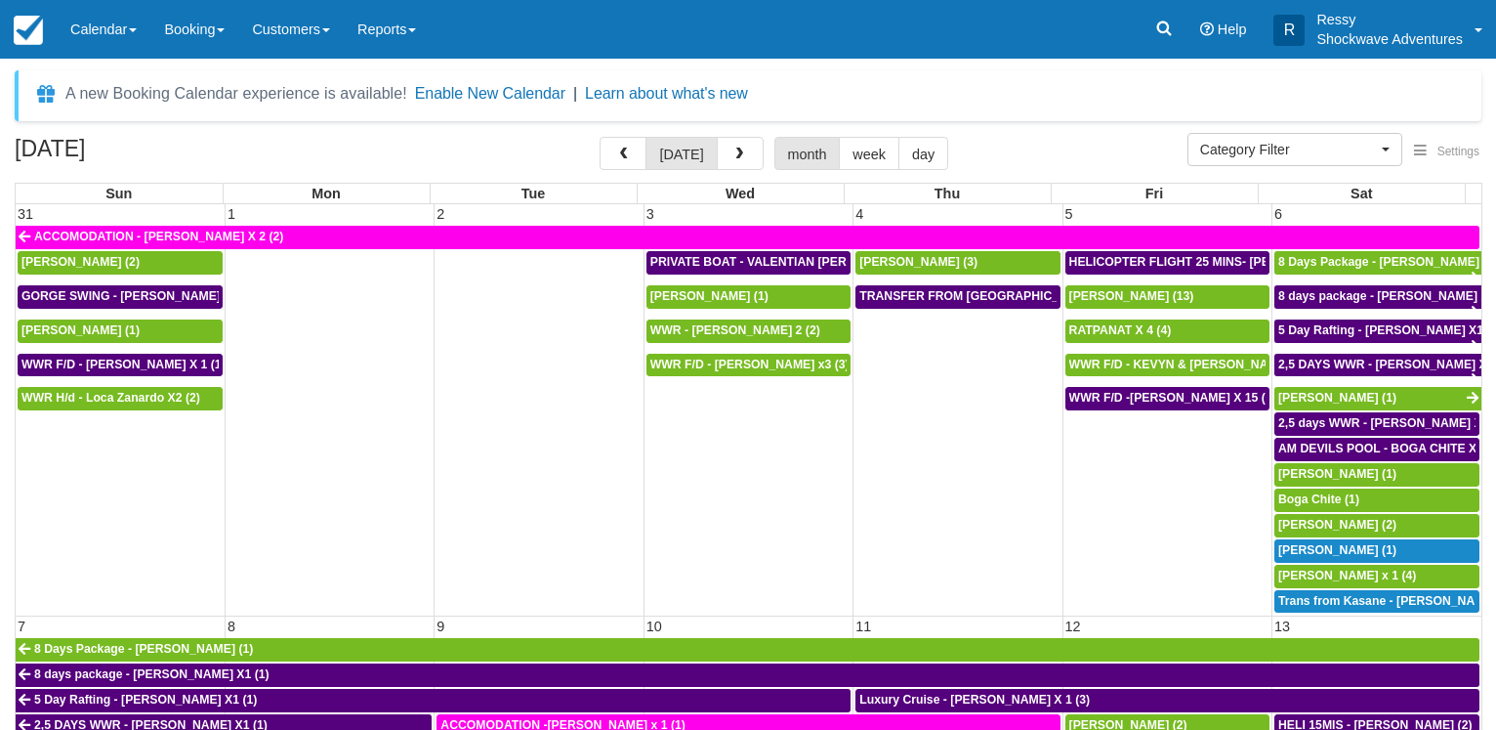
select select
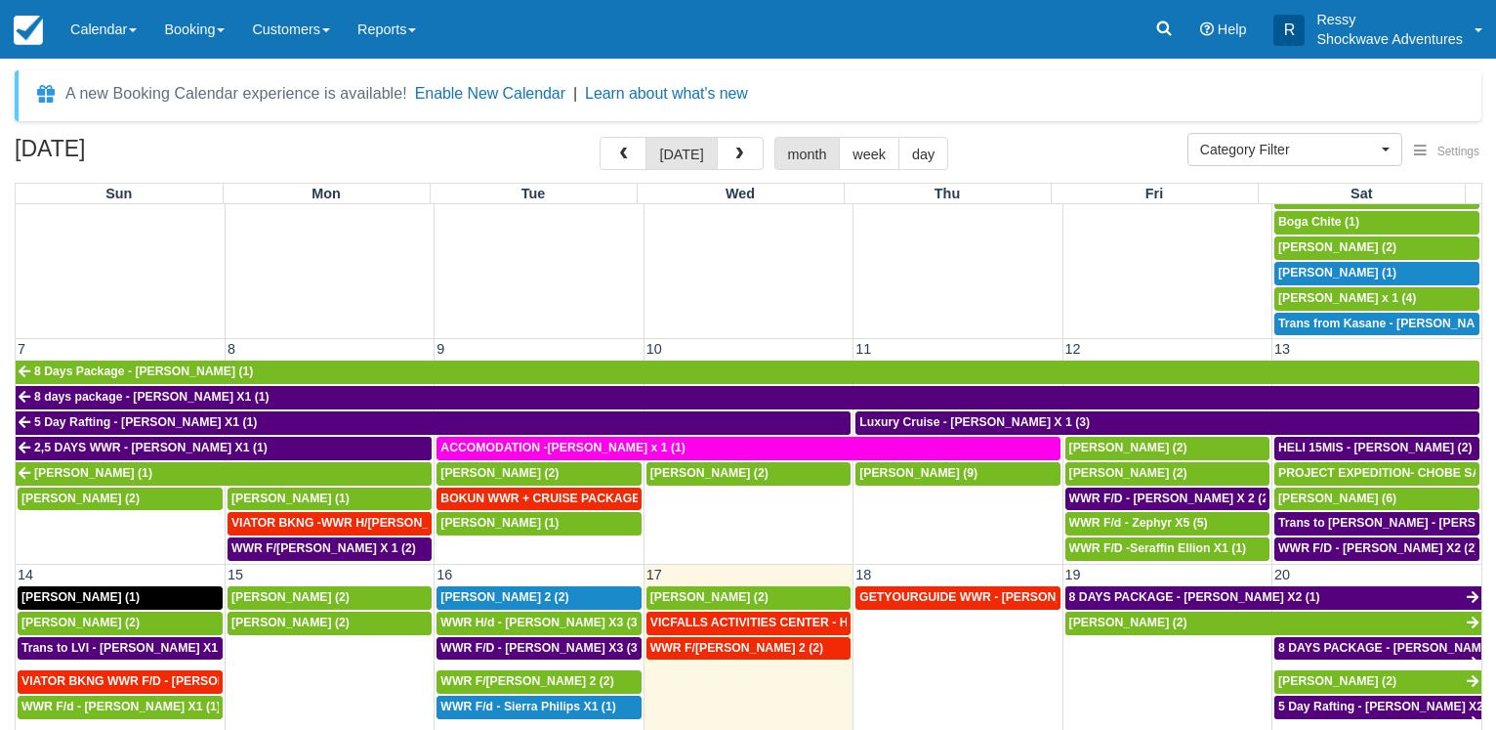
scroll to position [469, 0]
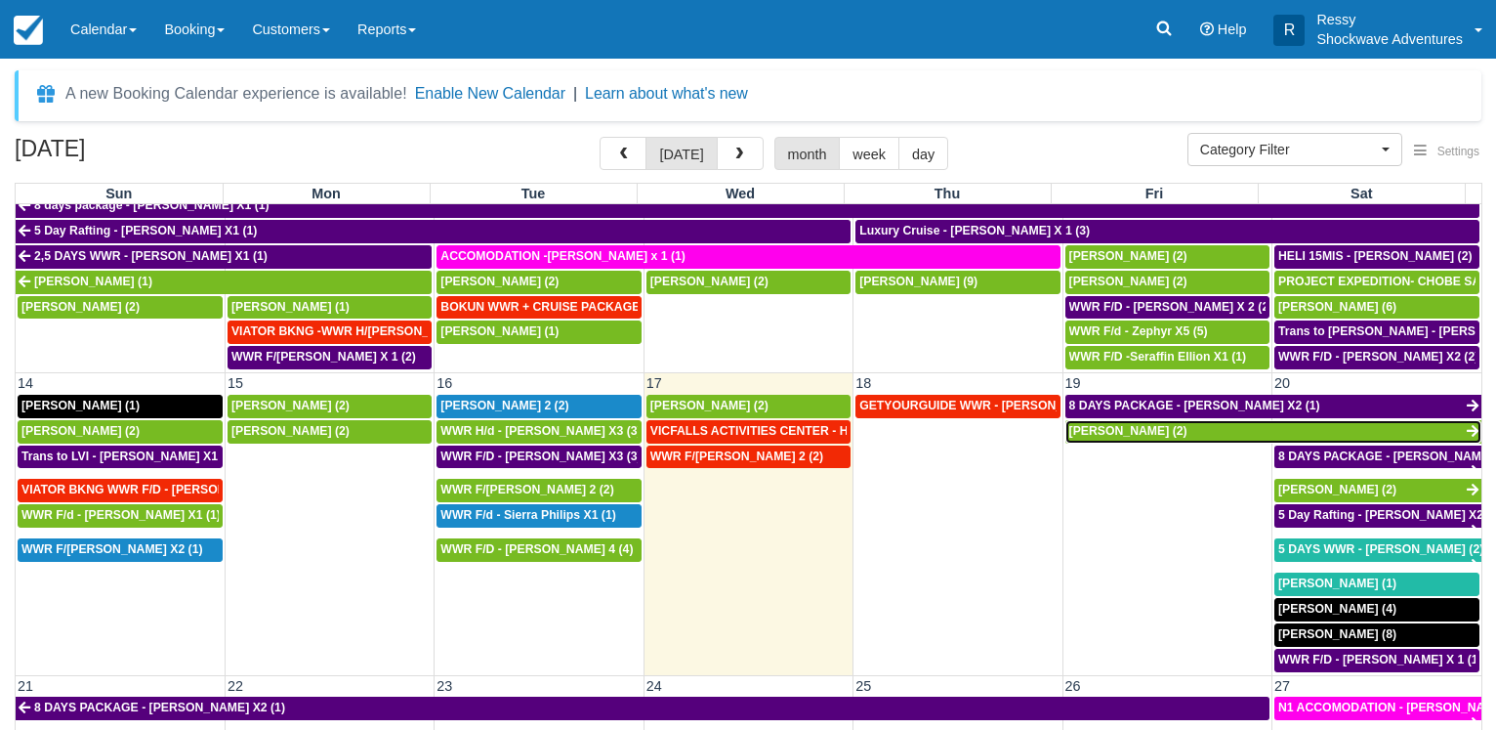
click at [1243, 422] on link "[PERSON_NAME] (2)" at bounding box center [1274, 431] width 416 height 23
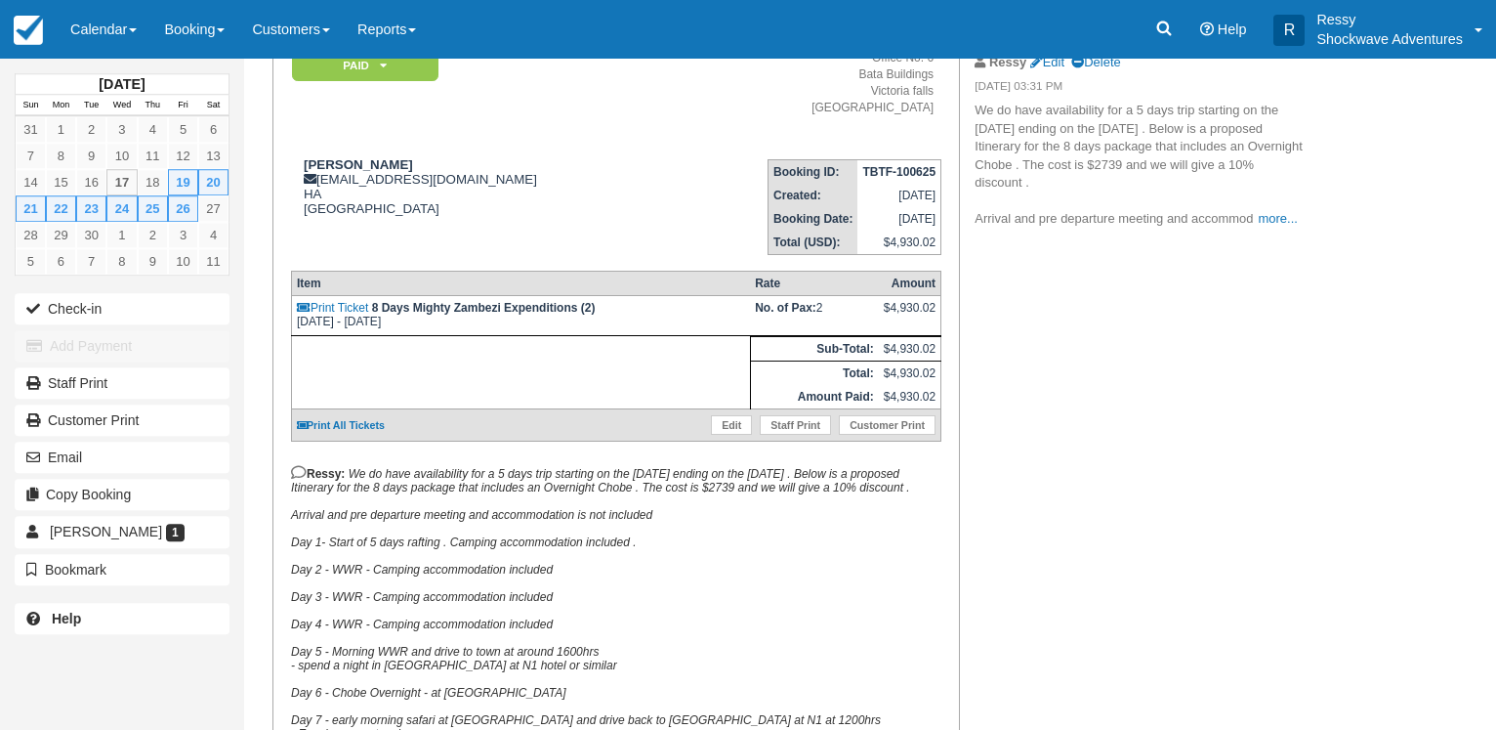
scroll to position [399, 0]
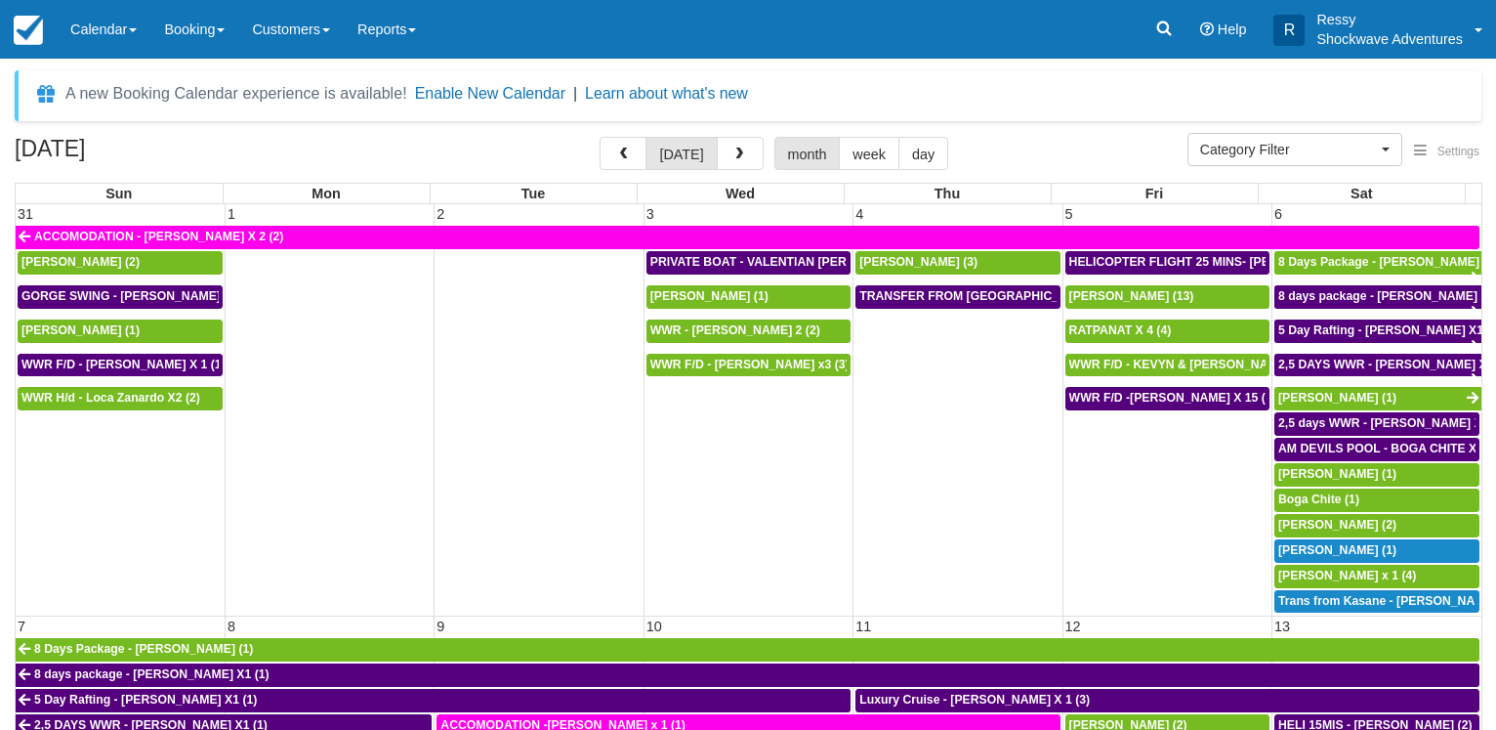
select select
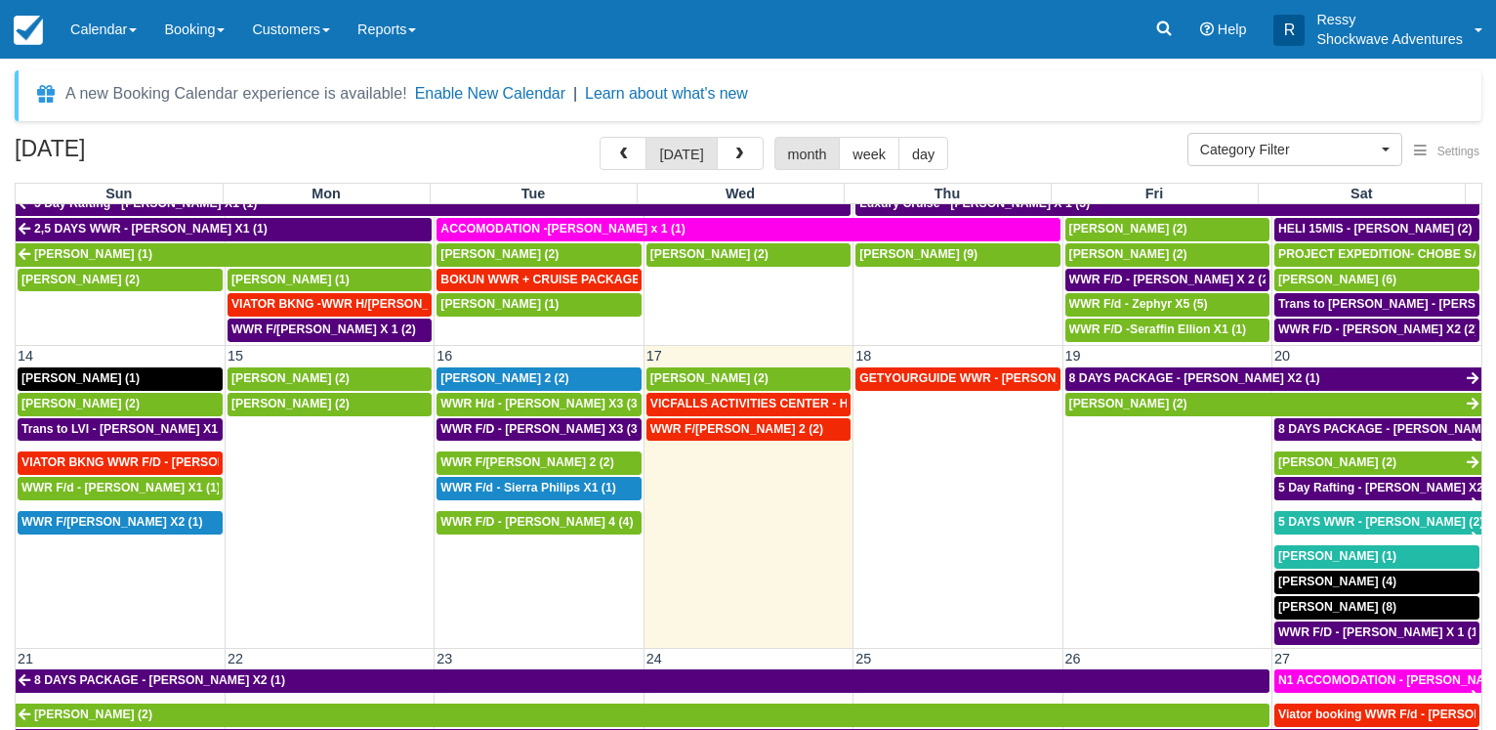
scroll to position [563, 0]
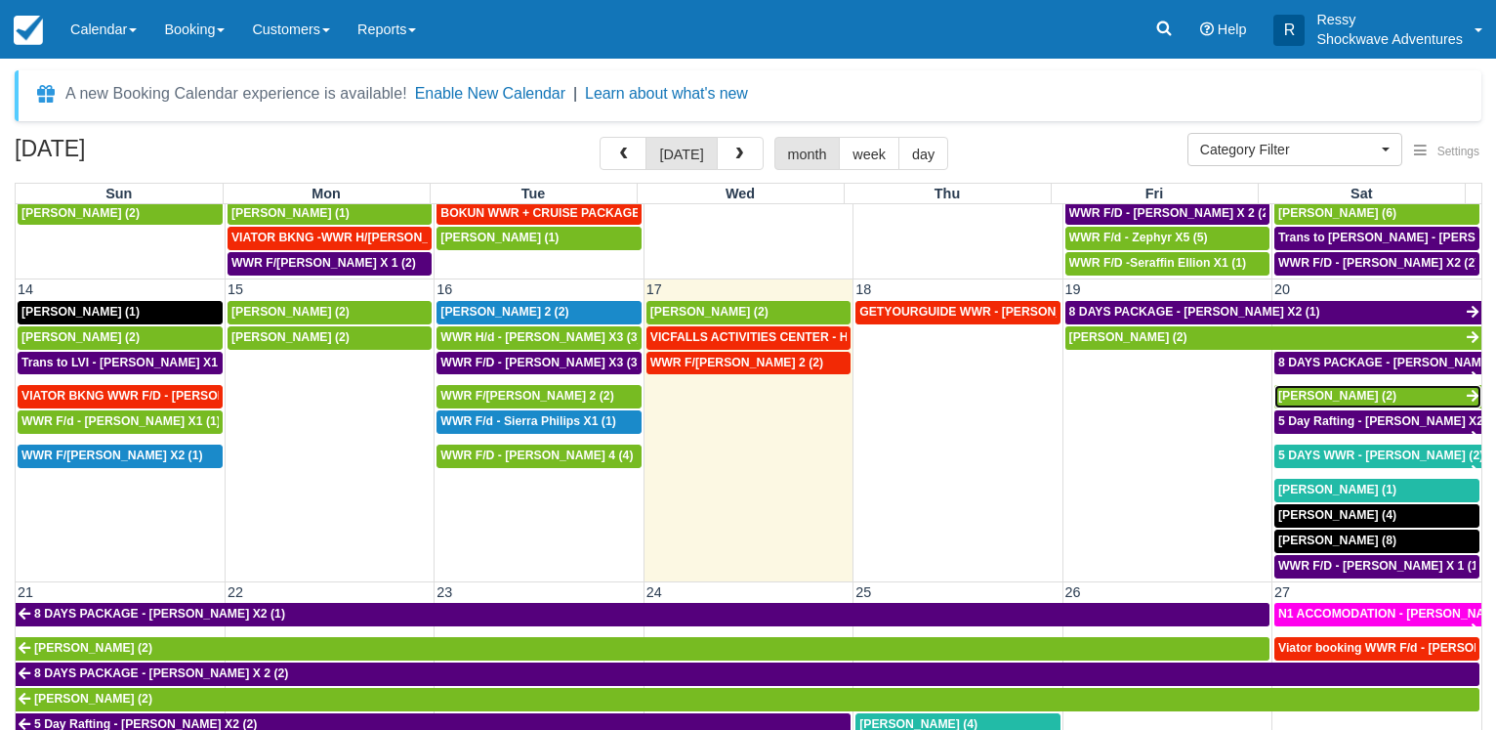
click at [1353, 390] on span "Taylor Roberts (2)" at bounding box center [1338, 396] width 118 height 14
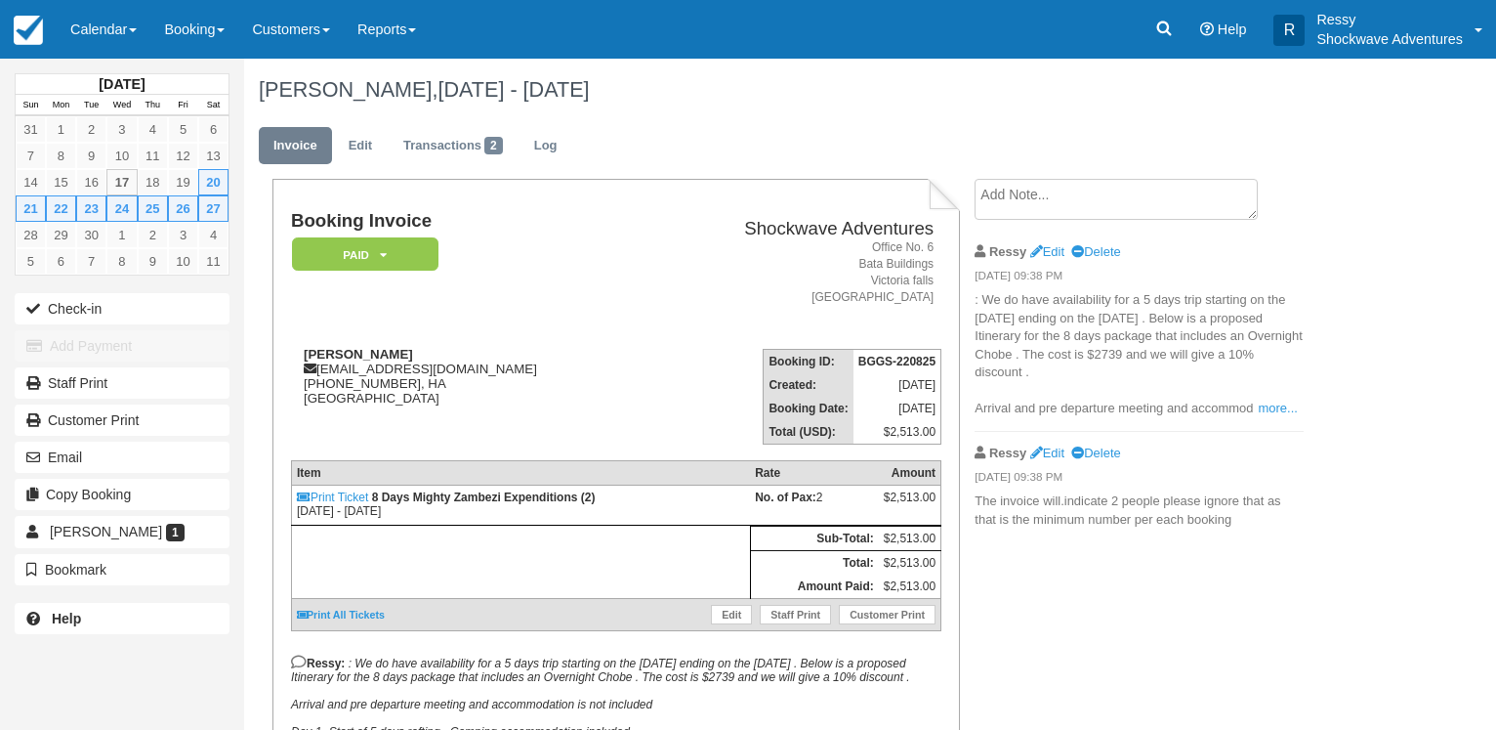
scroll to position [399, 0]
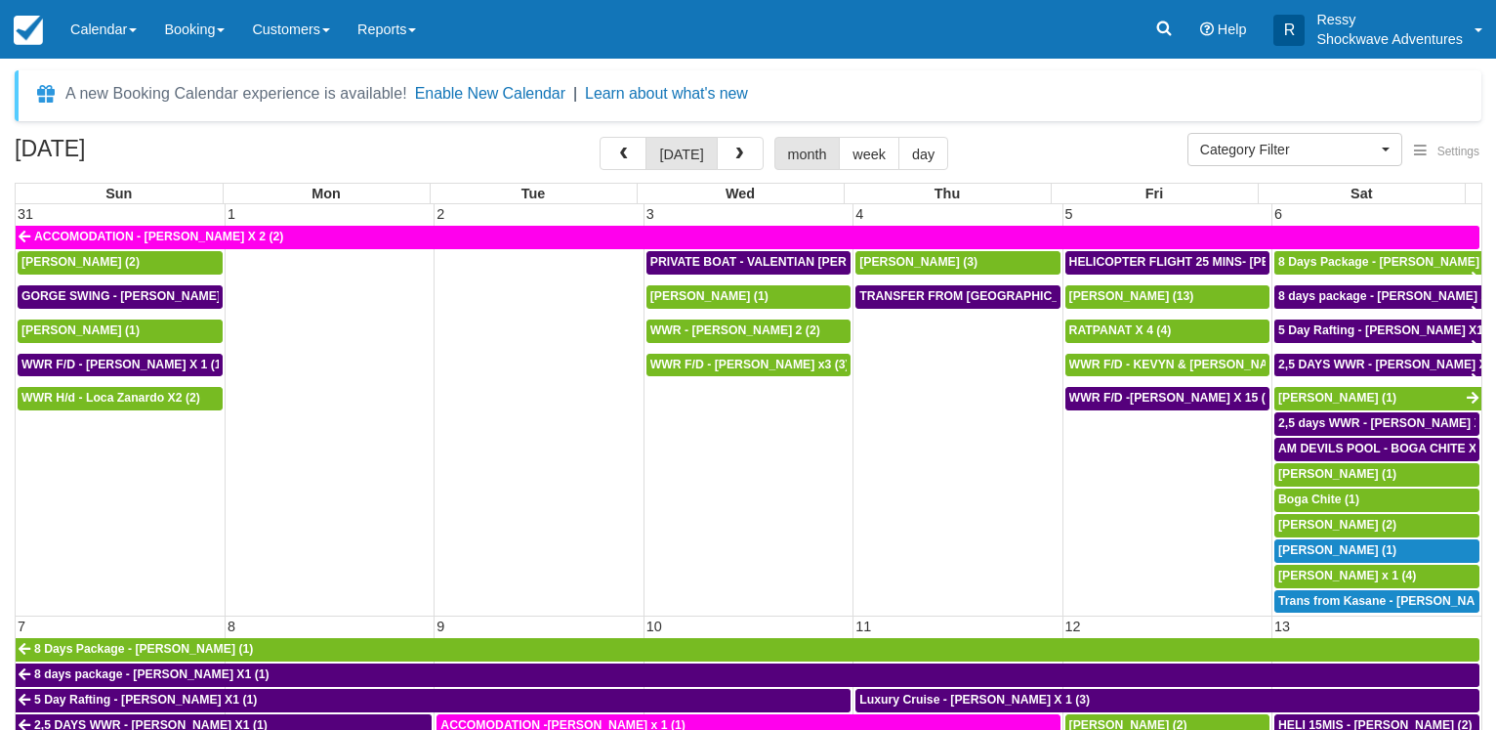
select select
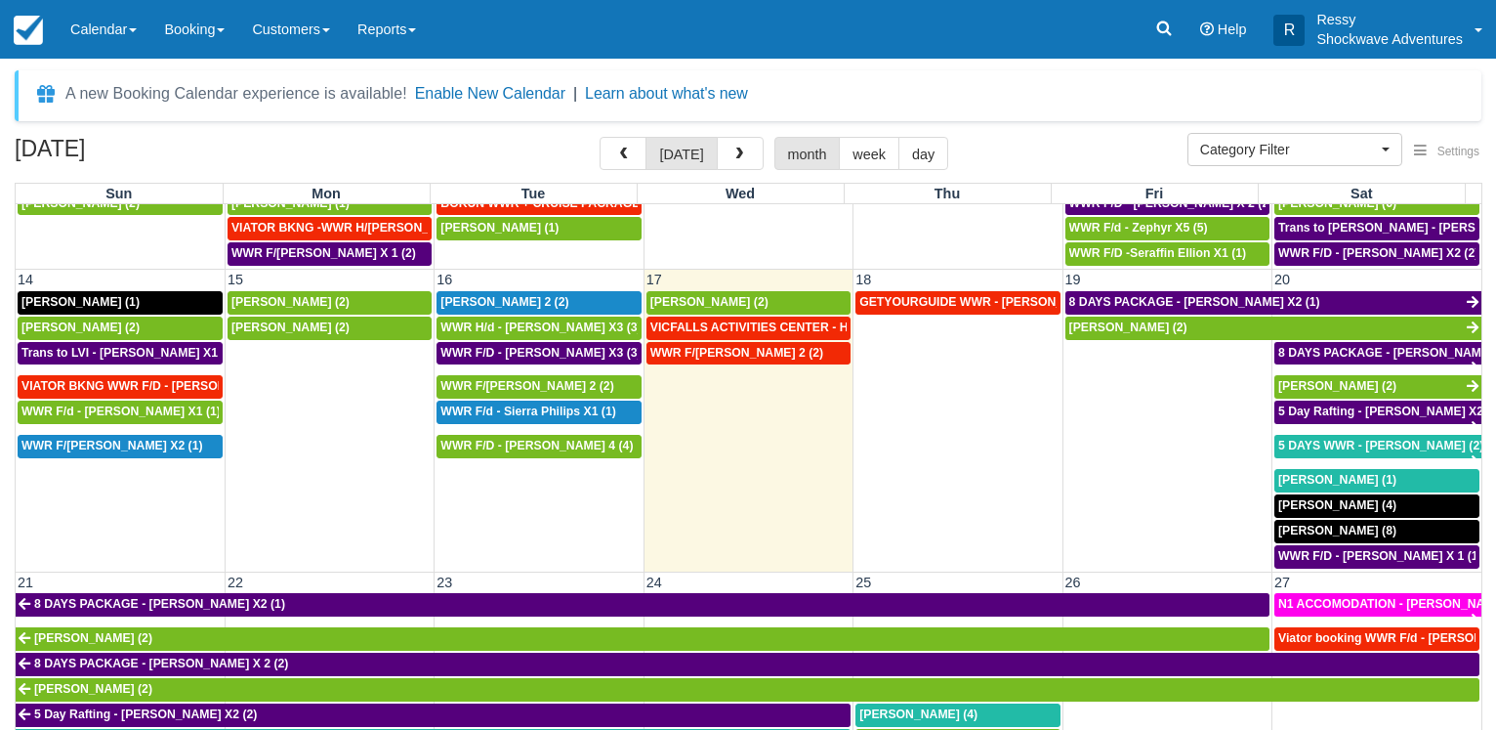
scroll to position [656, 0]
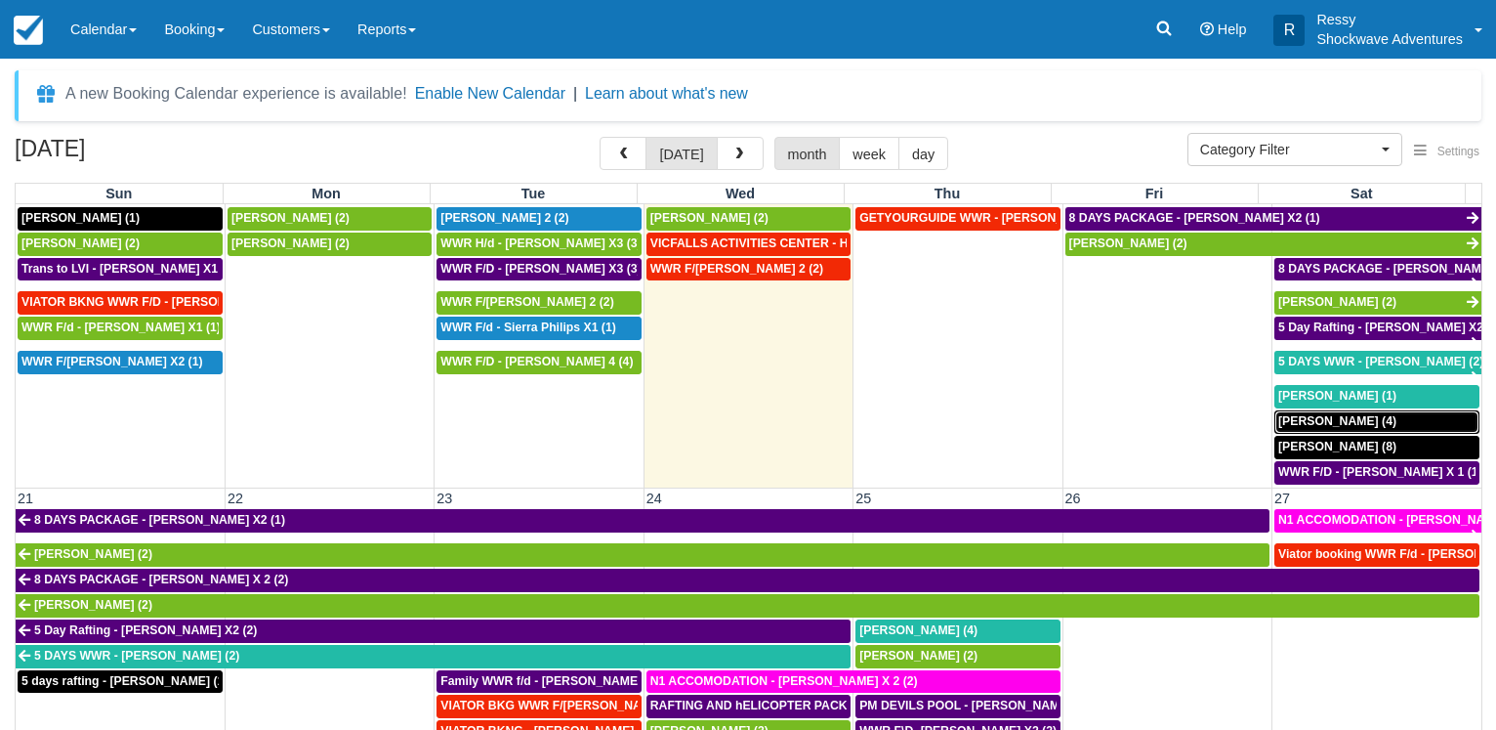
click at [1342, 419] on span "Graeme Edgerton (4)" at bounding box center [1338, 421] width 118 height 14
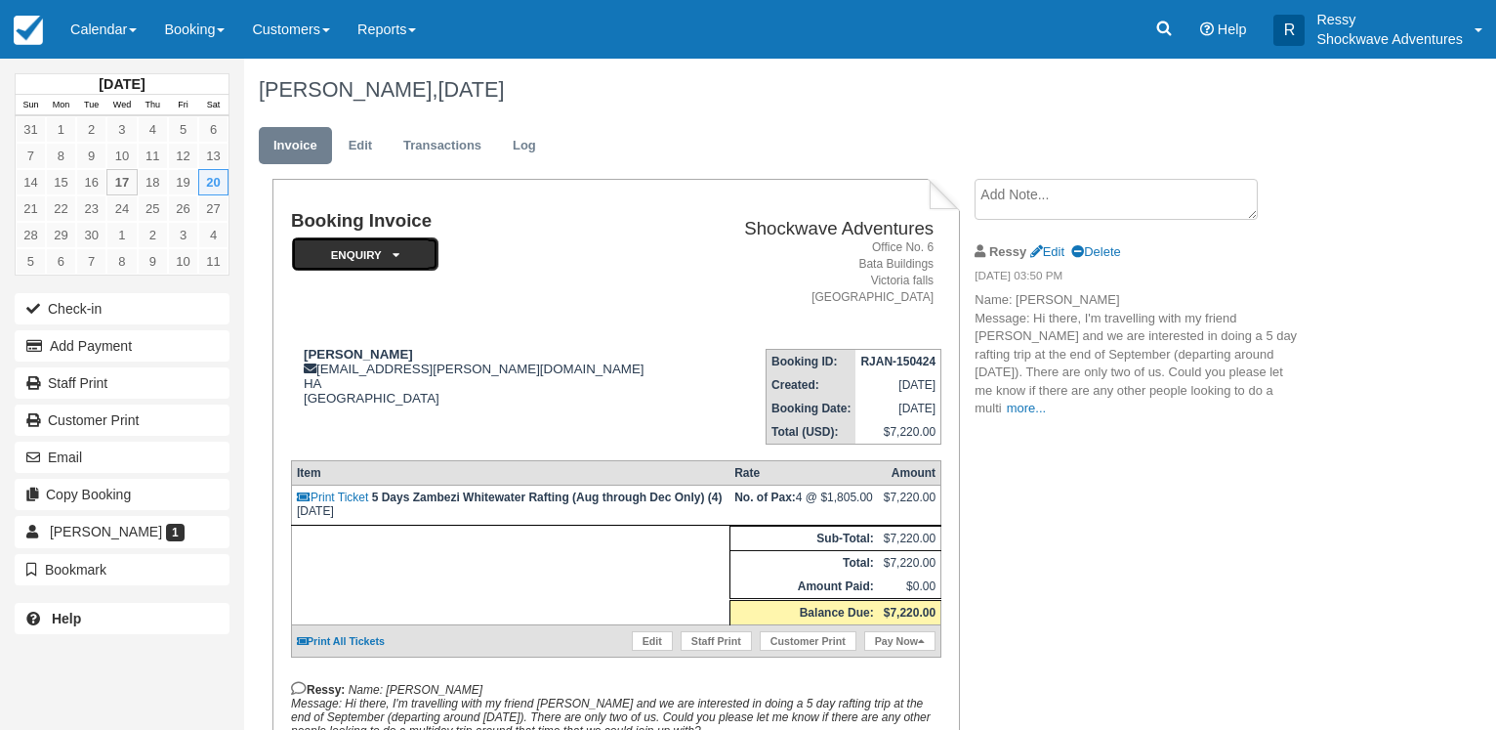
click at [401, 251] on em "Enquiry" at bounding box center [365, 254] width 147 height 34
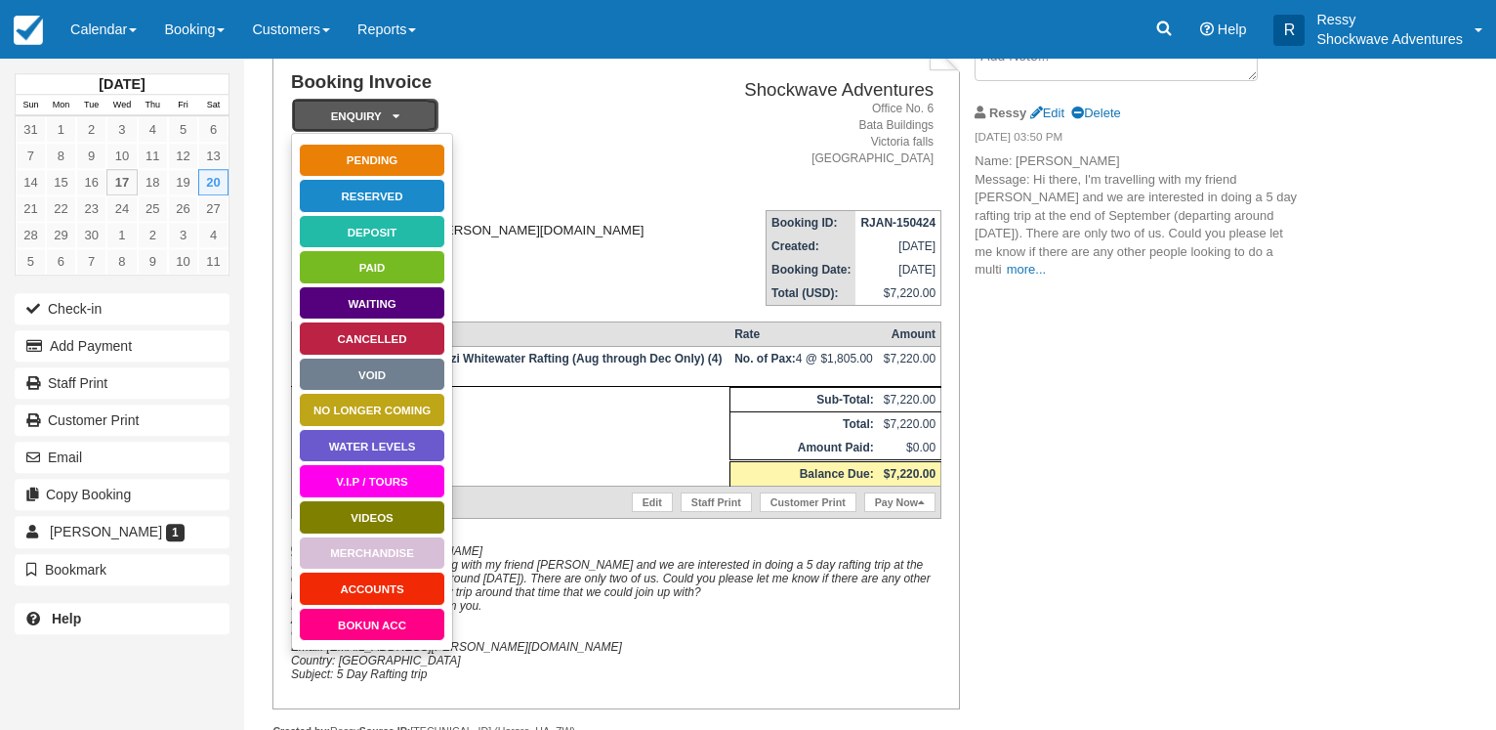
scroll to position [225, 0]
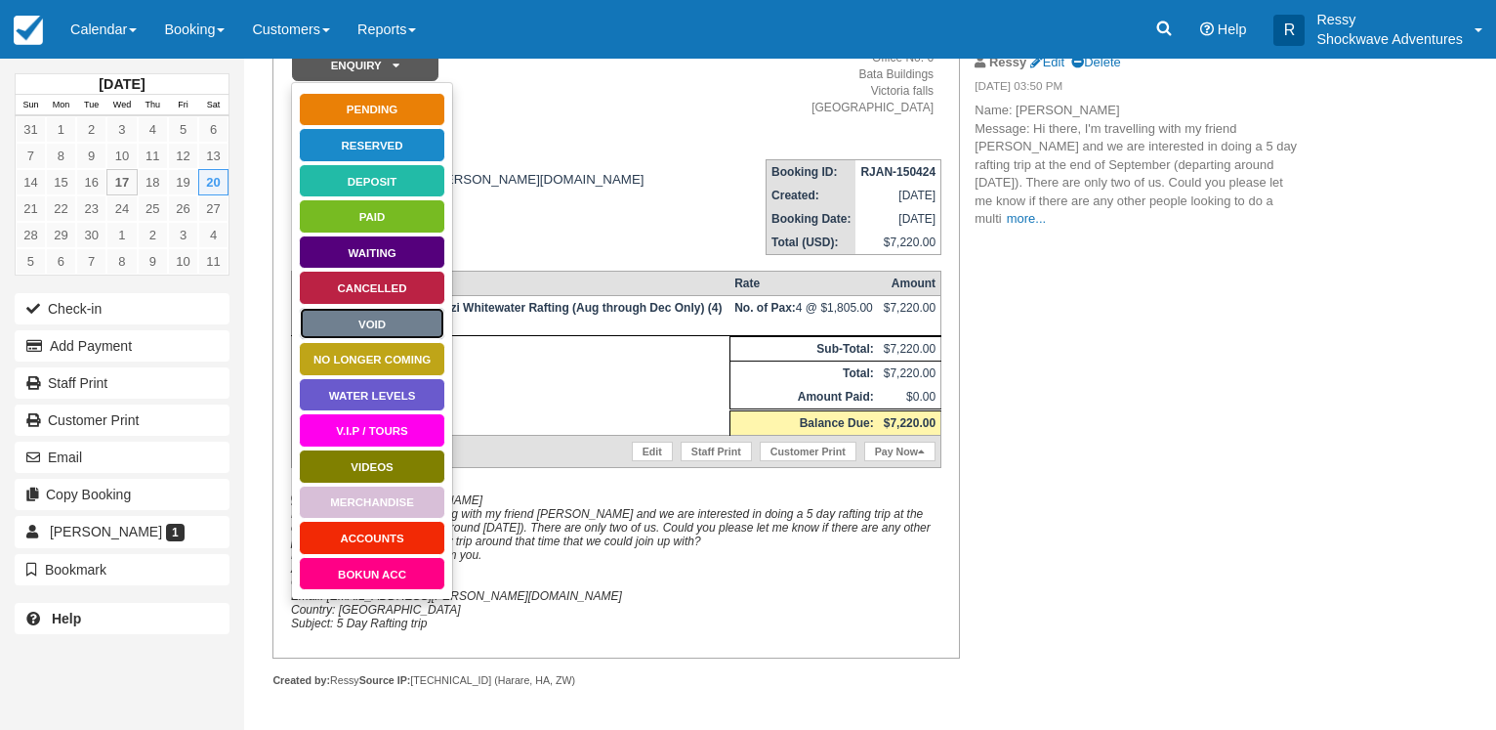
click at [393, 307] on link "Void" at bounding box center [372, 324] width 147 height 34
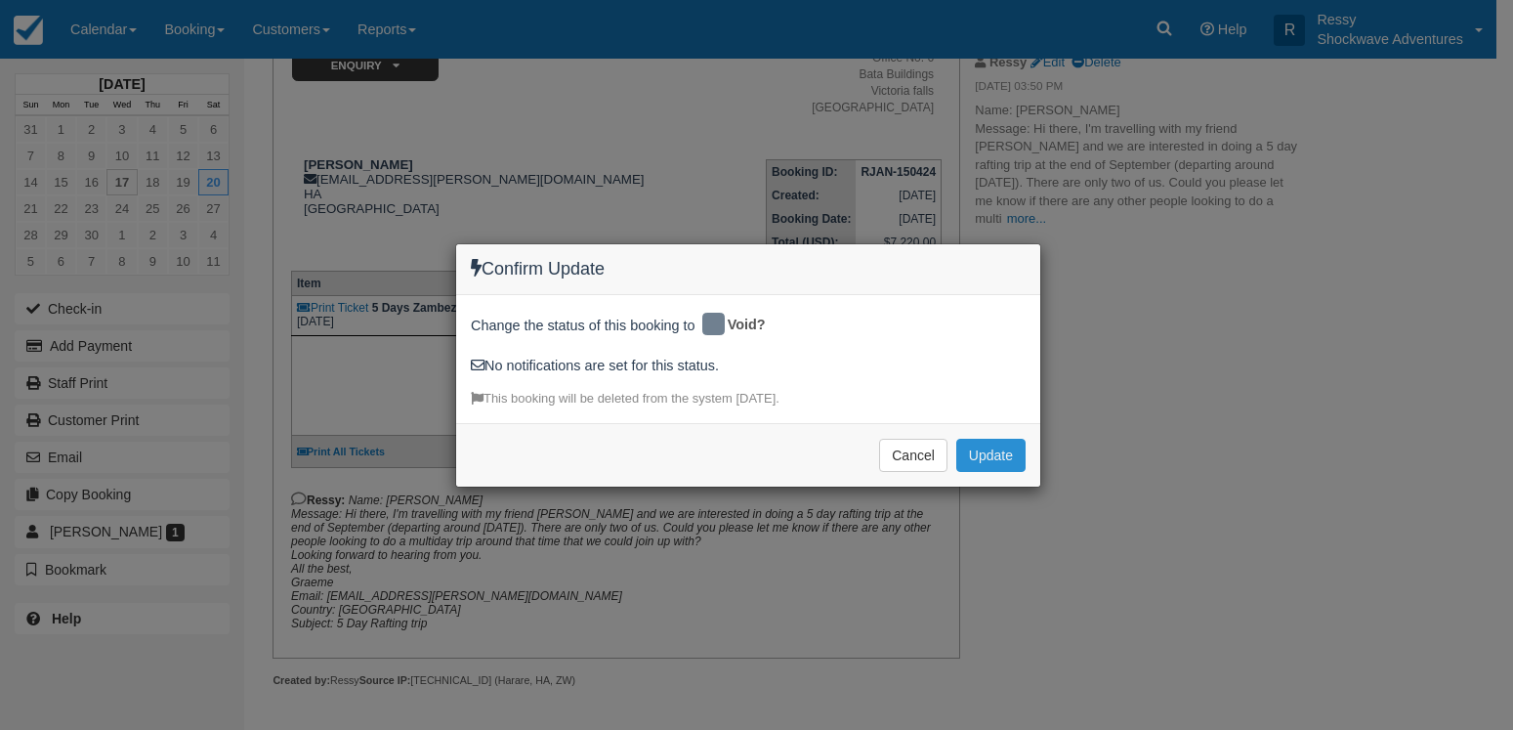
click at [995, 455] on button "Update" at bounding box center [990, 455] width 69 height 33
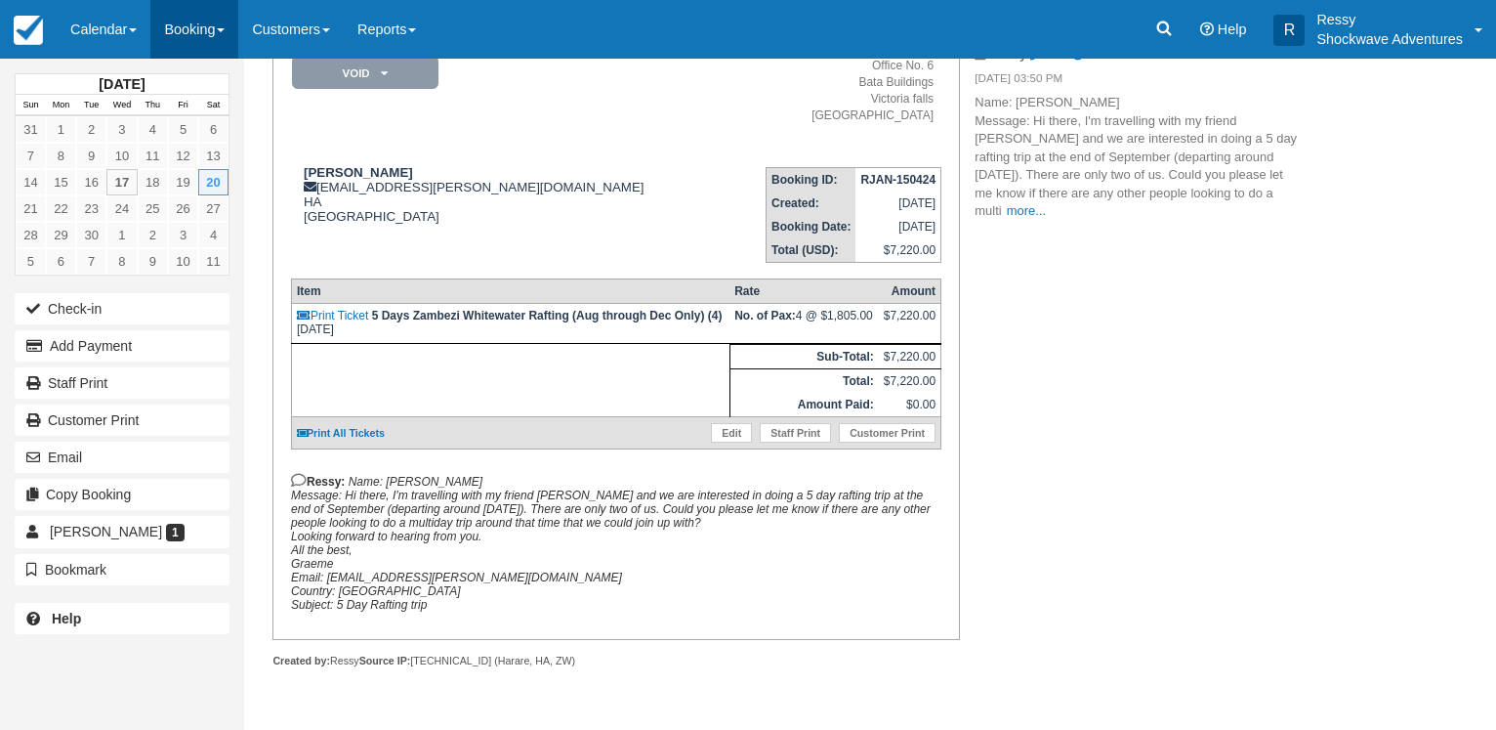
scroll to position [197, 0]
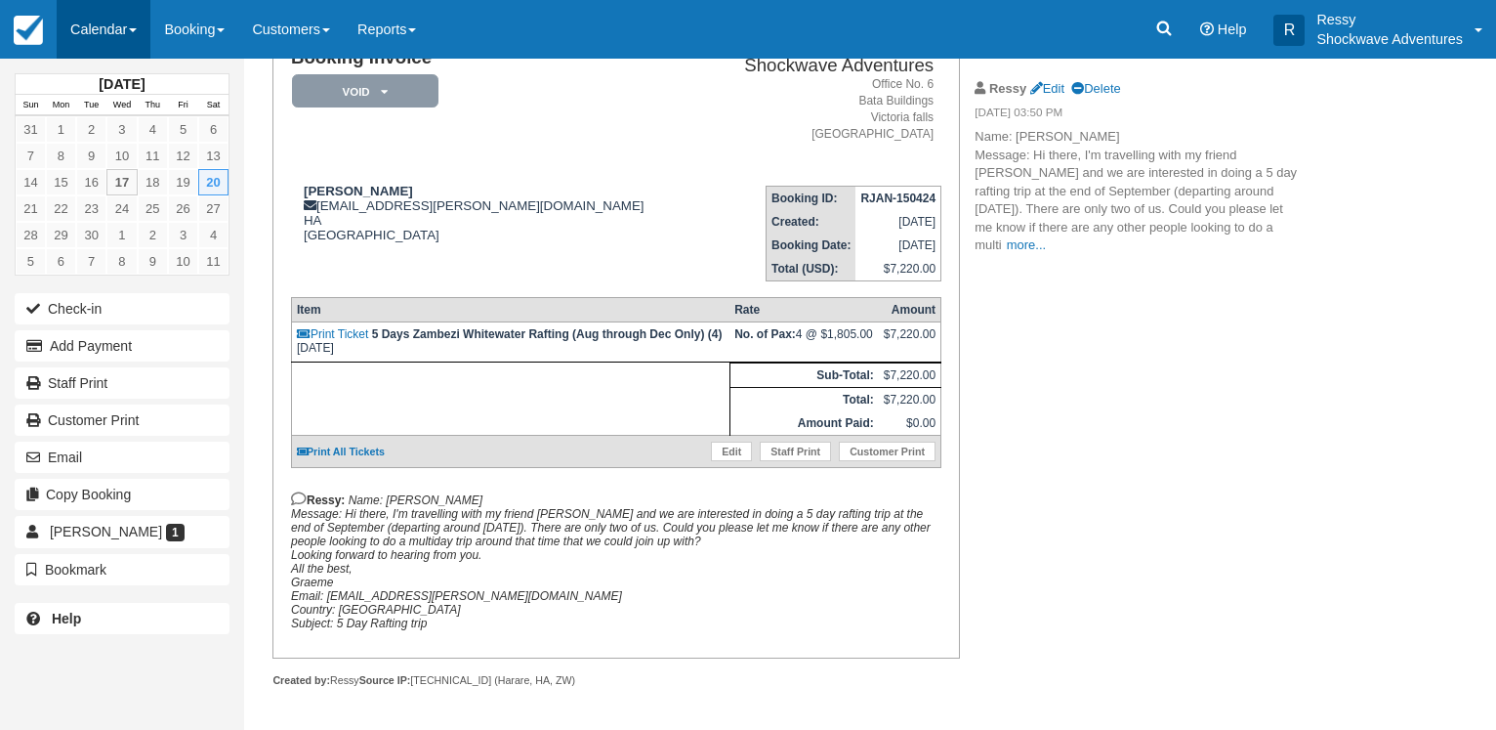
click at [130, 31] on link "Calendar" at bounding box center [104, 29] width 94 height 59
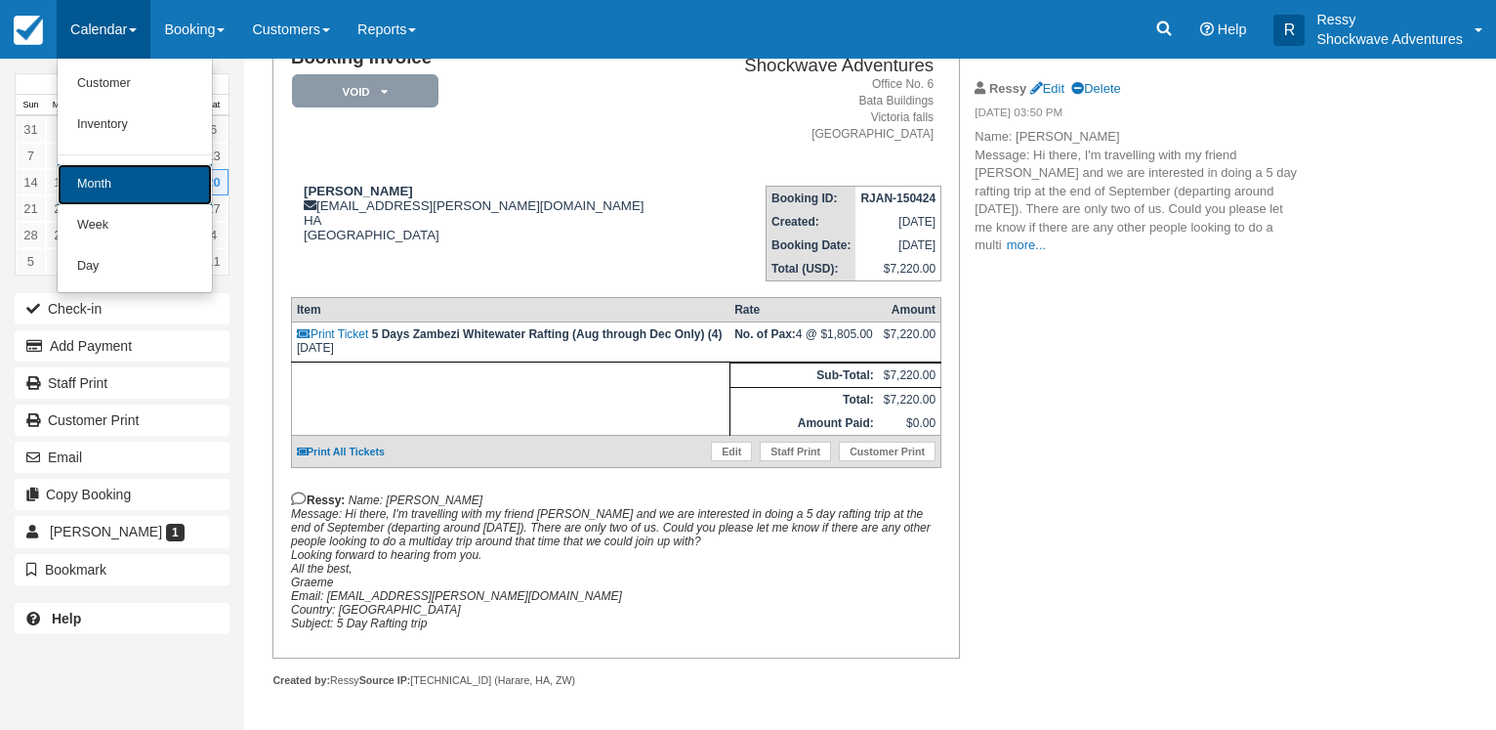
click at [137, 175] on link "Month" at bounding box center [135, 184] width 154 height 41
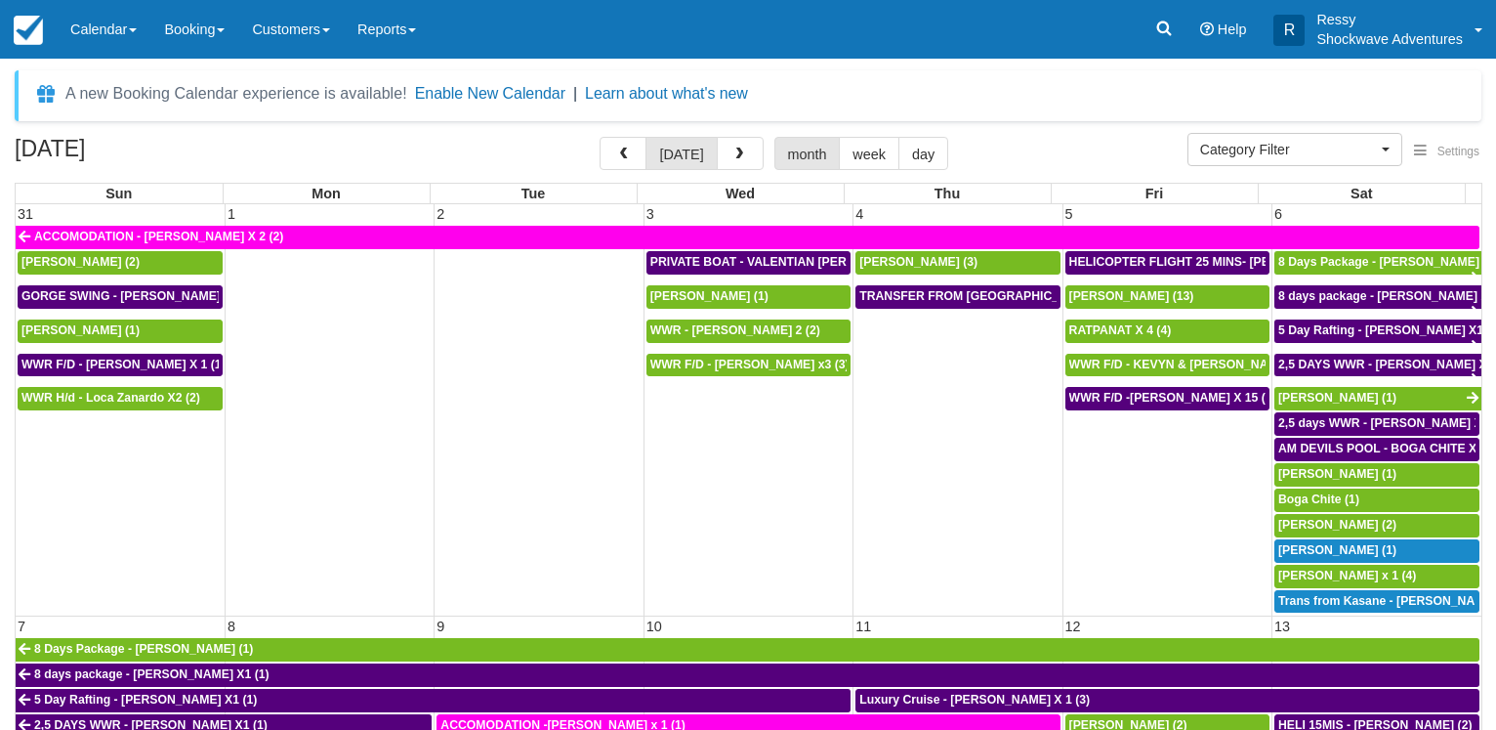
select select
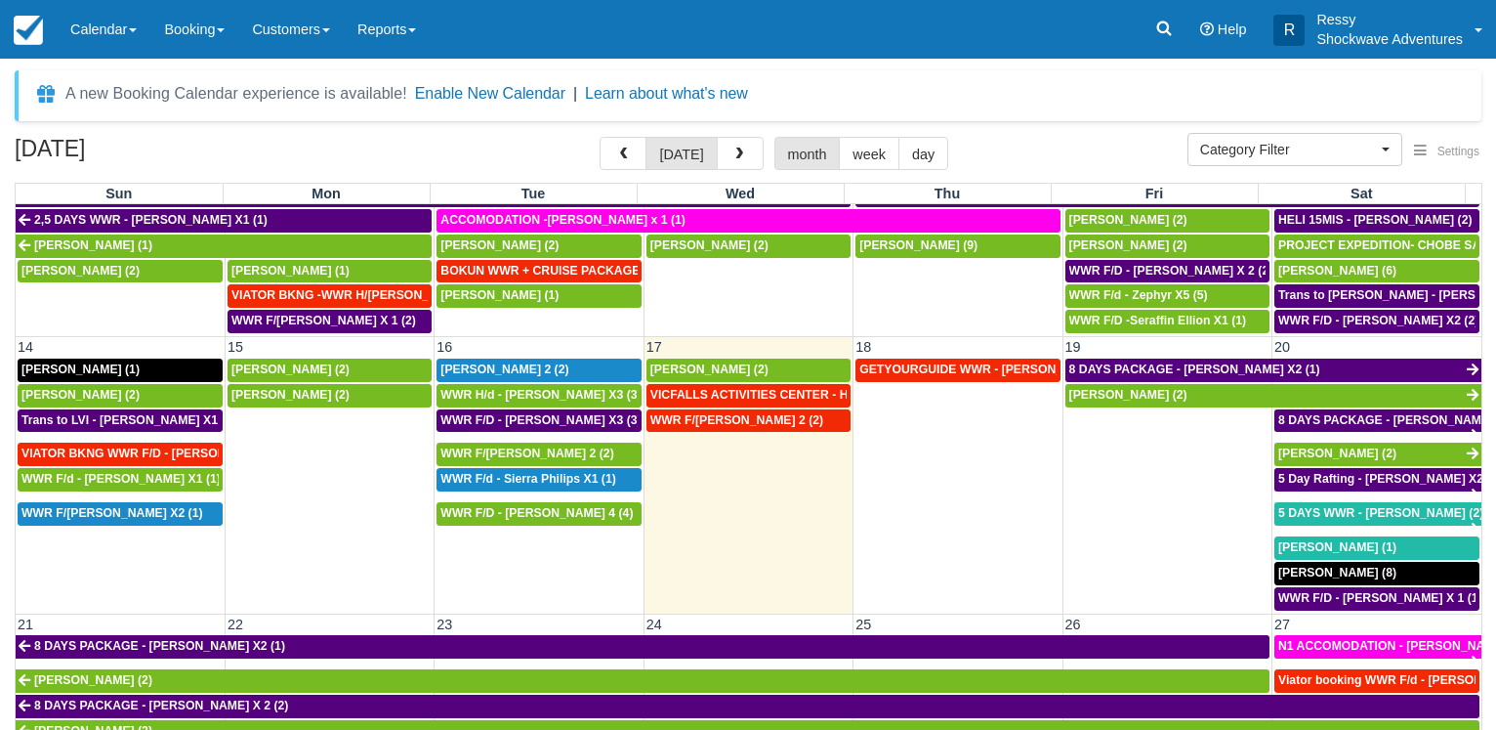
scroll to position [469, 0]
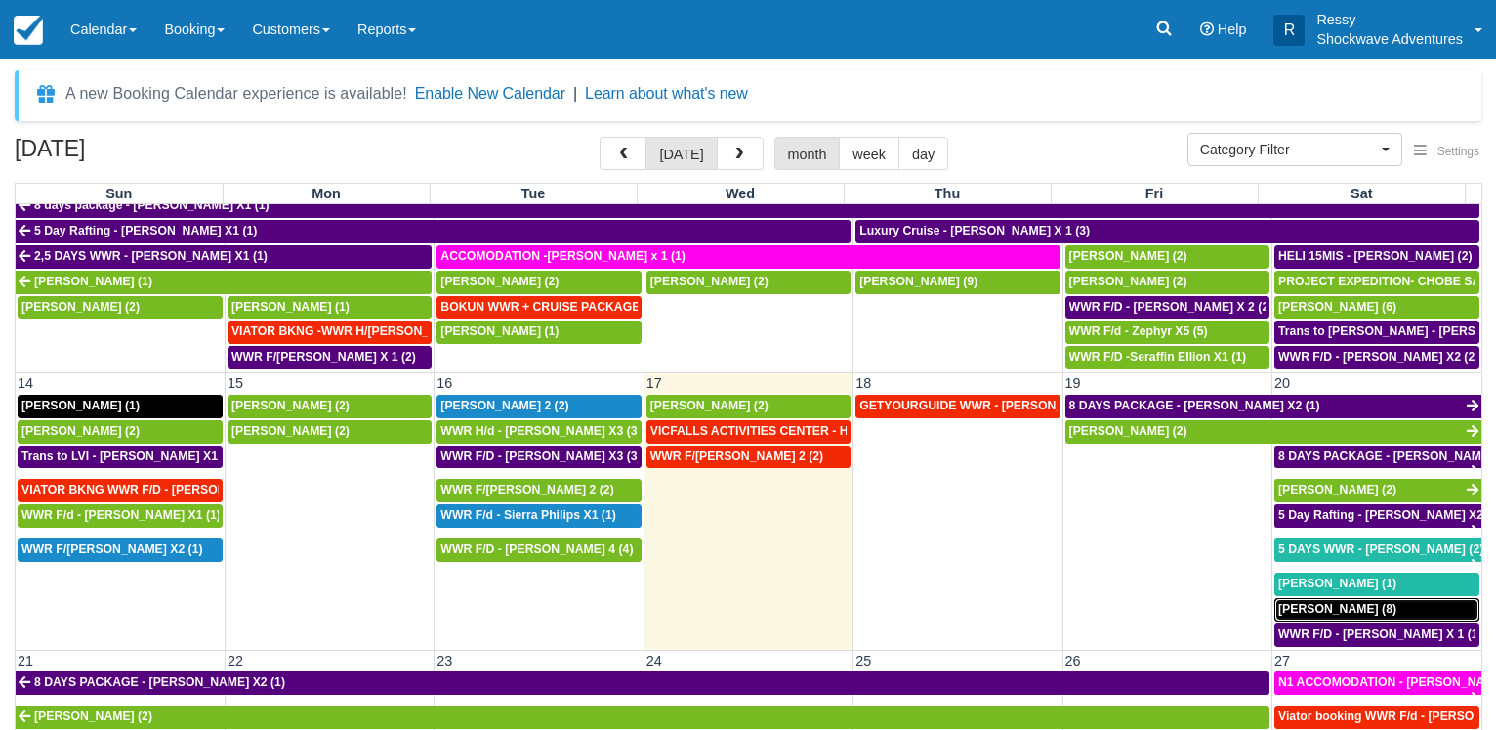
click at [1371, 603] on div "[PERSON_NAME] (8)" at bounding box center [1377, 610] width 197 height 16
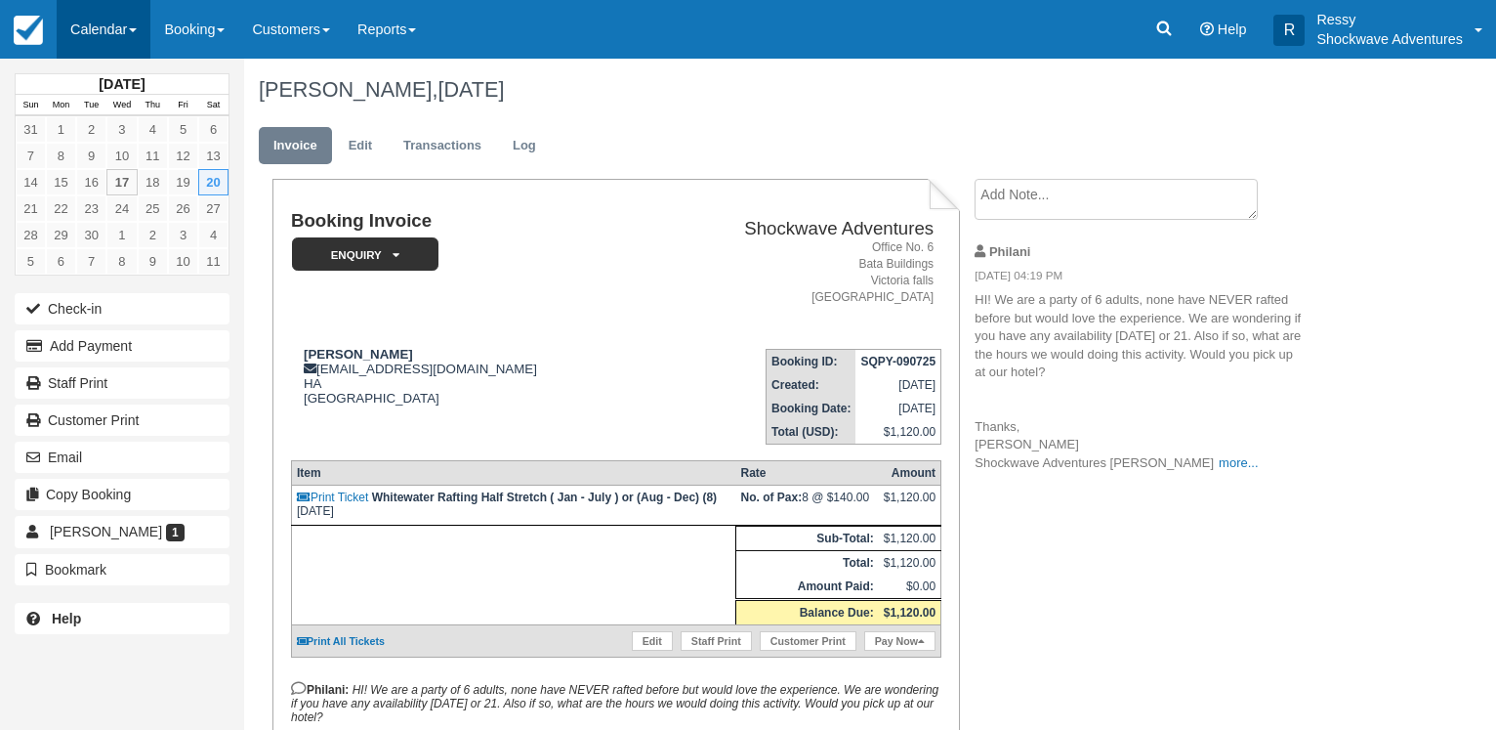
click at [91, 31] on link "Calendar" at bounding box center [104, 29] width 94 height 59
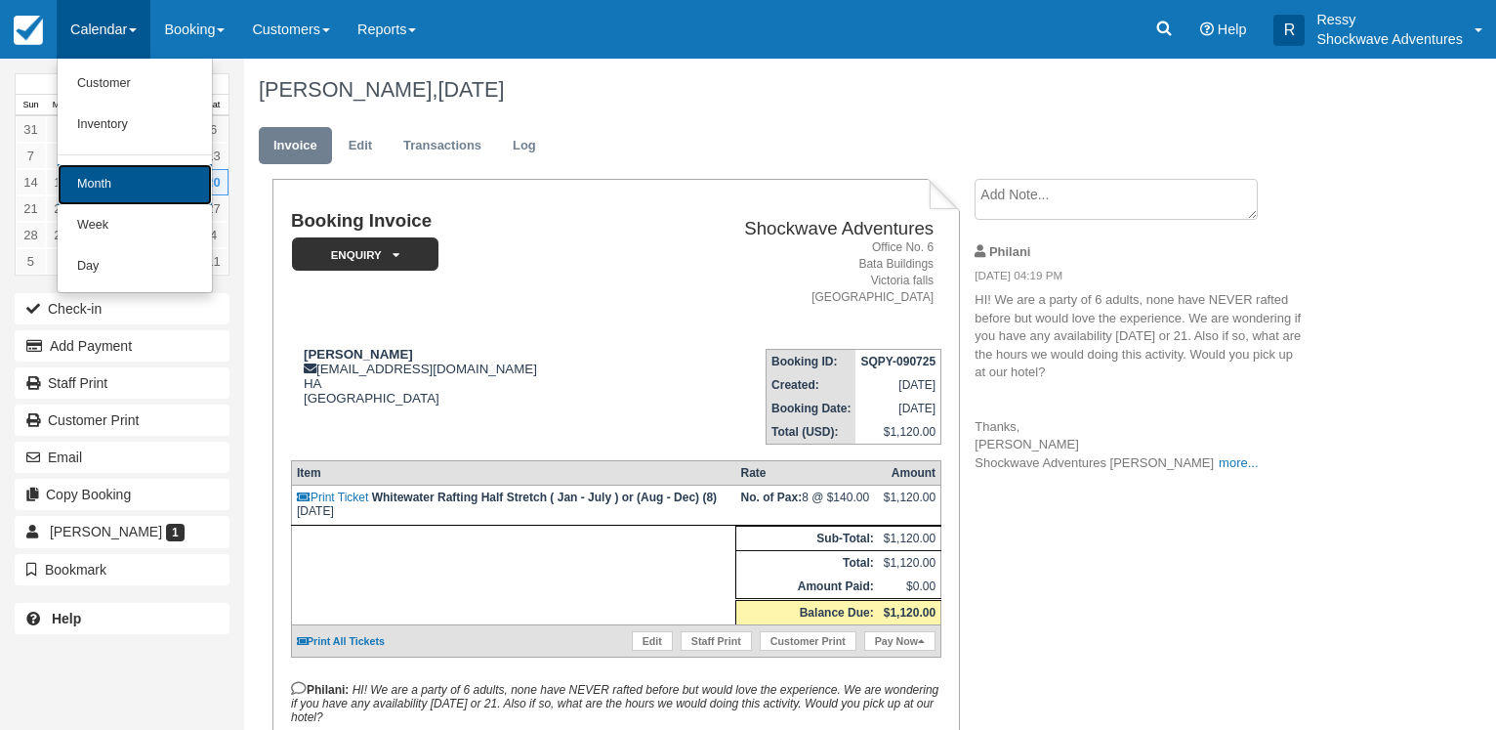
click at [102, 189] on link "Month" at bounding box center [135, 184] width 154 height 41
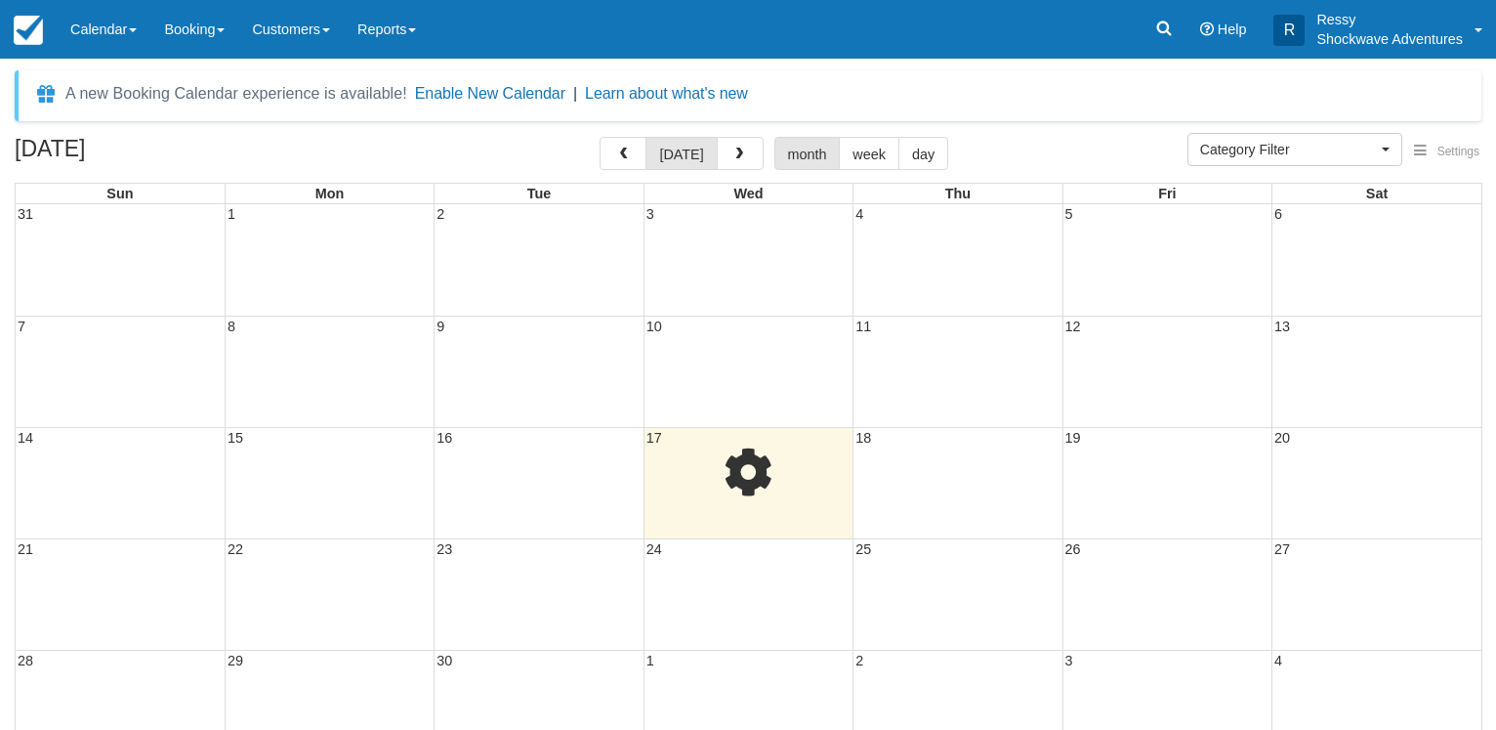
select select
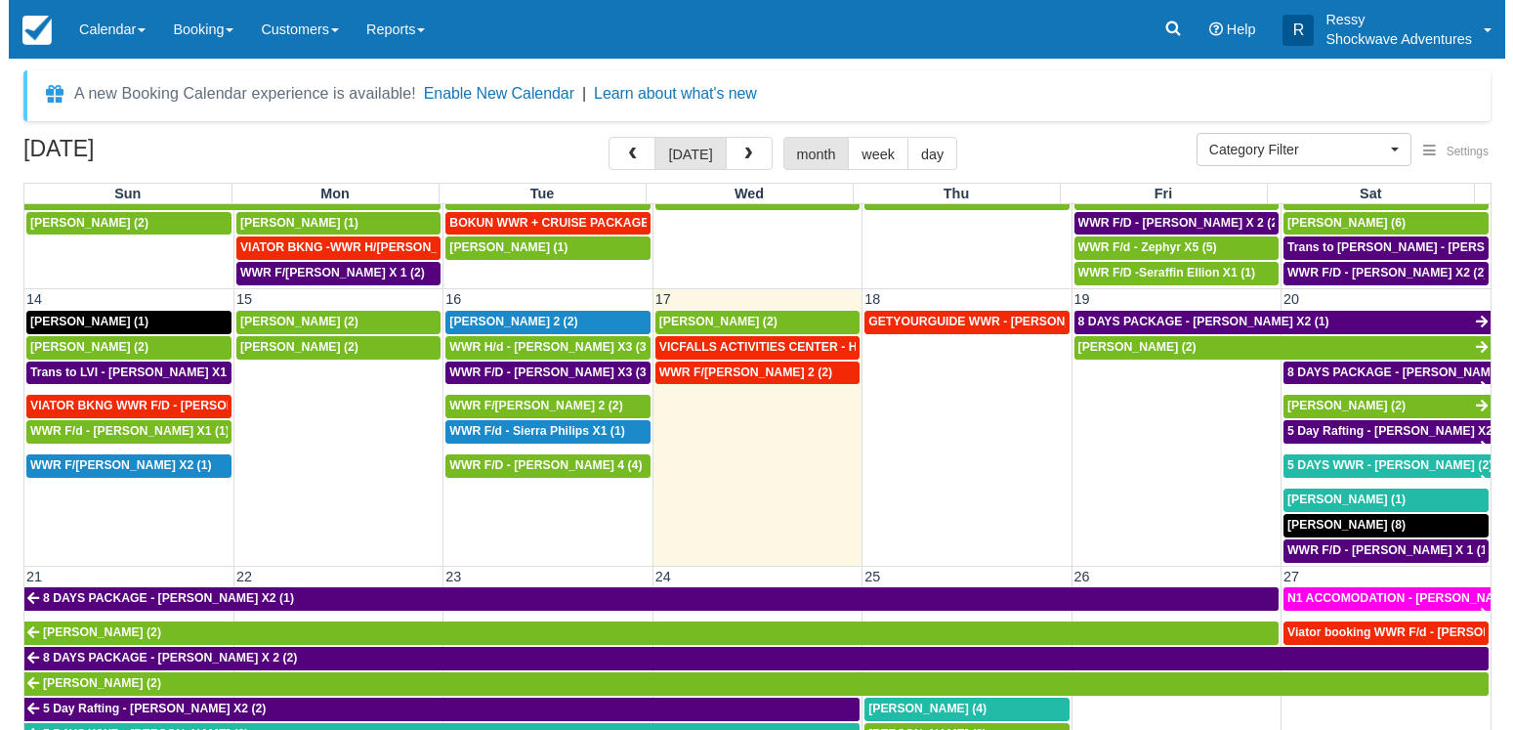
scroll to position [563, 0]
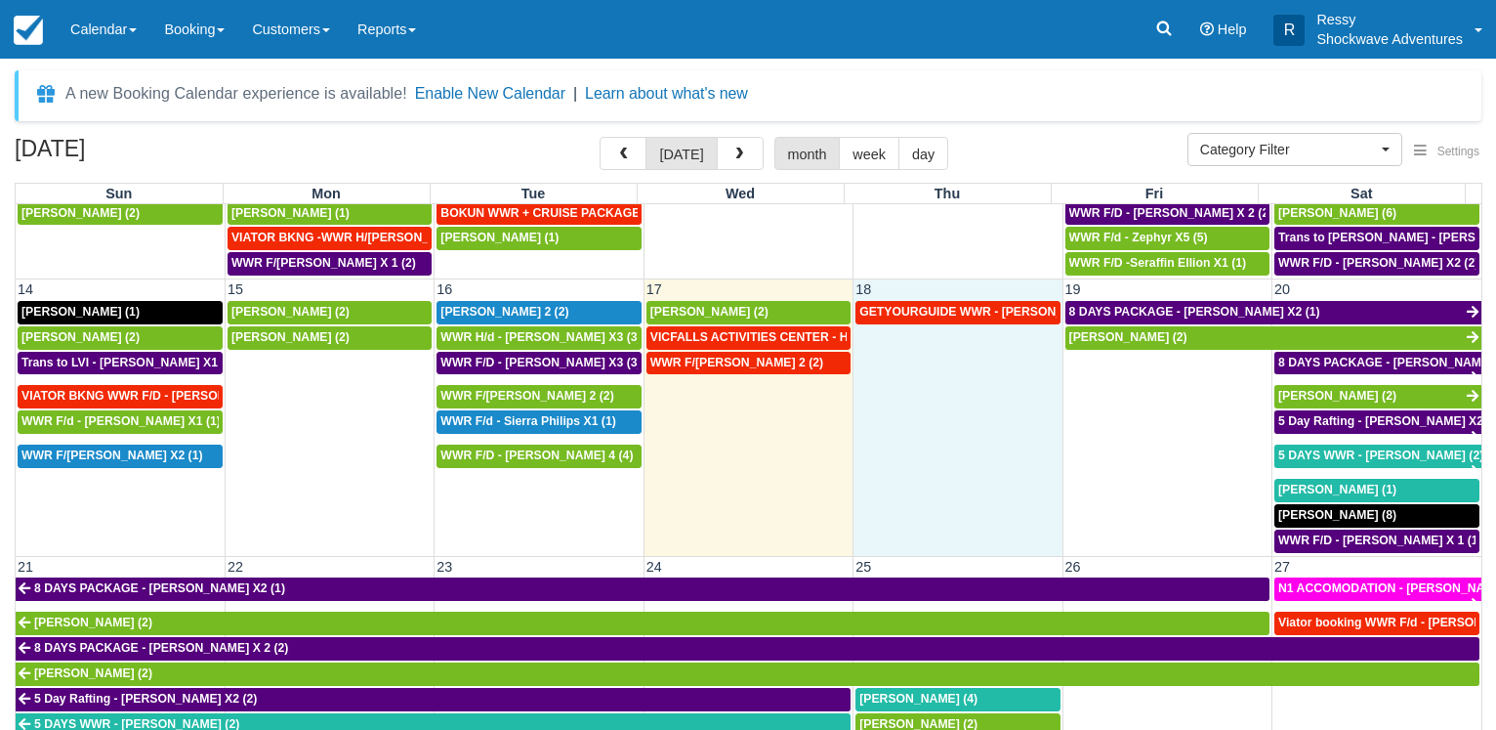
click at [923, 359] on td "GETYOURGUIDE WWR - Fiona Sheahan X 9 (9)" at bounding box center [958, 427] width 209 height 254
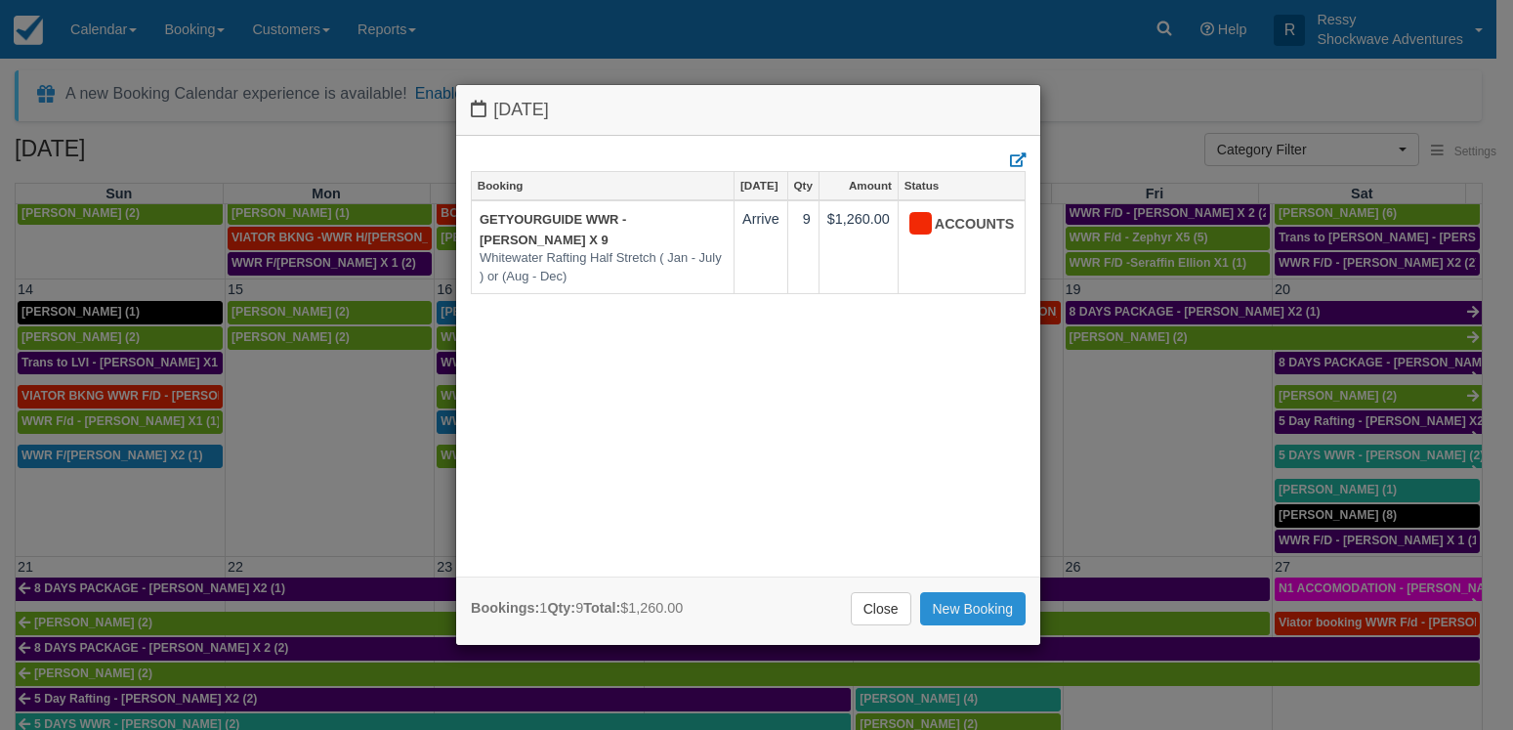
click at [952, 608] on link "New Booking" at bounding box center [973, 608] width 106 height 33
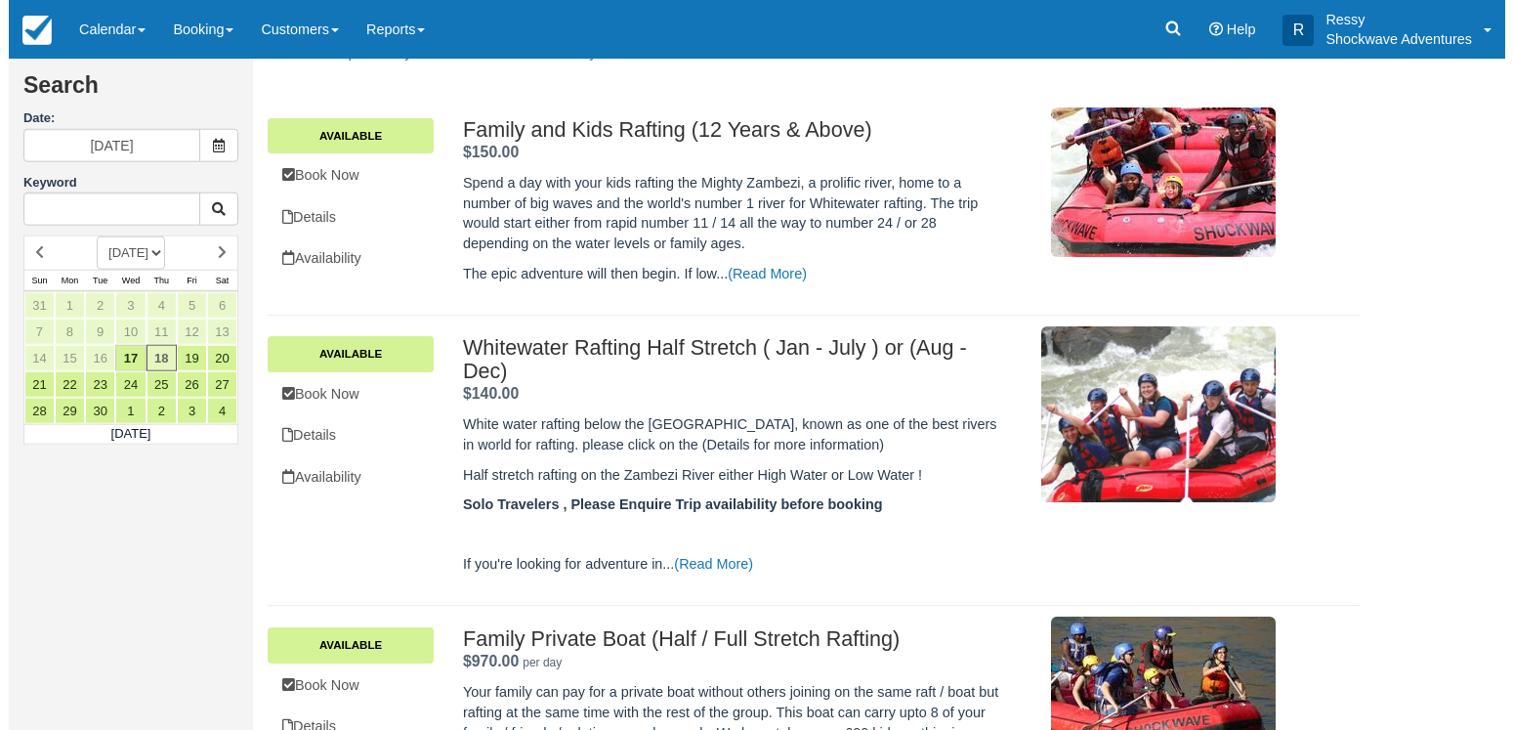
scroll to position [299, 0]
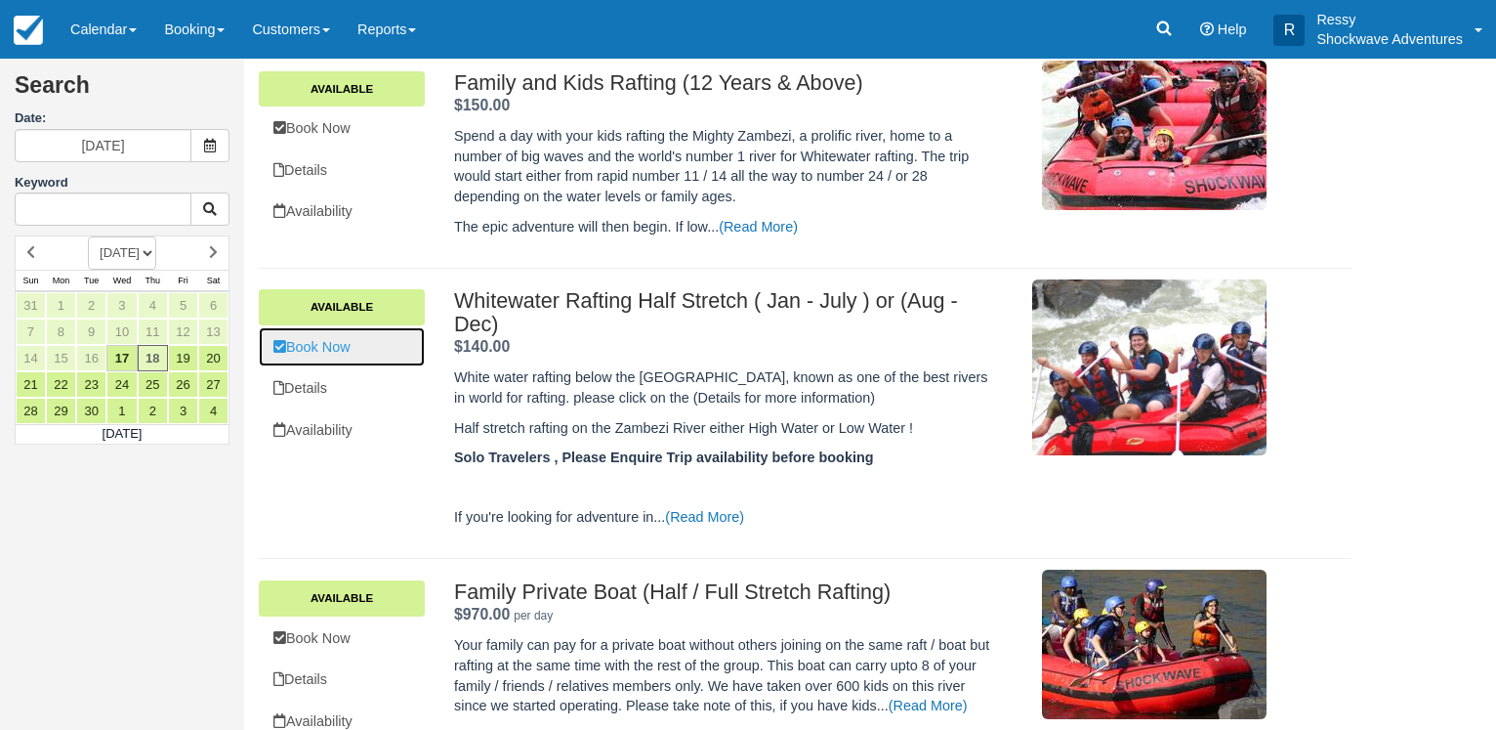
click at [400, 342] on link "Book Now" at bounding box center [342, 347] width 166 height 40
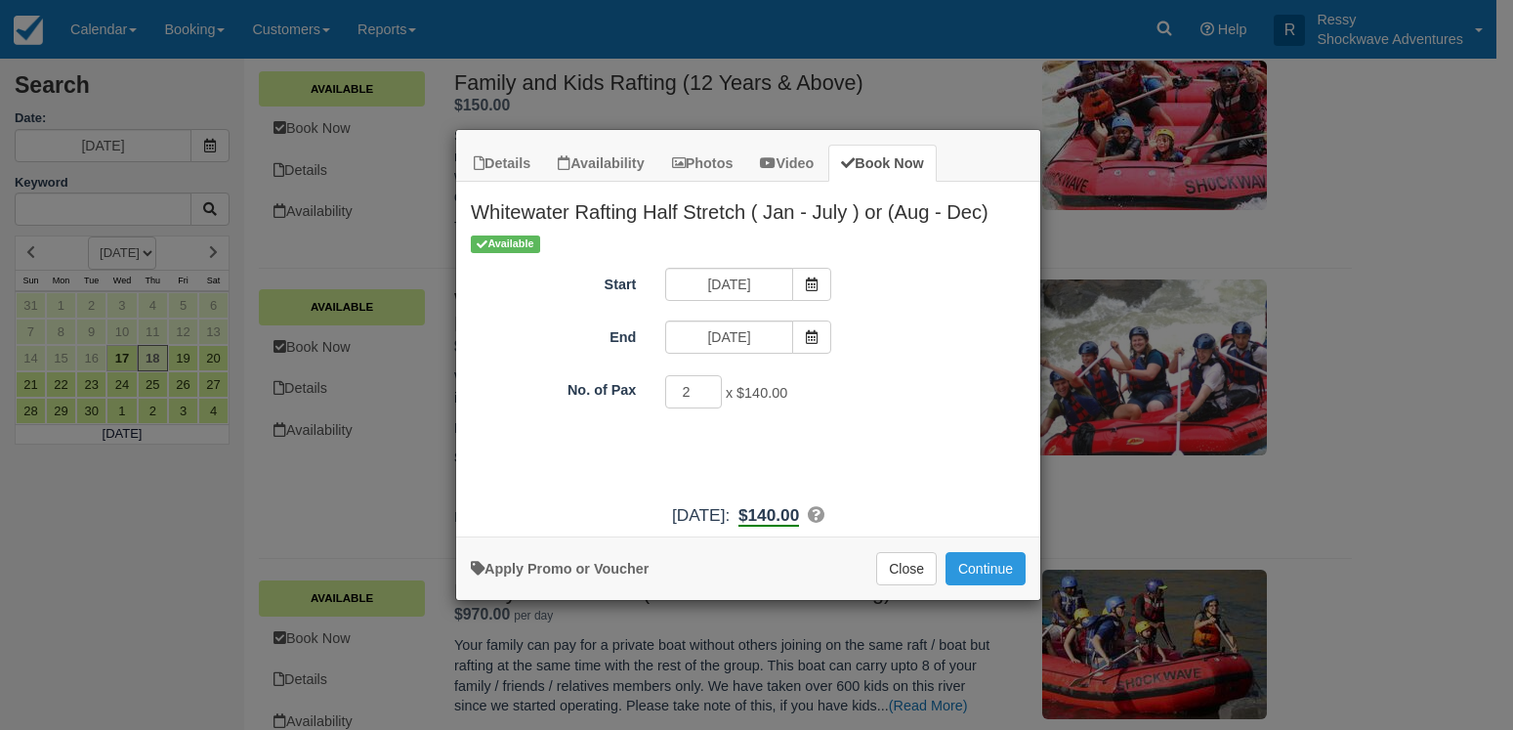
click at [704, 385] on input "2" at bounding box center [693, 391] width 57 height 33
click at [704, 385] on input "3" at bounding box center [693, 391] width 57 height 33
type input "4"
click at [704, 385] on input "4" at bounding box center [693, 391] width 57 height 33
click at [984, 569] on button "Continue" at bounding box center [986, 568] width 80 height 33
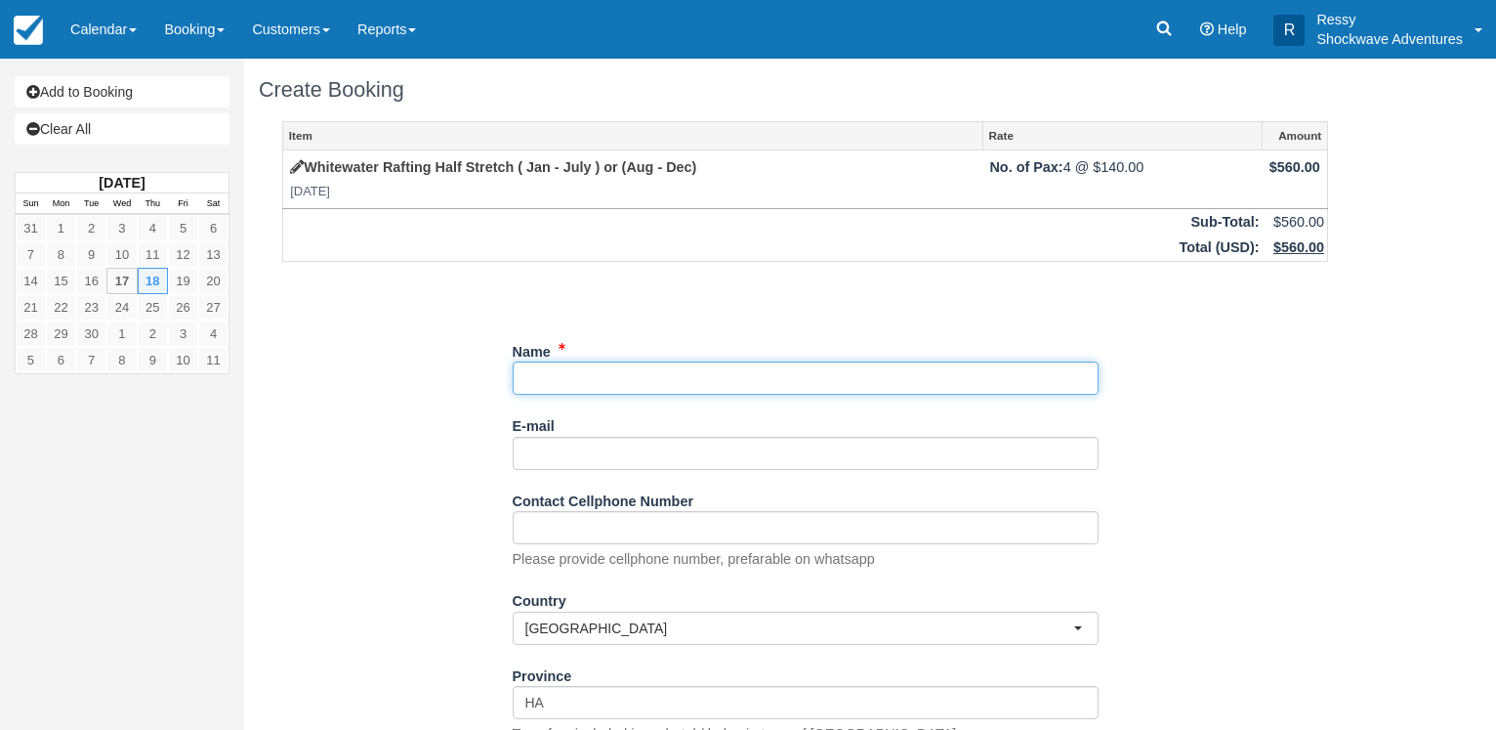
click at [672, 379] on input "Name" at bounding box center [806, 377] width 586 height 33
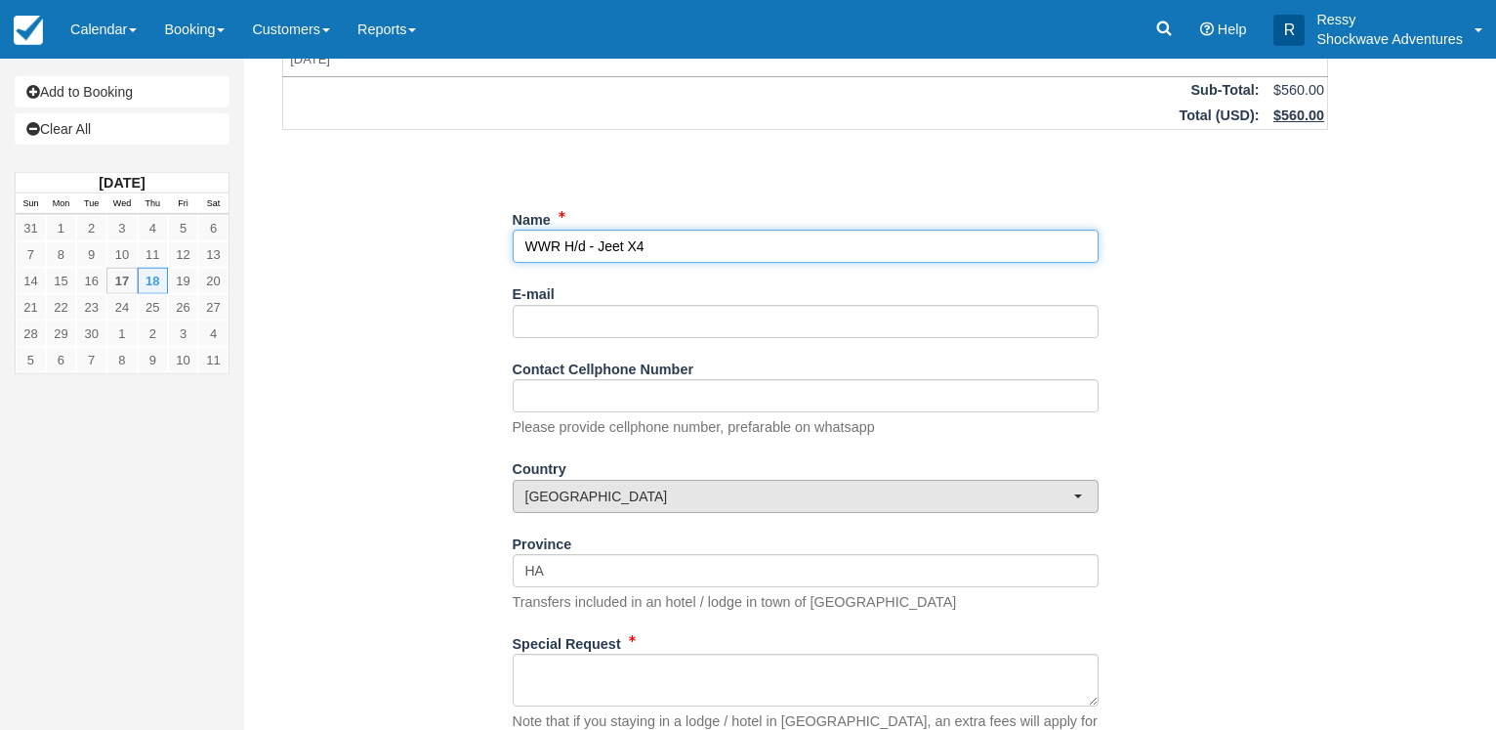
scroll to position [276, 0]
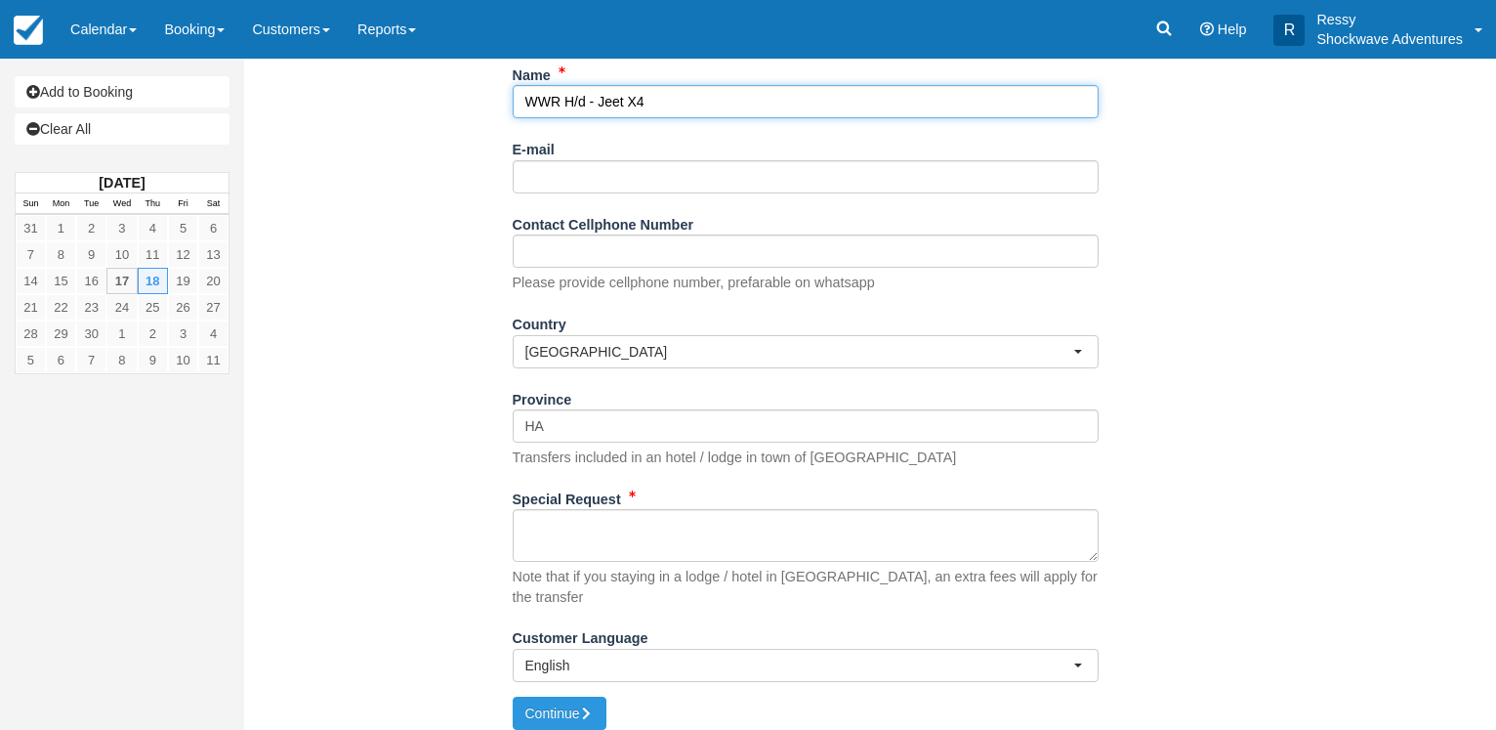
type input "WWR H/d - Jeet X4"
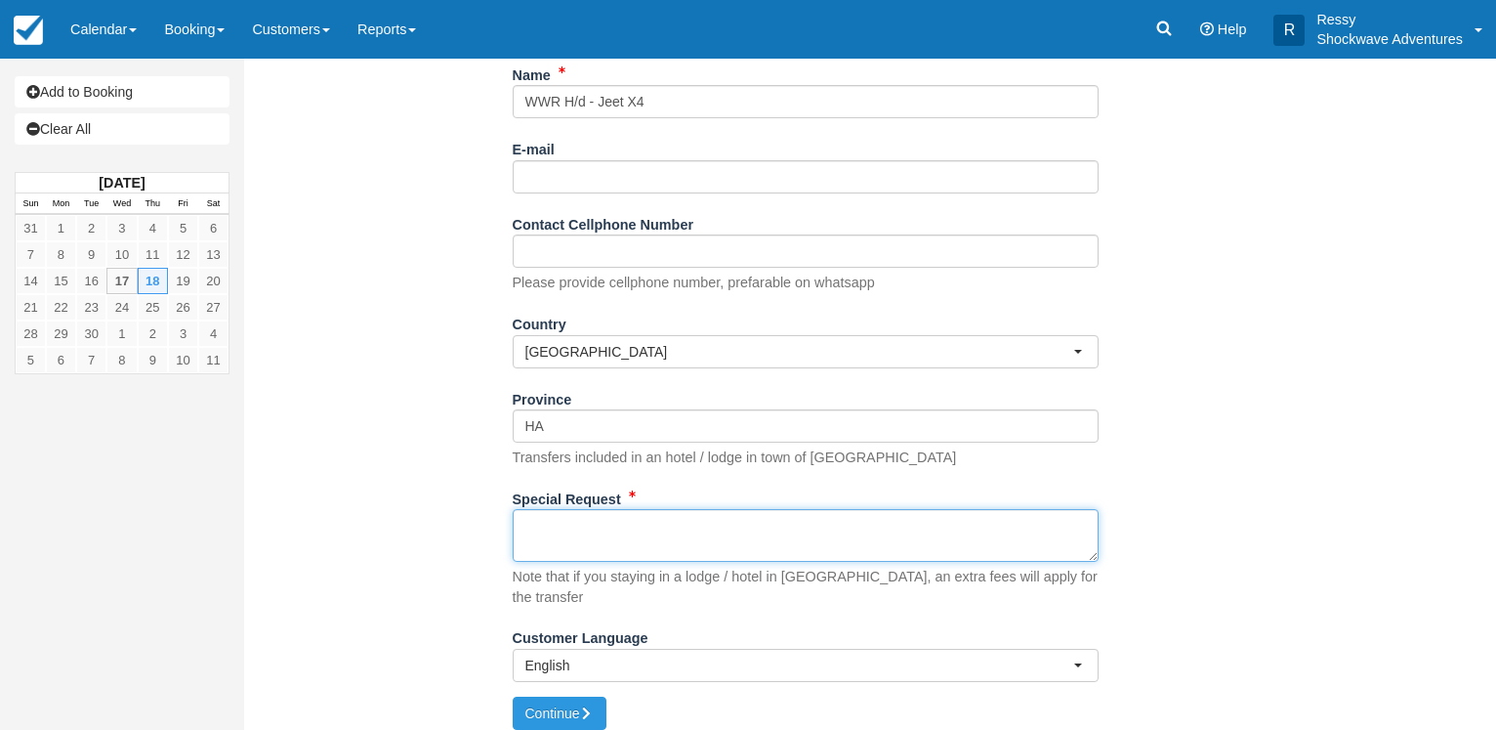
click at [652, 551] on textarea "Special Request" at bounding box center [806, 535] width 586 height 53
type textarea "P"
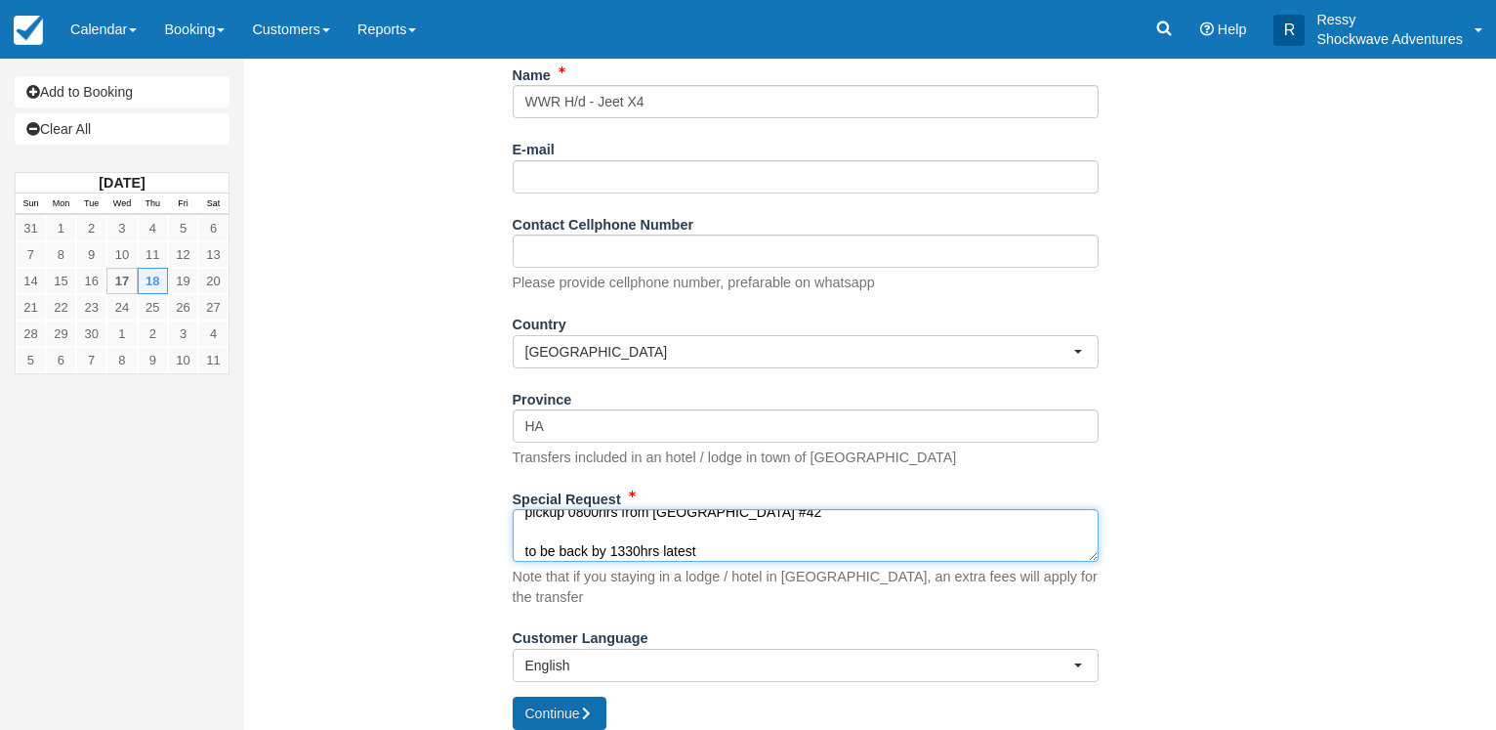
type textarea "pickup 0800hrs from [GEOGRAPHIC_DATA] #42 to be back by 1330hrs latest"
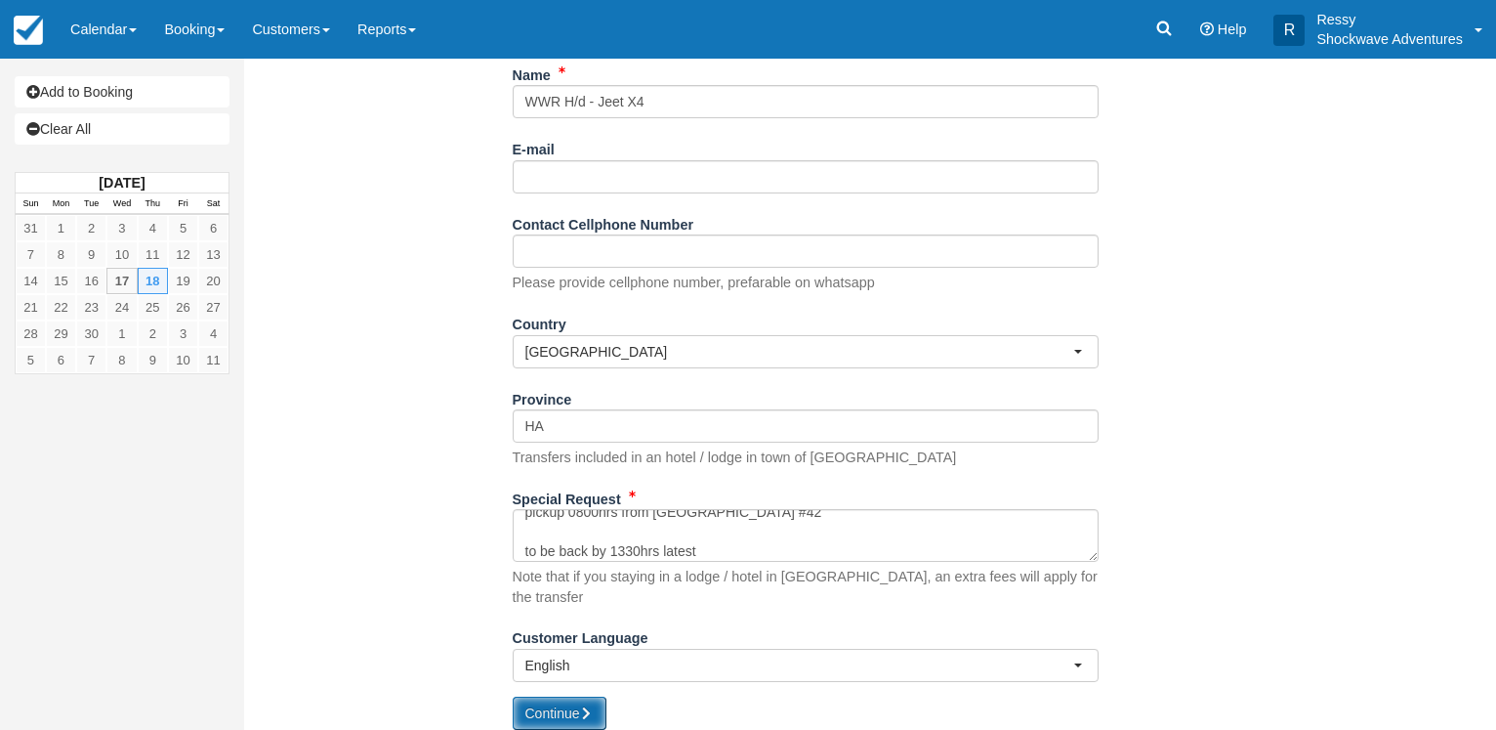
click at [531, 707] on button "Continue" at bounding box center [560, 712] width 94 height 33
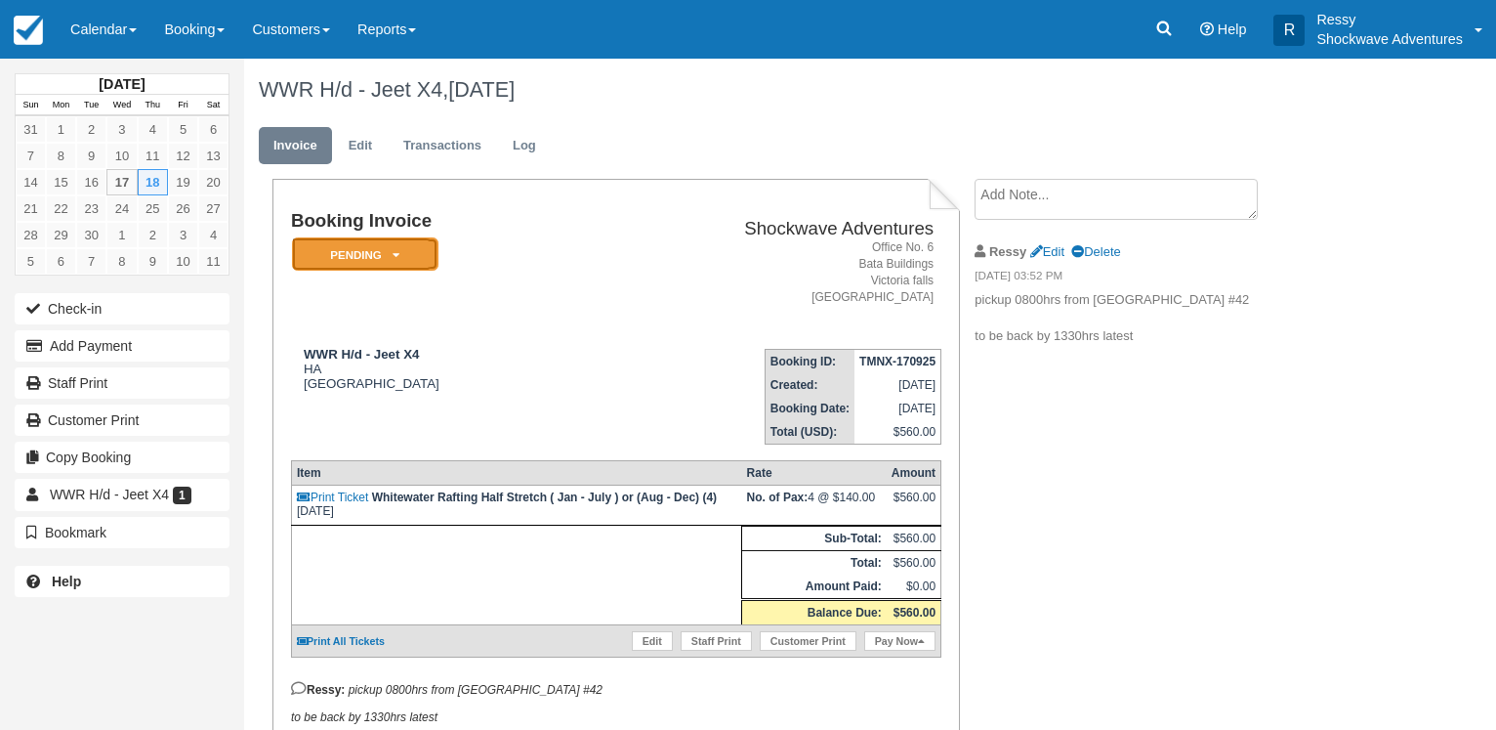
click at [367, 249] on em "Pending" at bounding box center [365, 254] width 147 height 34
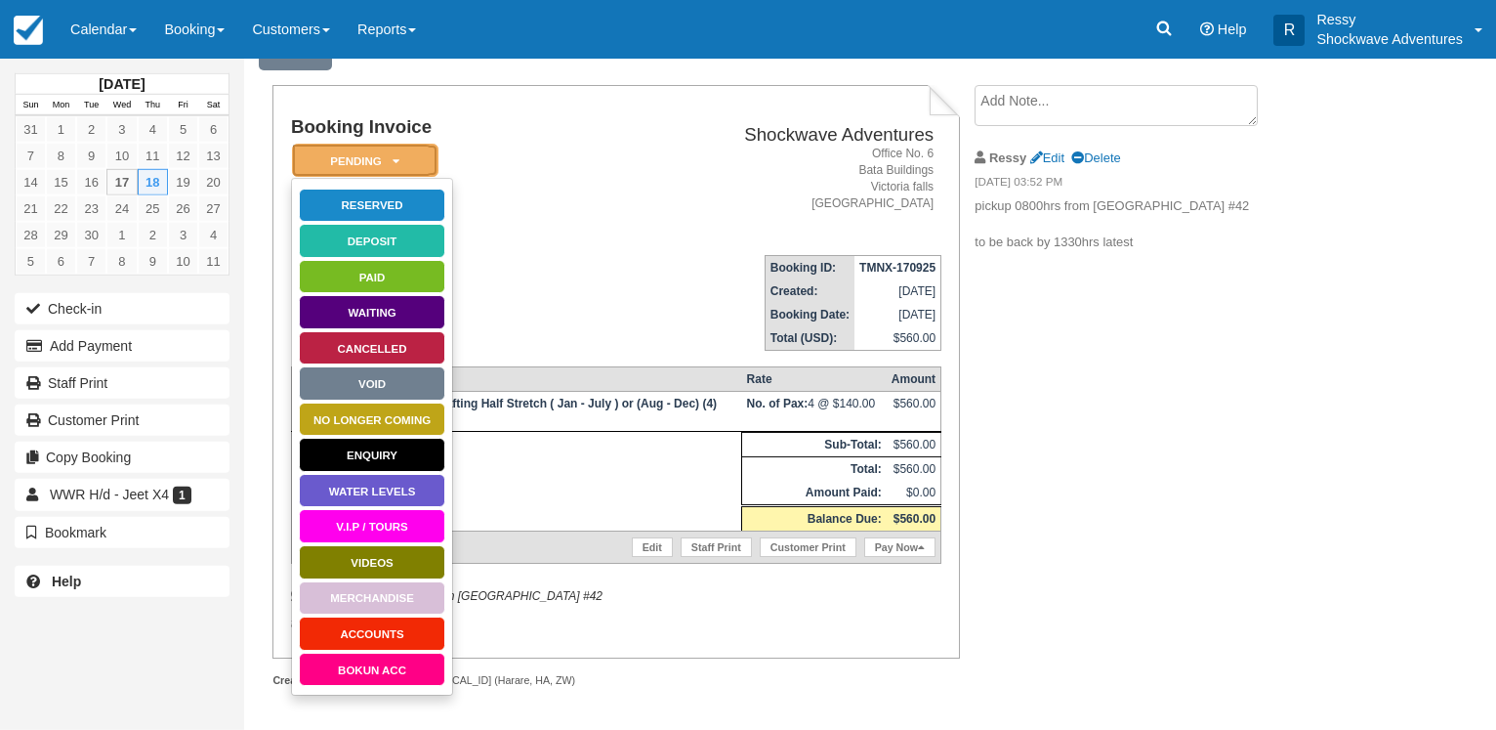
scroll to position [107, 0]
click at [561, 207] on td "Booking Invoice Pending   Reserved Deposit Paid Waiting Cancelled Void NO LONGE…" at bounding box center [430, 178] width 279 height 122
click at [653, 545] on link "Edit" at bounding box center [652, 547] width 41 height 20
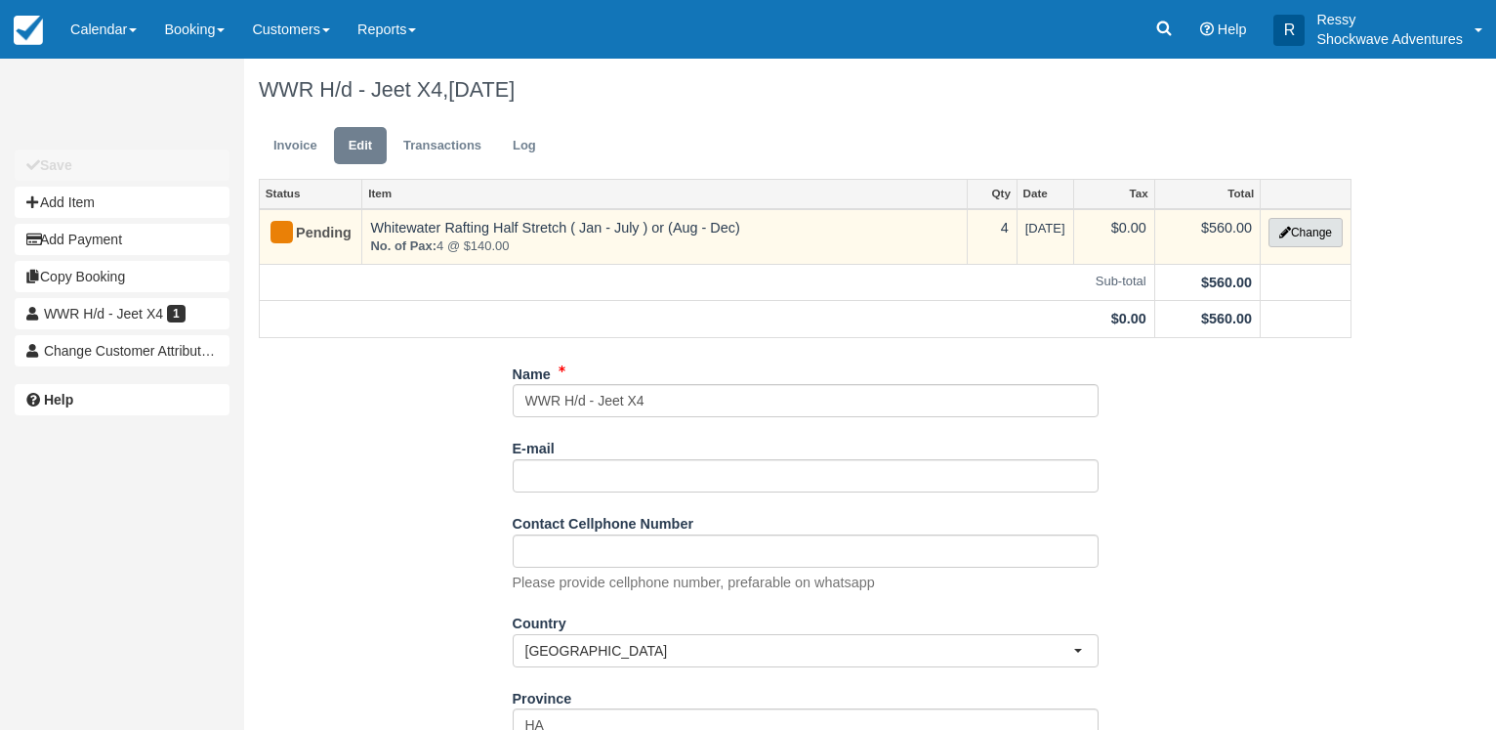
click at [1315, 227] on button "Change" at bounding box center [1306, 232] width 74 height 29
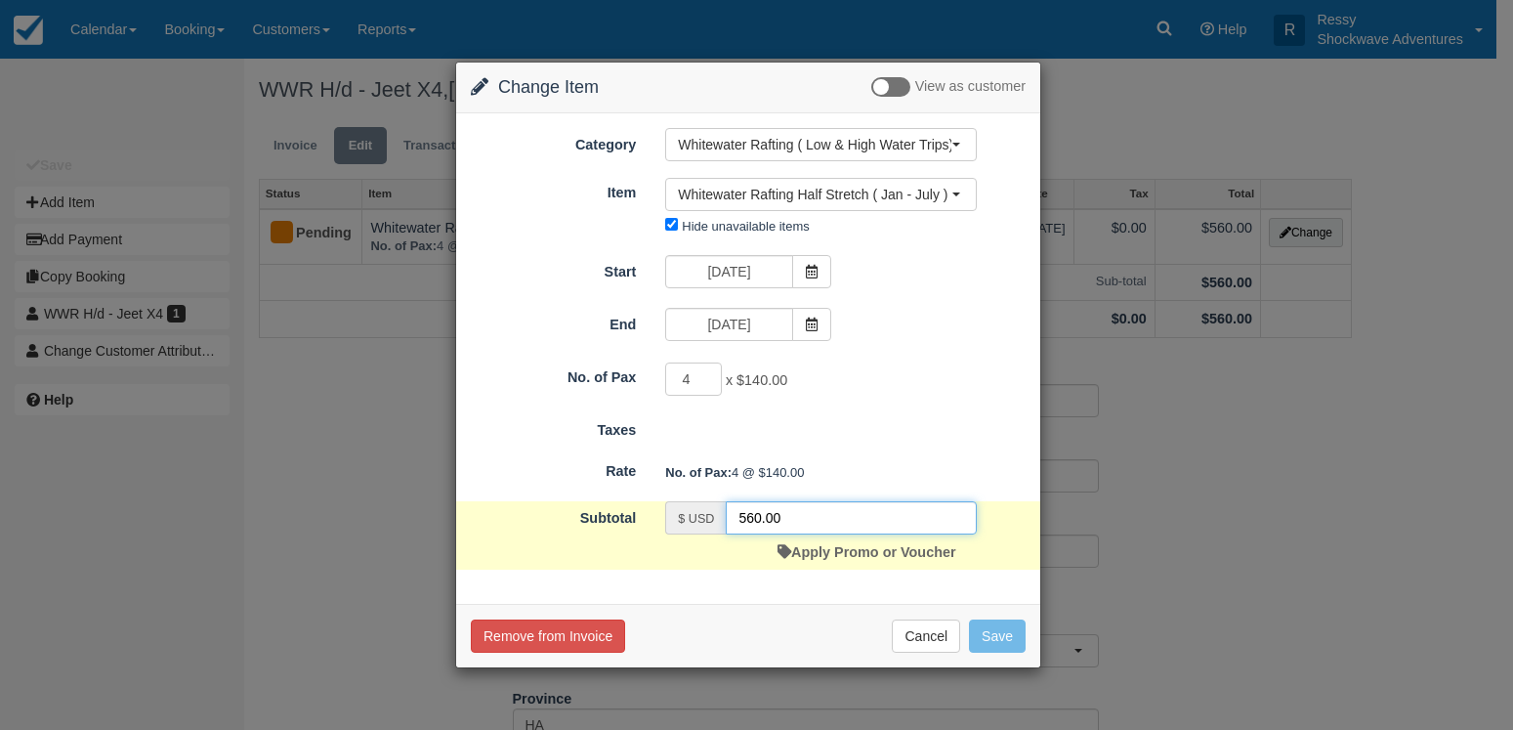
click at [756, 518] on input "560.00" at bounding box center [851, 517] width 251 height 33
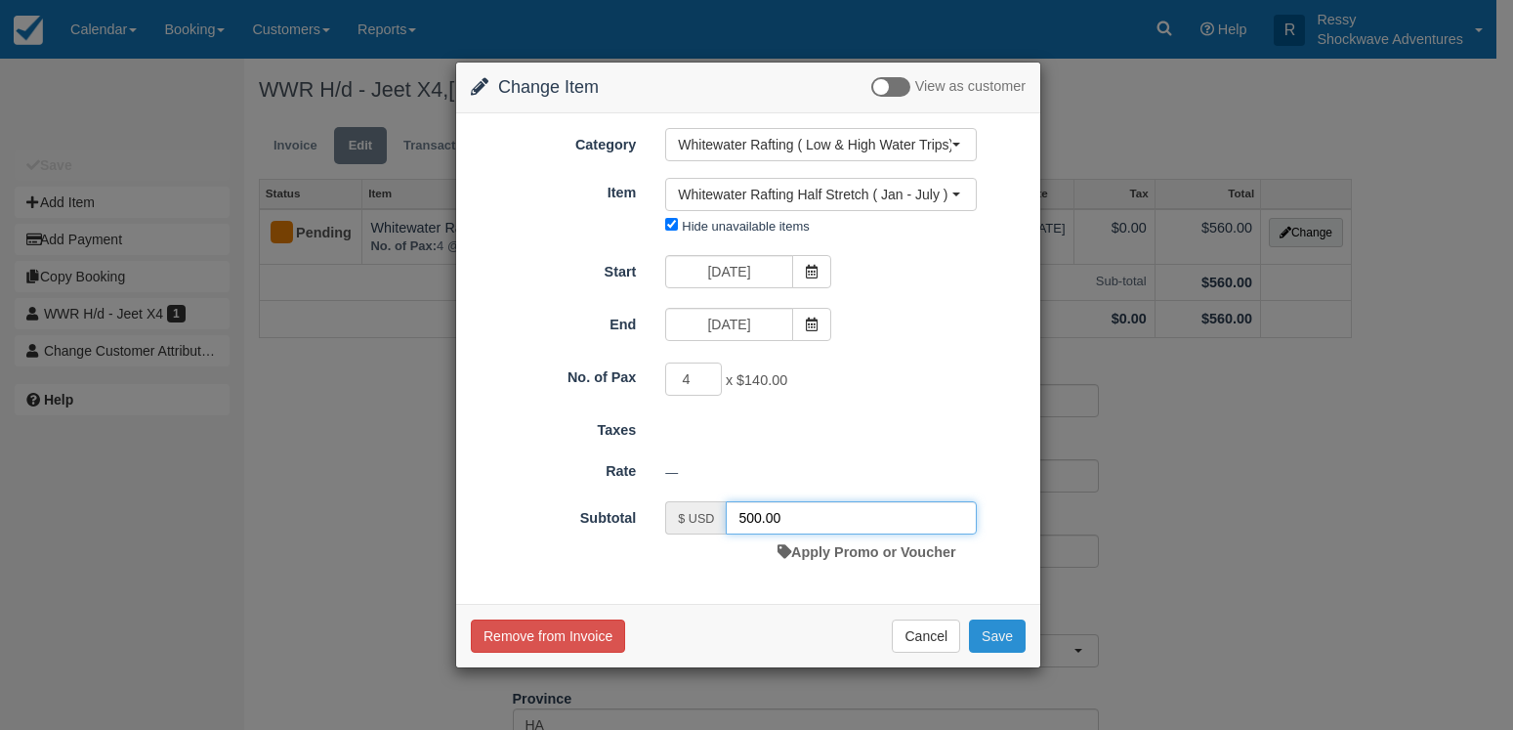
type input "500.00"
click at [1009, 644] on button "Save" at bounding box center [997, 635] width 57 height 33
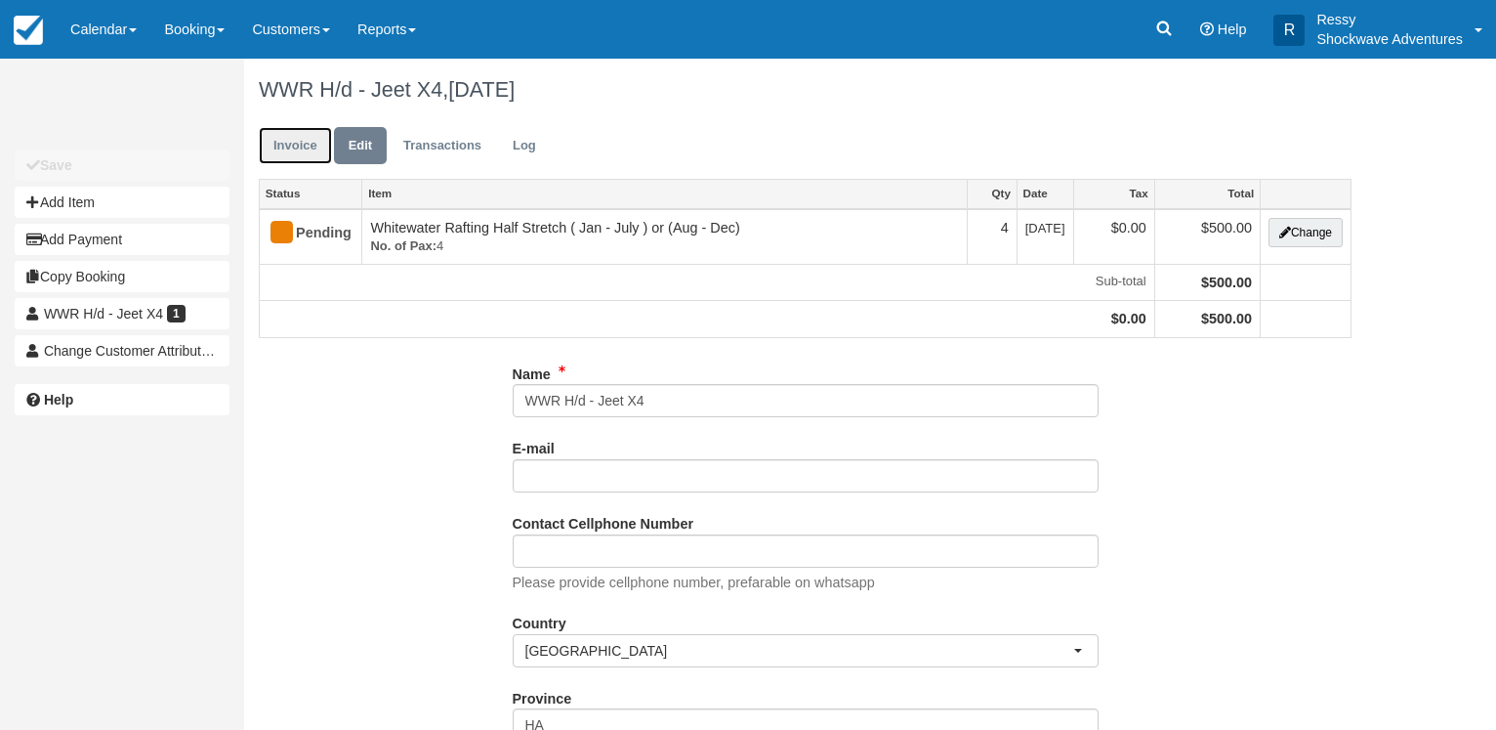
click at [294, 141] on link "Invoice" at bounding box center [295, 146] width 73 height 38
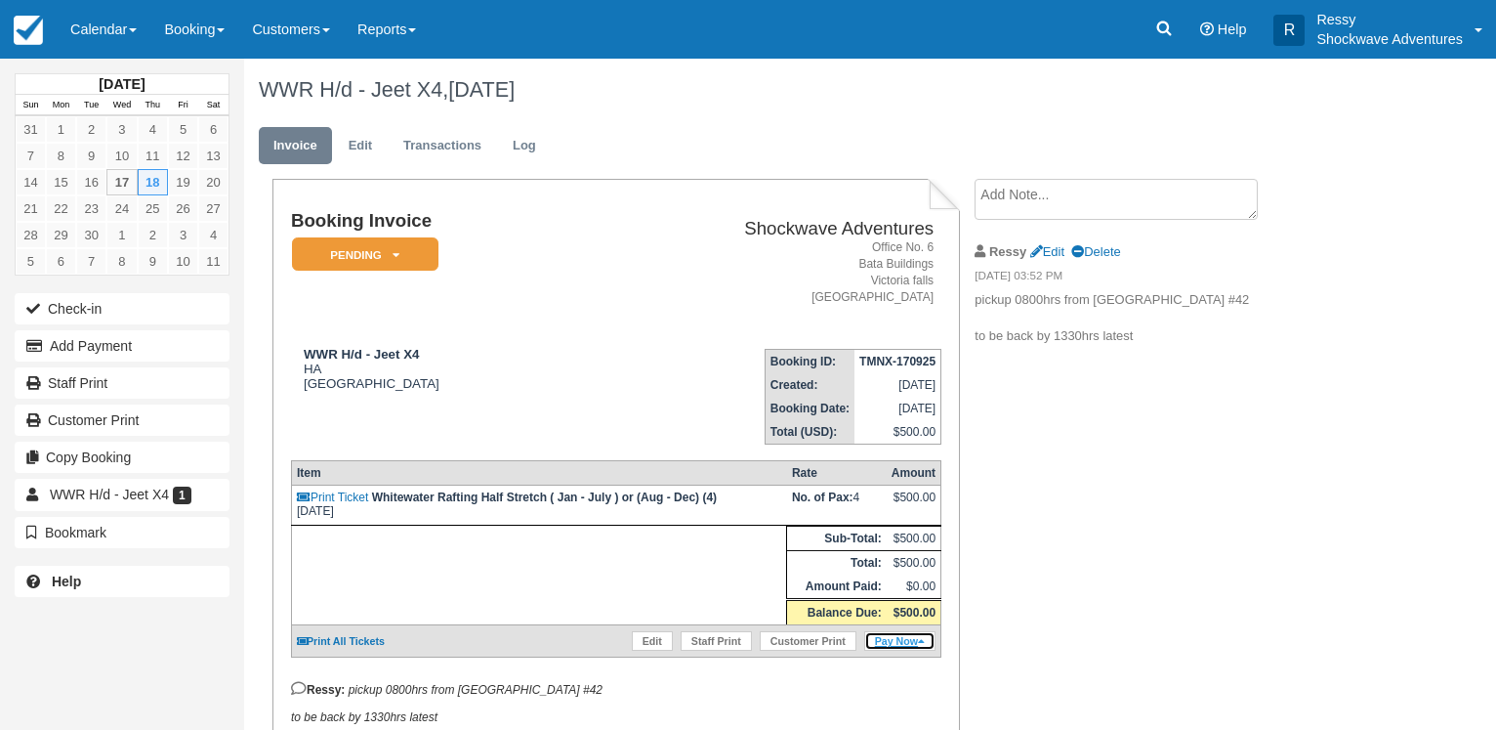
click at [886, 651] on link "Pay Now" at bounding box center [899, 641] width 71 height 20
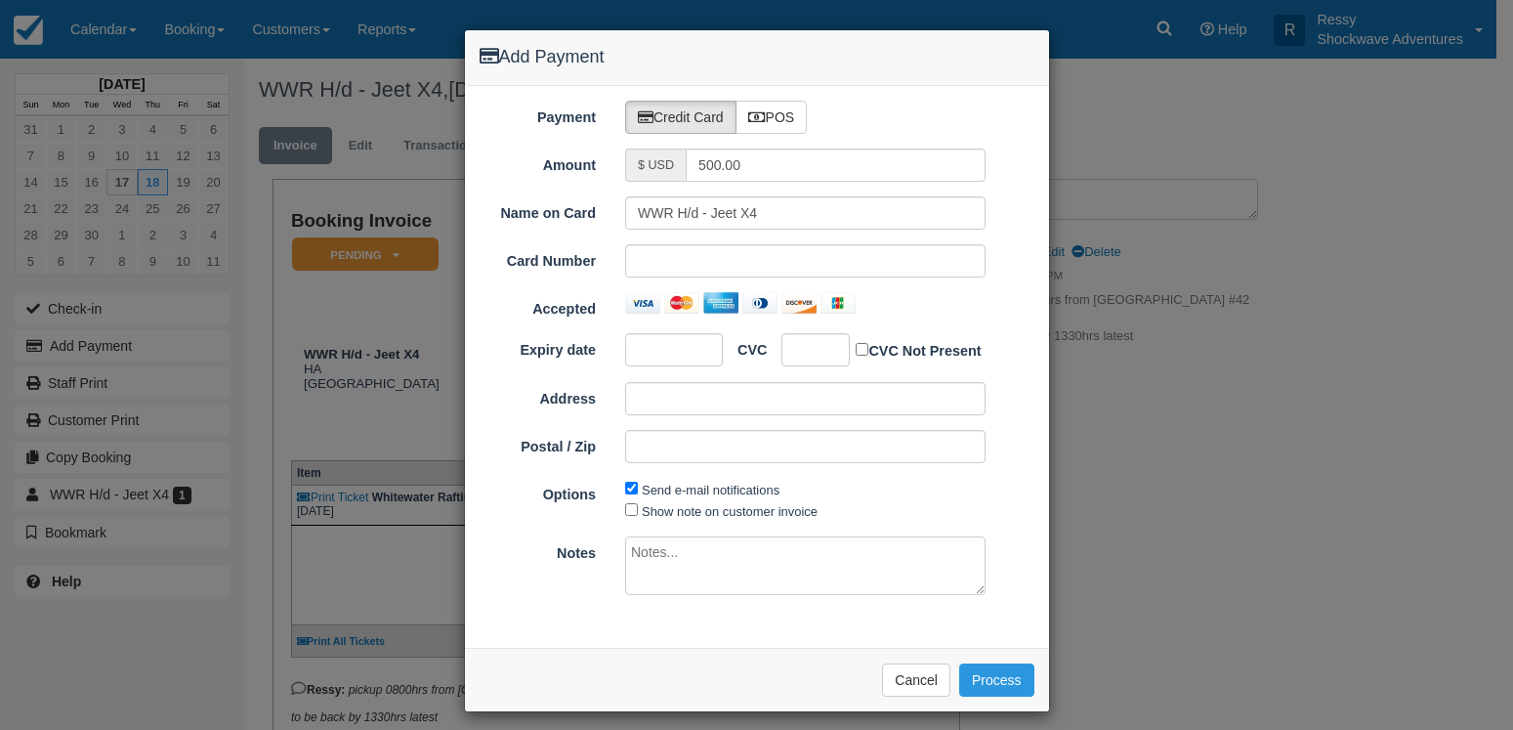
type input "09/17/25"
click at [771, 122] on label "POS" at bounding box center [772, 117] width 72 height 33
radio input "true"
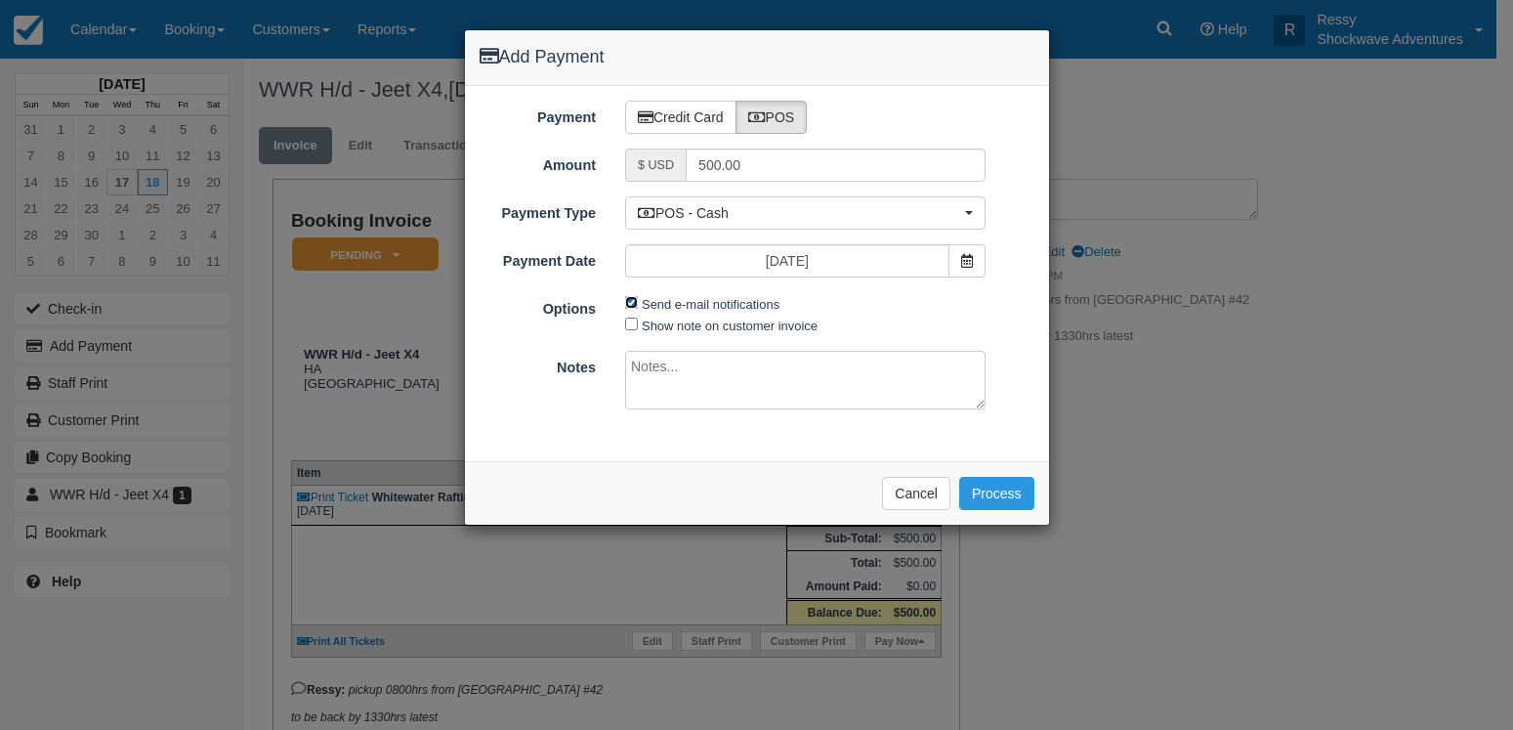
click at [629, 304] on input "Send e-mail notifications" at bounding box center [631, 302] width 13 height 13
checkbox input "false"
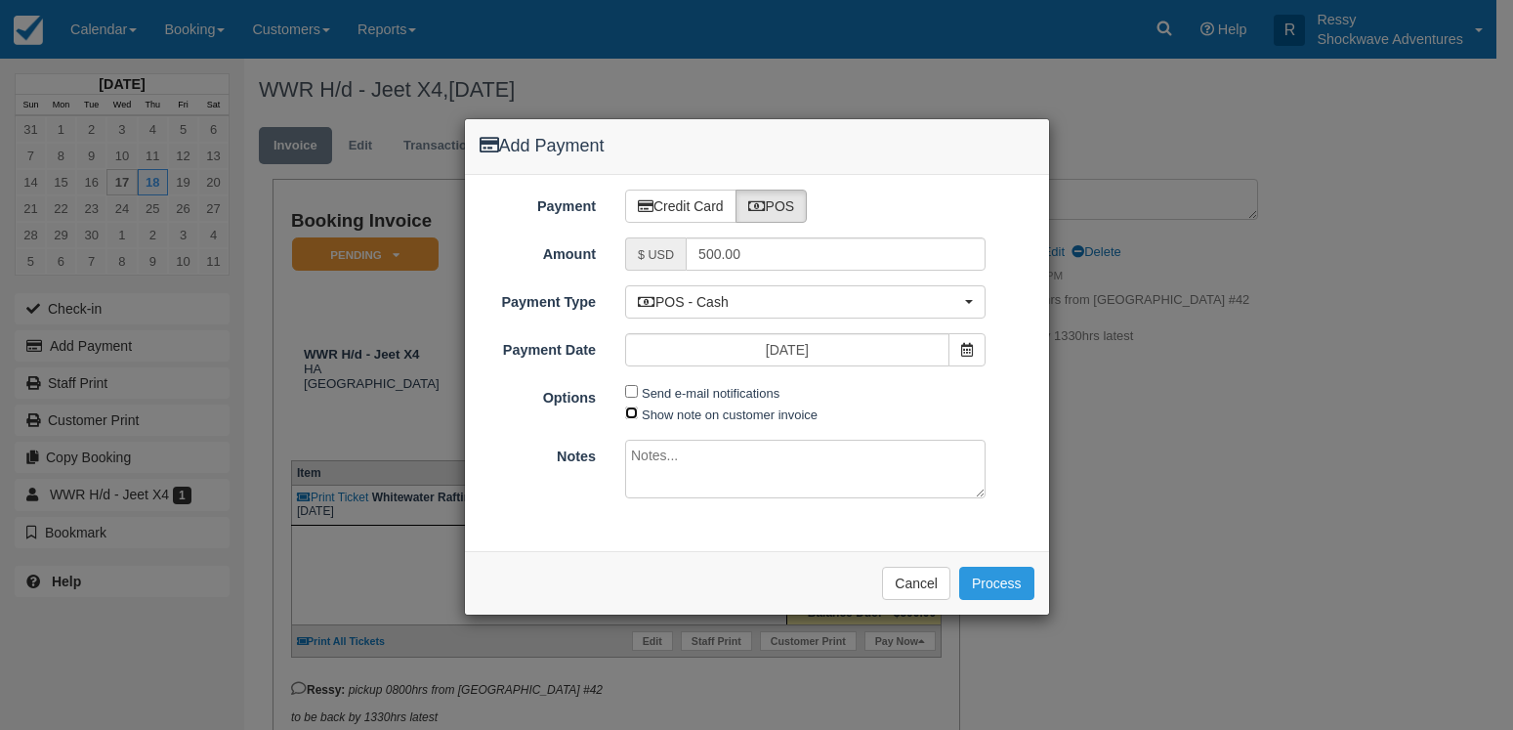
click at [631, 415] on input "Show note on customer invoice" at bounding box center [631, 412] width 13 height 13
checkbox input "true"
click at [652, 456] on textarea at bounding box center [805, 469] width 360 height 59
type textarea "paid on Banc abc including park fees"
click at [1003, 572] on button "Process" at bounding box center [996, 583] width 75 height 33
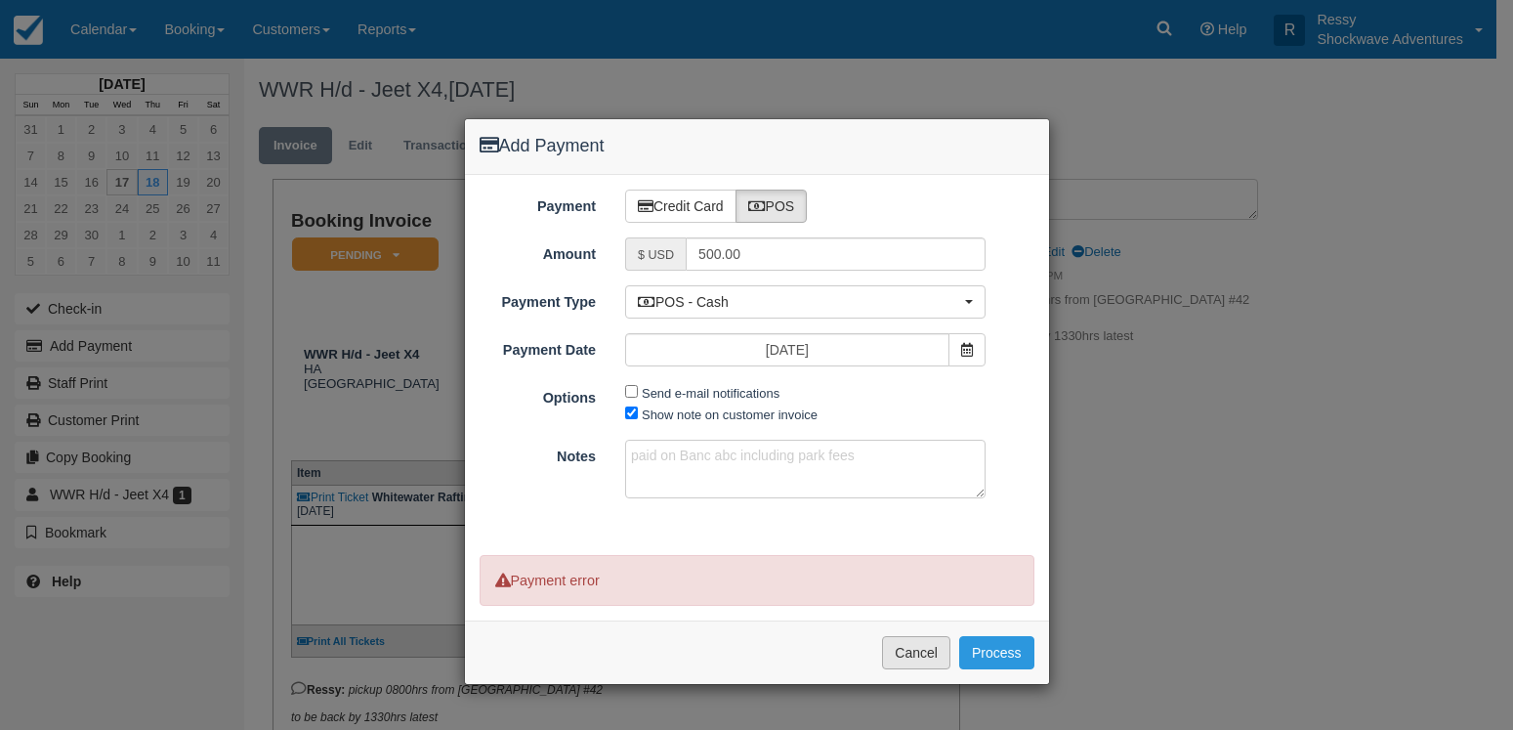
drag, startPoint x: 920, startPoint y: 653, endPoint x: 908, endPoint y: 661, distance: 14.1
click at [914, 659] on button "Cancel" at bounding box center [916, 652] width 68 height 33
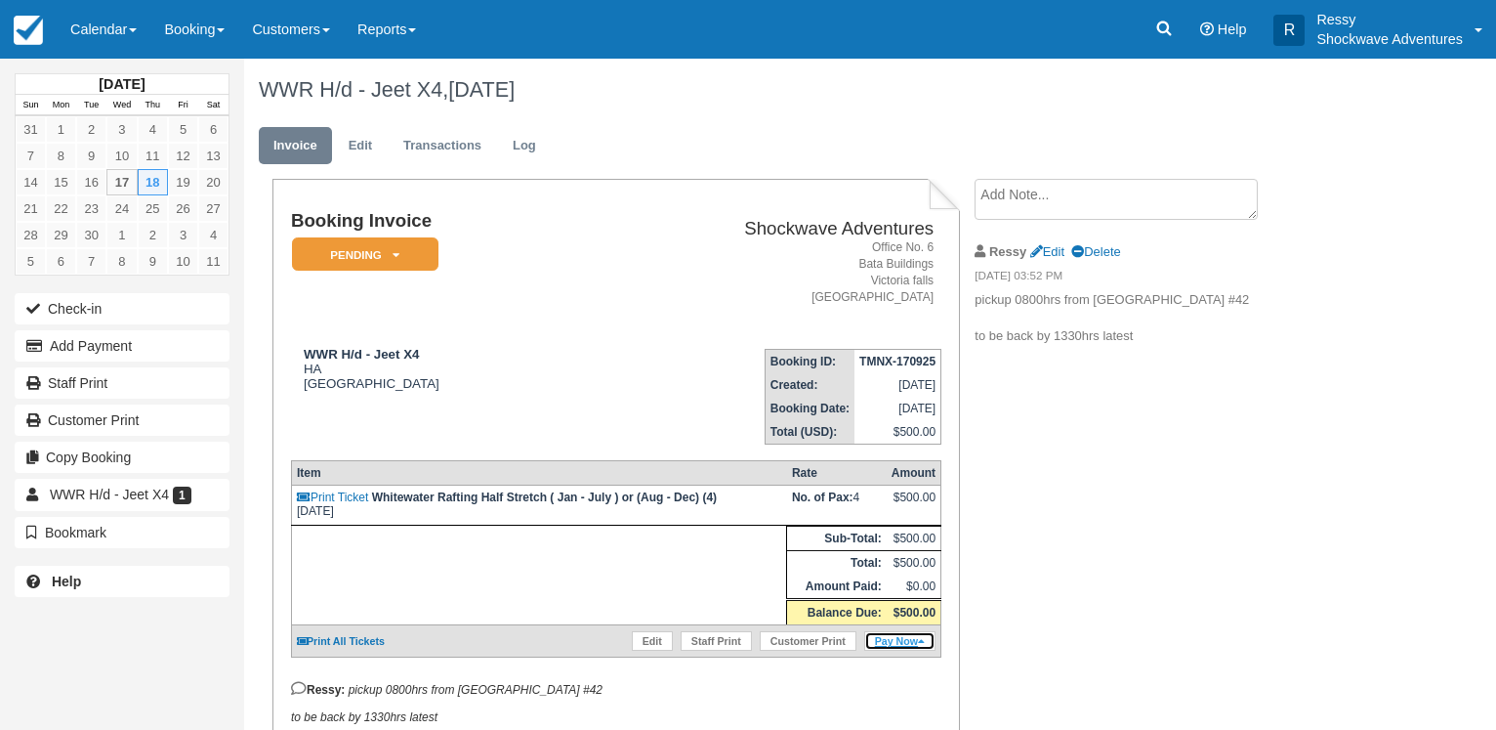
click at [914, 646] on link "Pay Now" at bounding box center [899, 641] width 71 height 20
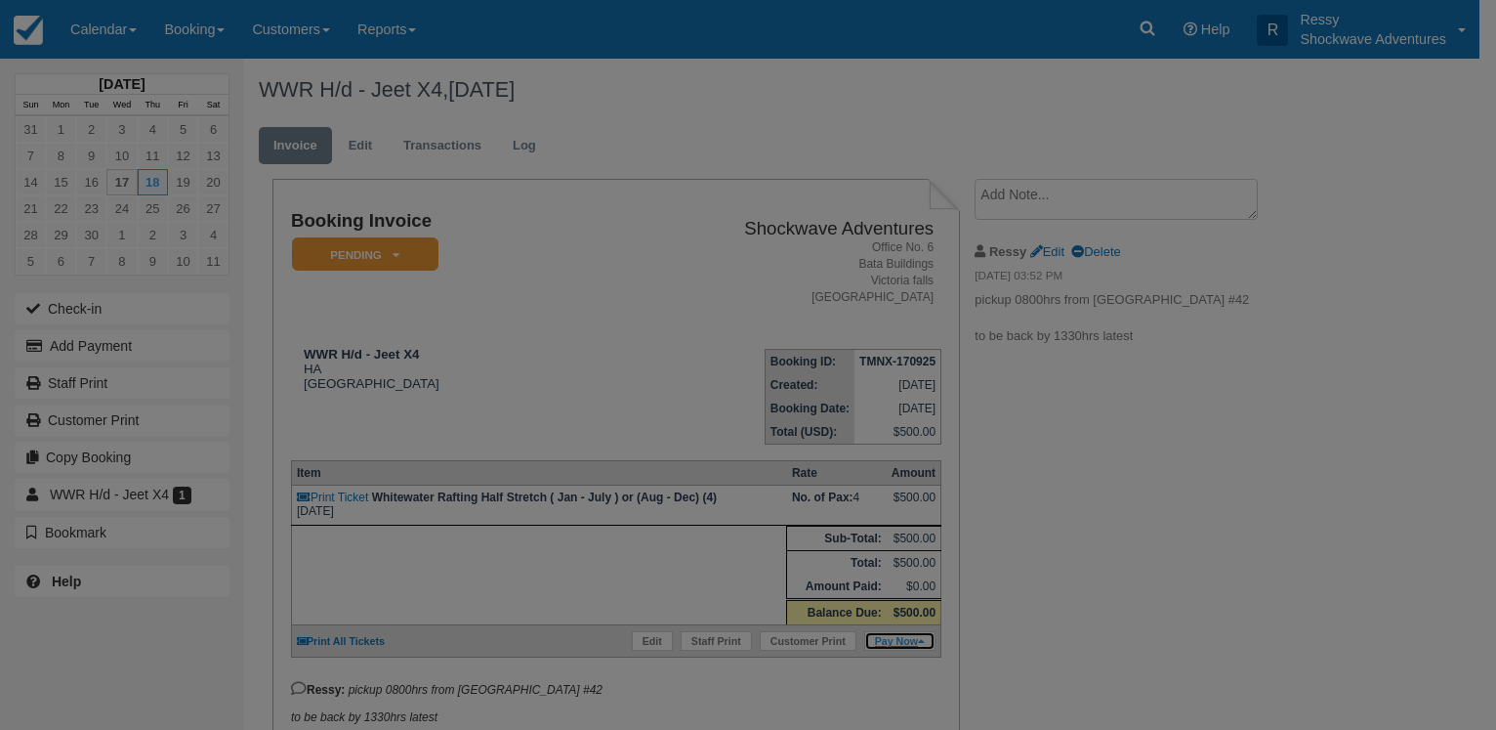
type input "09/17/25"
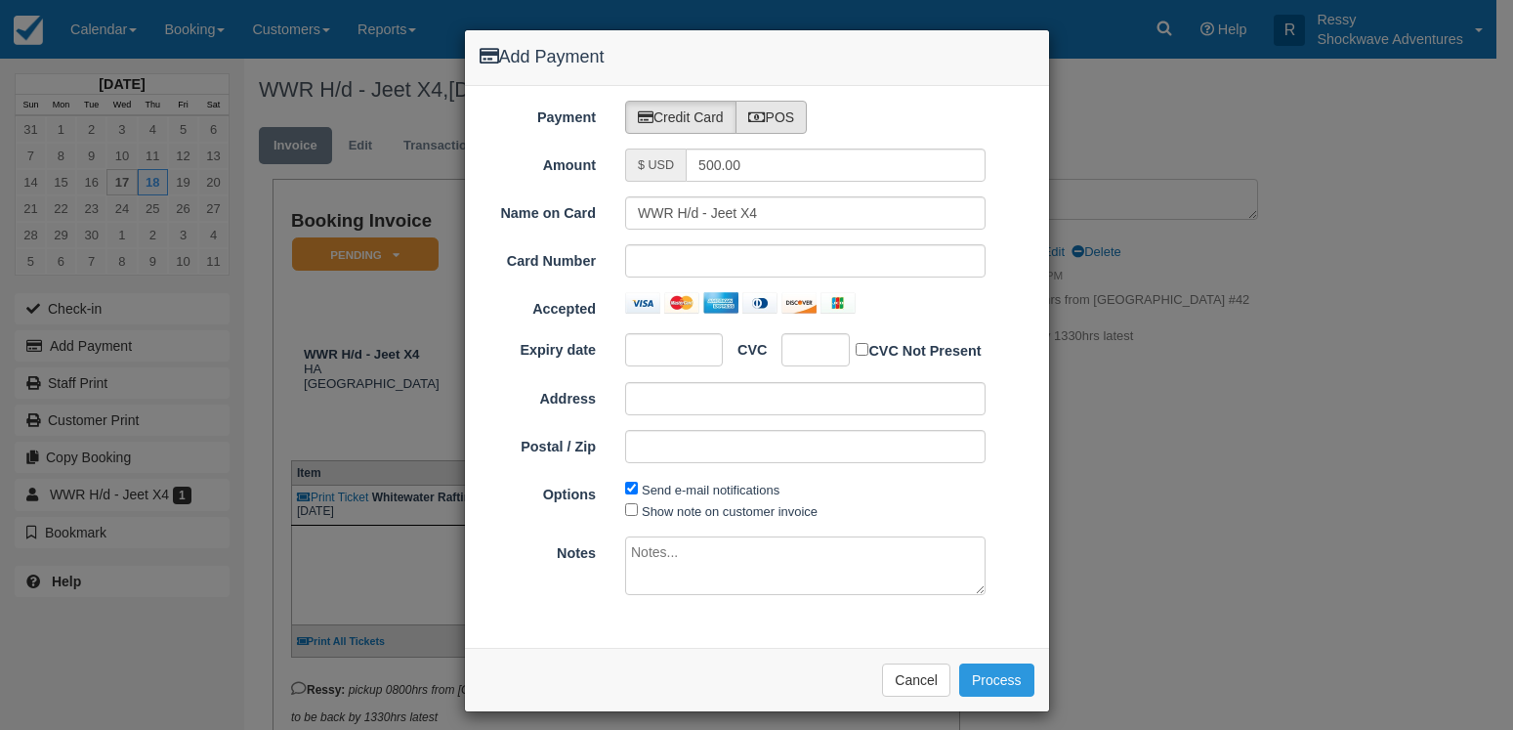
click at [793, 116] on label "POS" at bounding box center [772, 117] width 72 height 33
radio input "true"
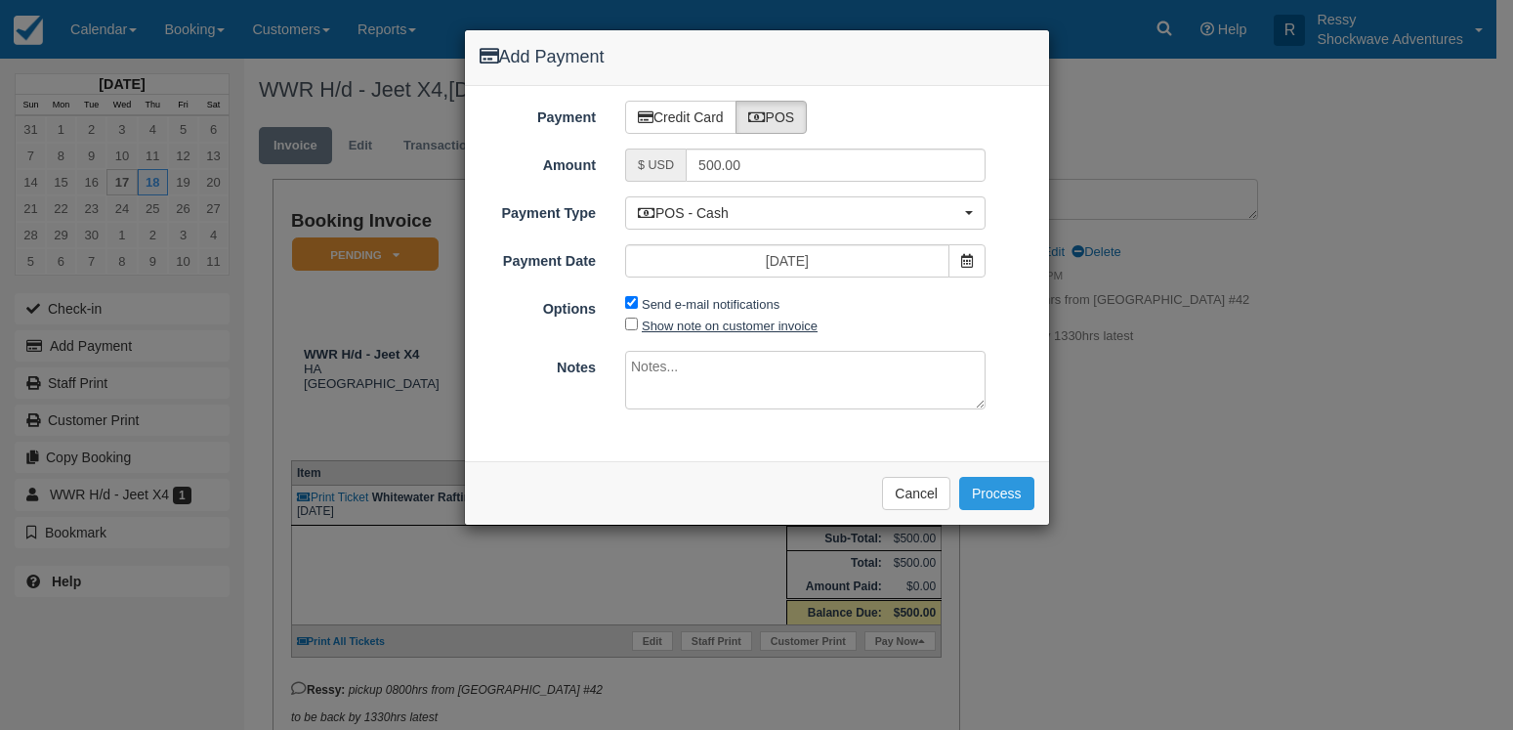
click at [652, 324] on label "Show note on customer invoice" at bounding box center [730, 325] width 176 height 15
click at [638, 324] on input "Show note on customer invoice" at bounding box center [631, 323] width 13 height 13
checkbox input "true"
click at [673, 306] on label "Send e-mail notifications" at bounding box center [711, 304] width 138 height 15
click at [638, 306] on input "Send e-mail notifications" at bounding box center [631, 302] width 13 height 13
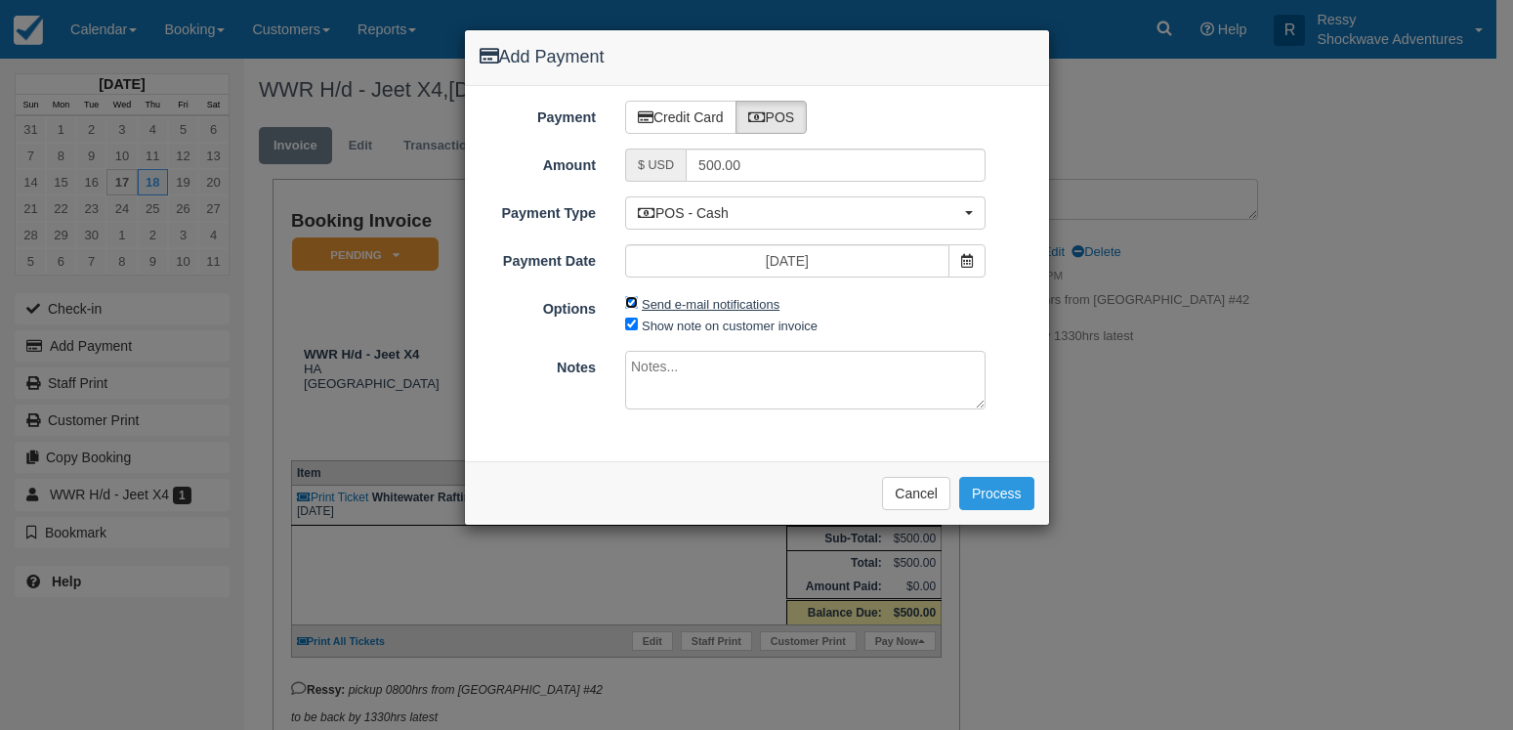
checkbox input "false"
click at [670, 376] on textarea at bounding box center [805, 380] width 360 height 59
type textarea "paid on banc abc"
click at [981, 494] on button "Process" at bounding box center [996, 493] width 75 height 33
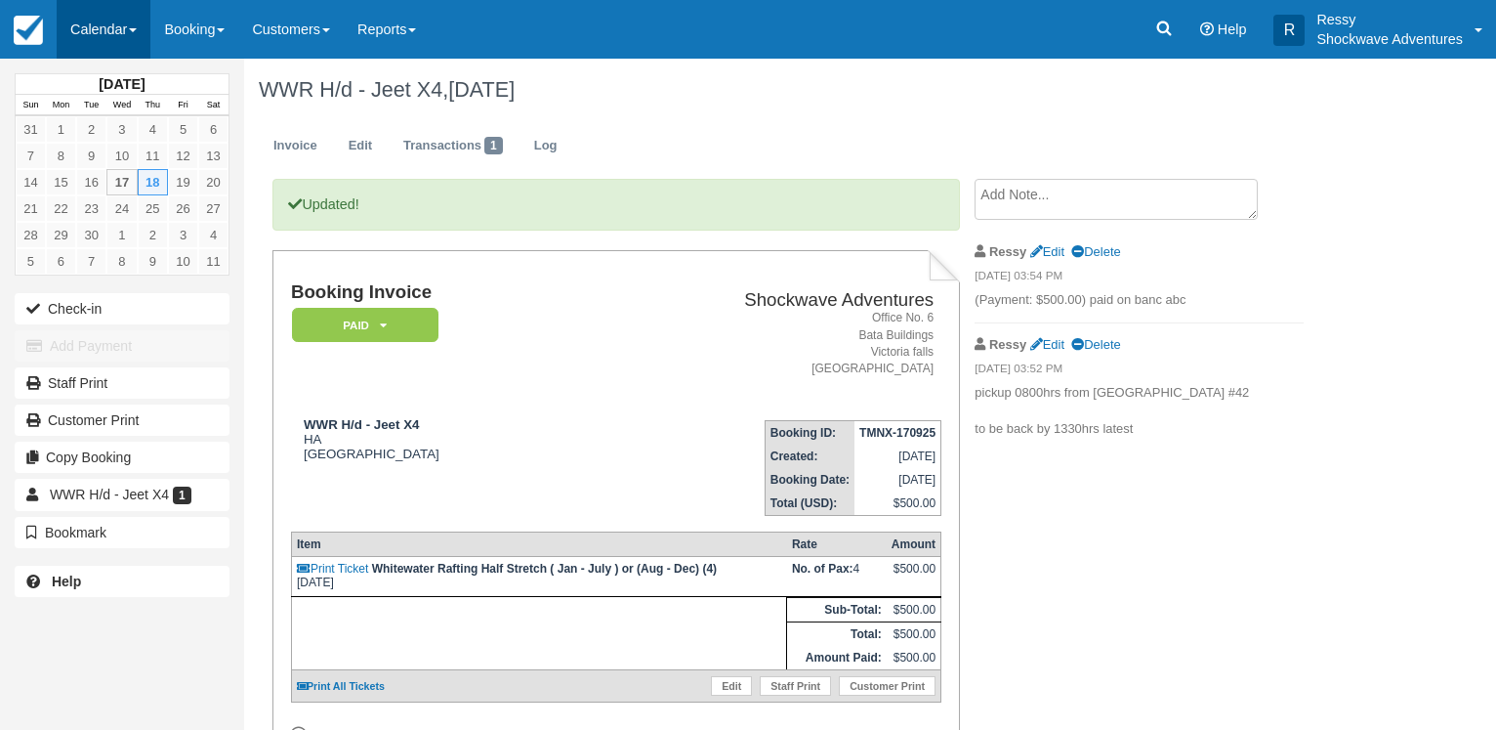
click at [124, 27] on link "Calendar" at bounding box center [104, 29] width 94 height 59
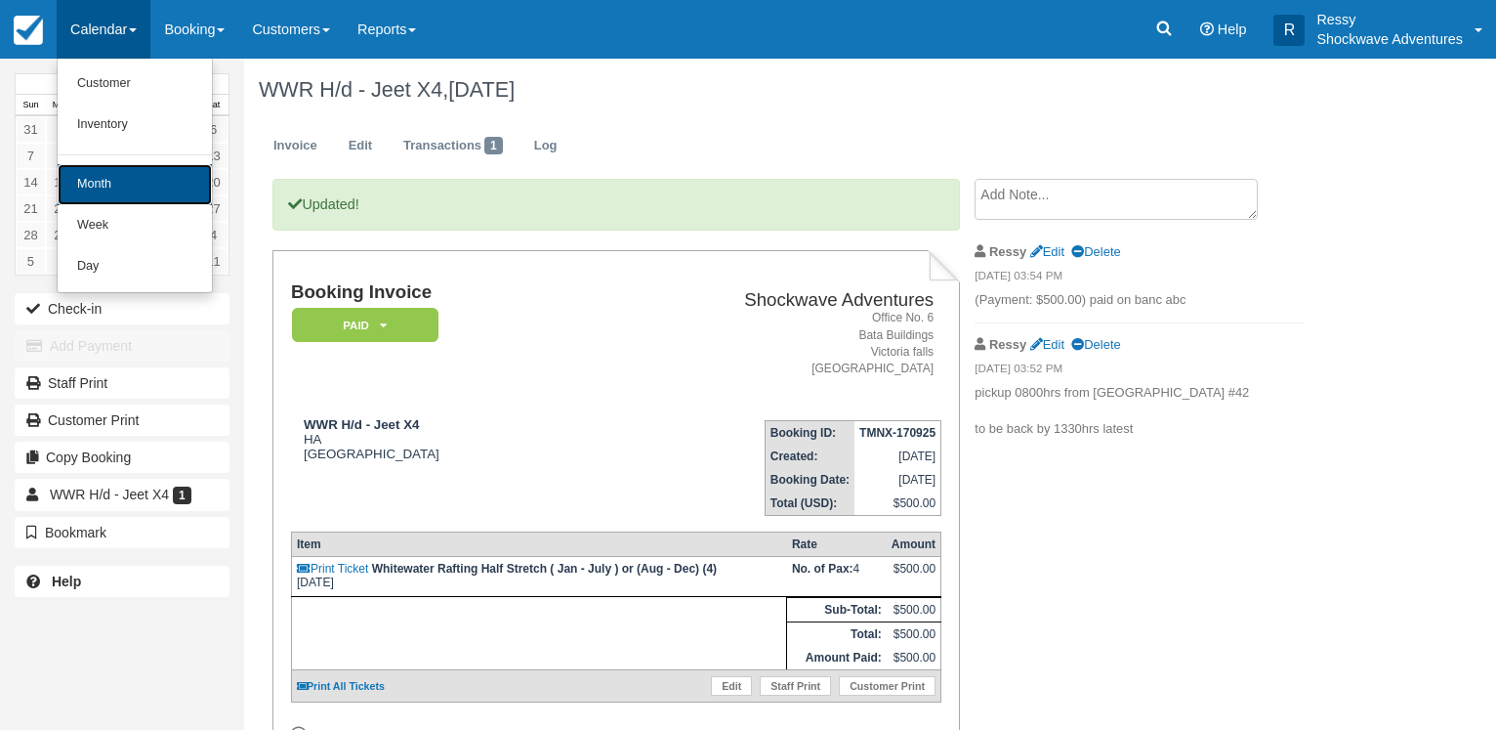
click at [115, 180] on link "Month" at bounding box center [135, 184] width 154 height 41
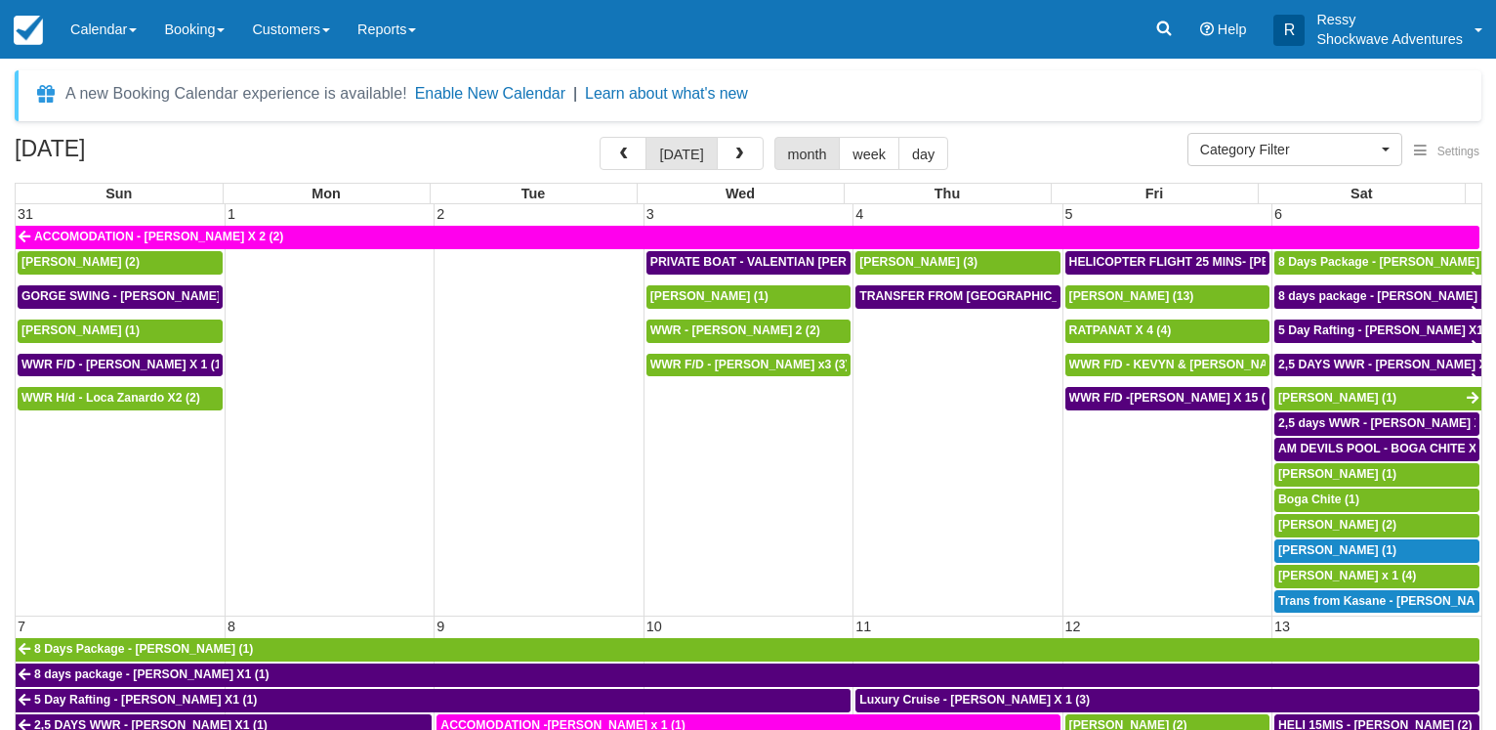
select select
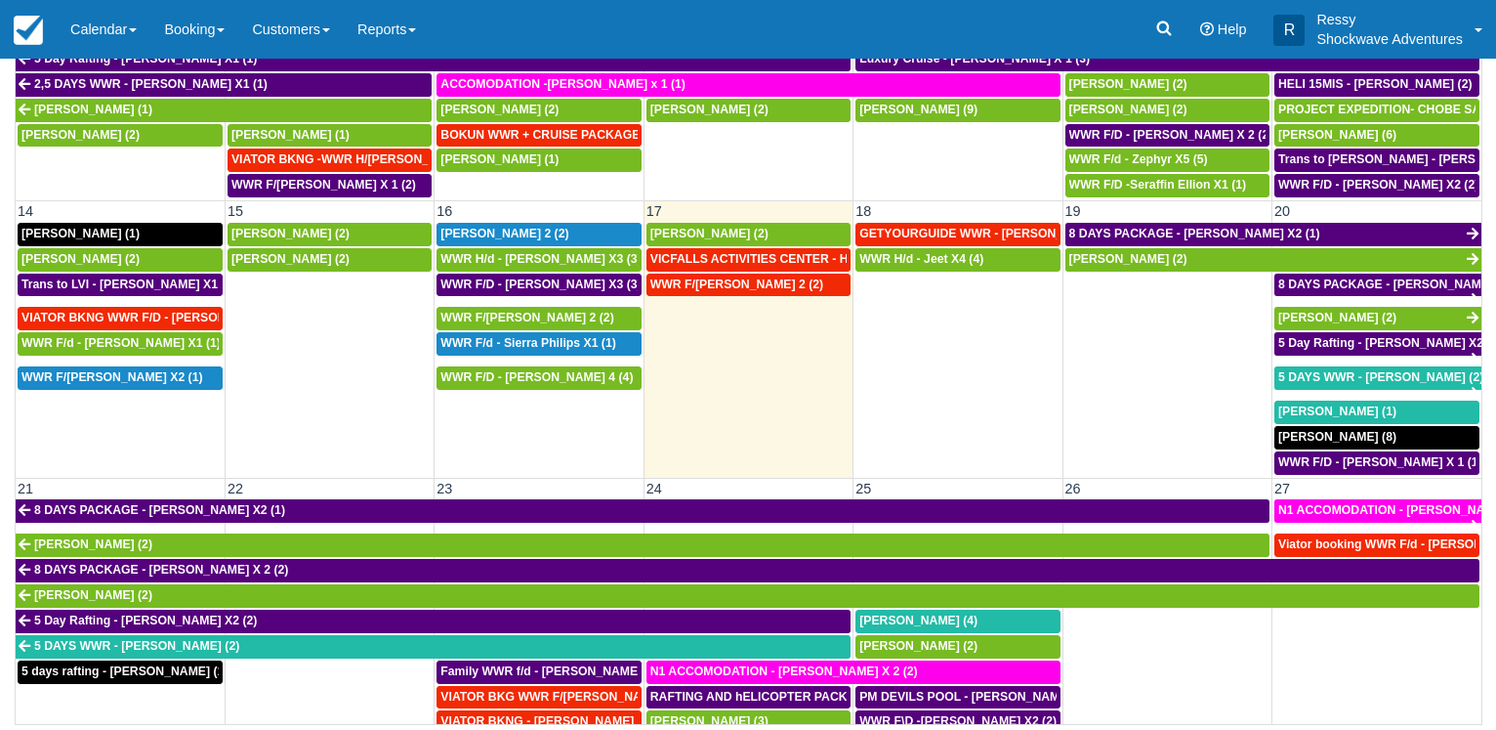
scroll to position [563, 0]
